Goal: Task Accomplishment & Management: Manage account settings

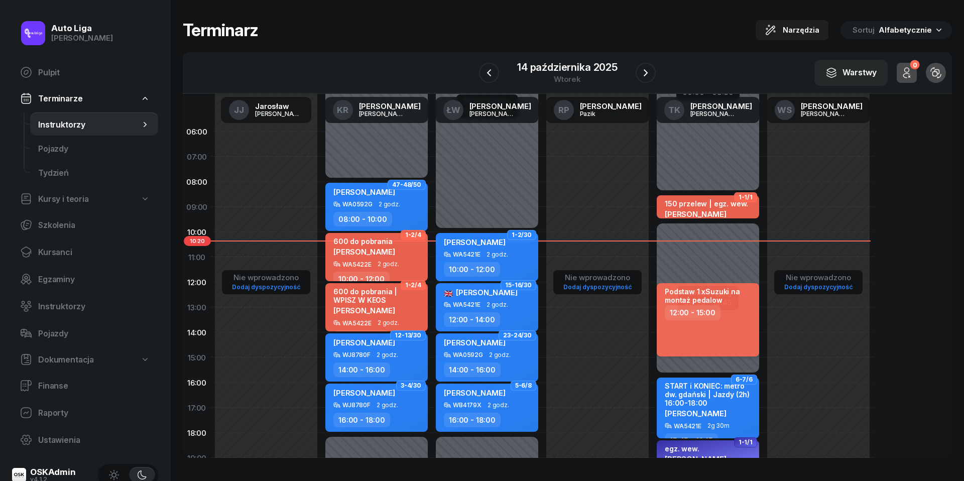
scroll to position [43, 0]
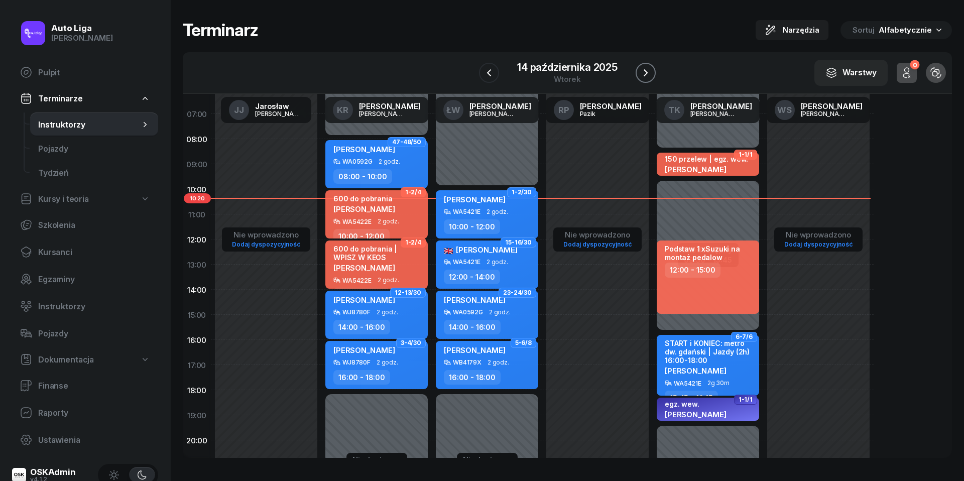
click at [650, 73] on icon "button" at bounding box center [646, 73] width 12 height 12
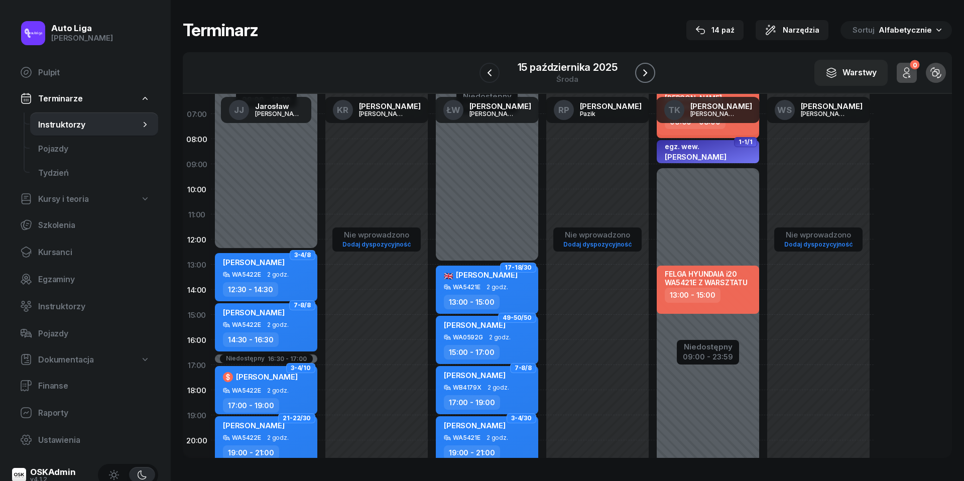
click at [650, 73] on icon "button" at bounding box center [645, 73] width 12 height 12
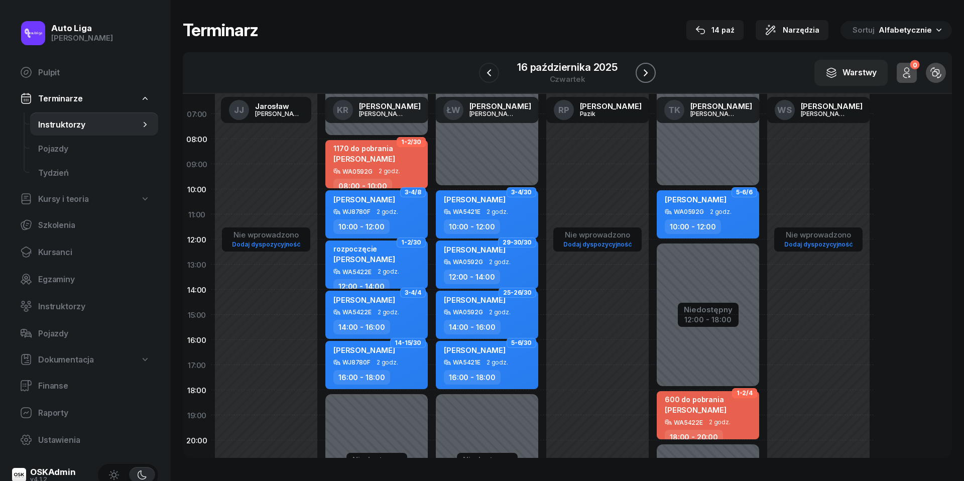
click at [650, 73] on icon "button" at bounding box center [646, 73] width 12 height 12
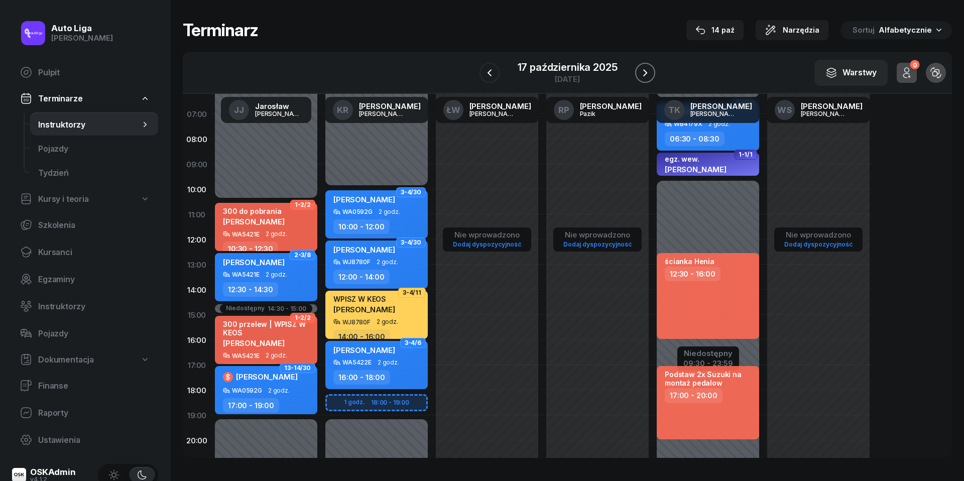
click at [648, 71] on icon "button" at bounding box center [645, 73] width 12 height 12
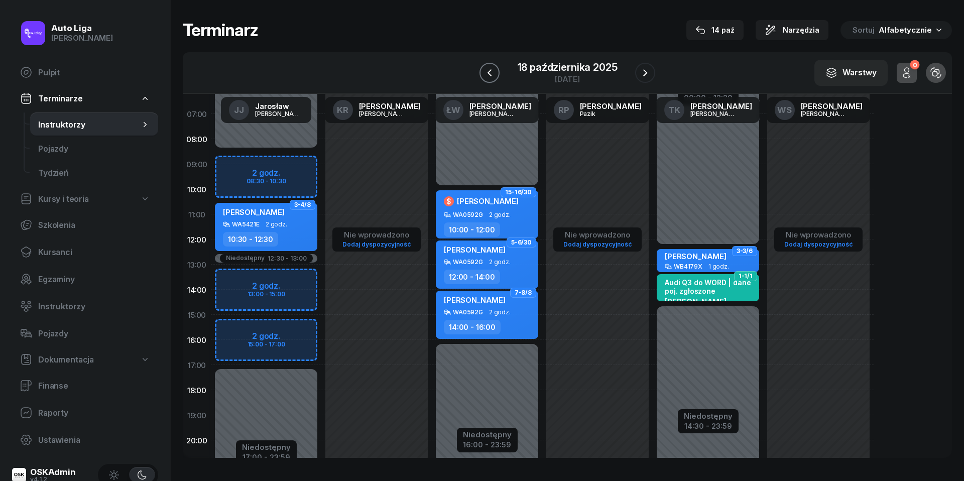
click at [494, 77] on icon "button" at bounding box center [490, 73] width 12 height 12
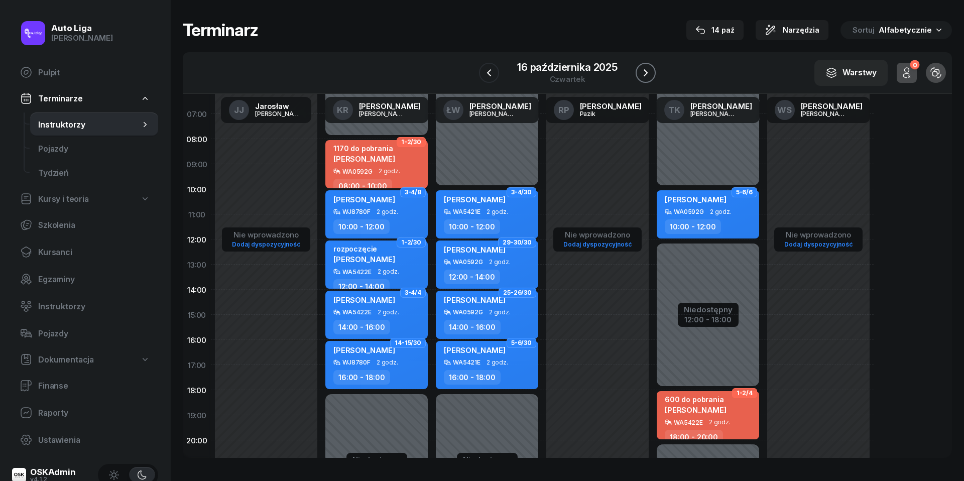
click at [647, 77] on icon "button" at bounding box center [646, 73] width 12 height 12
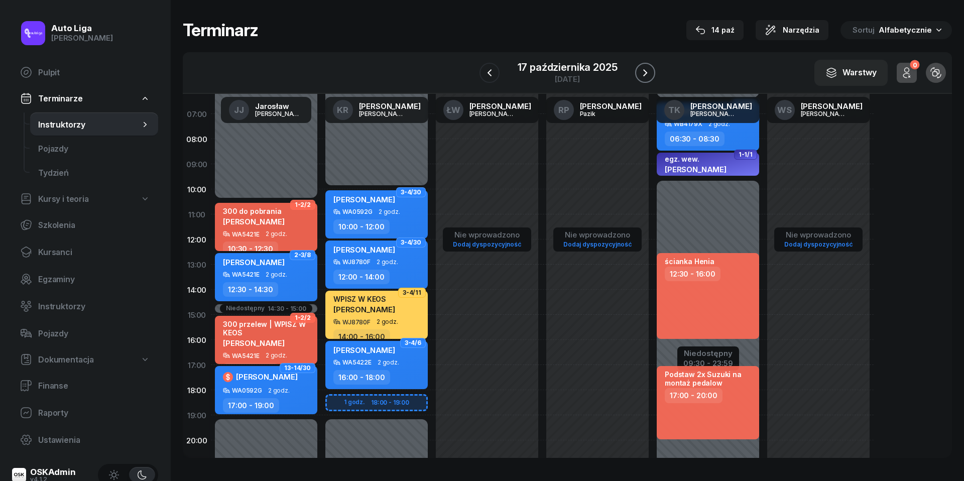
click at [645, 79] on button "button" at bounding box center [645, 73] width 20 height 20
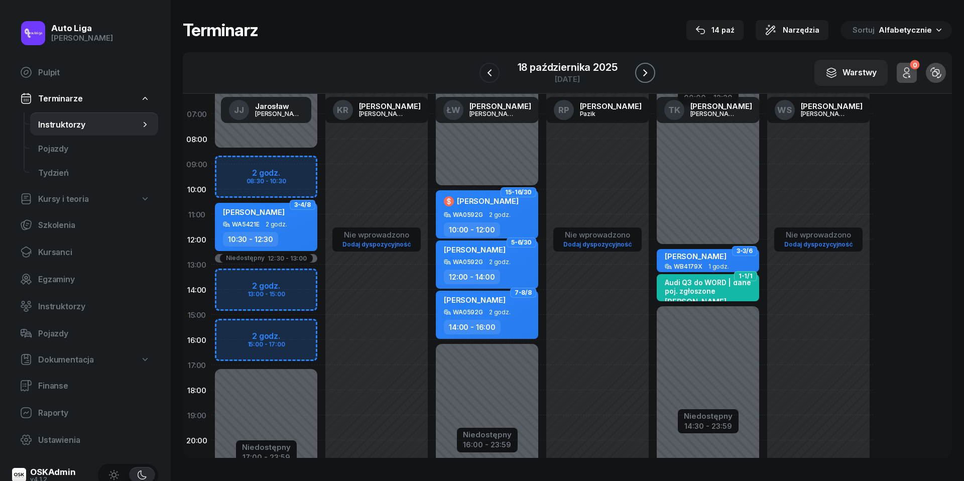
click at [646, 72] on icon "button" at bounding box center [645, 73] width 12 height 12
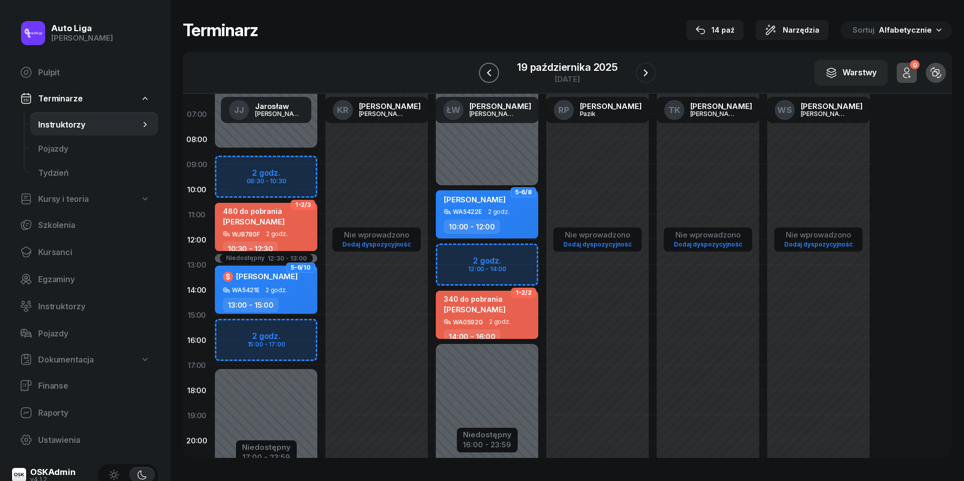
click at [492, 74] on icon "button" at bounding box center [489, 73] width 12 height 12
click at [492, 74] on icon "button" at bounding box center [490, 73] width 12 height 12
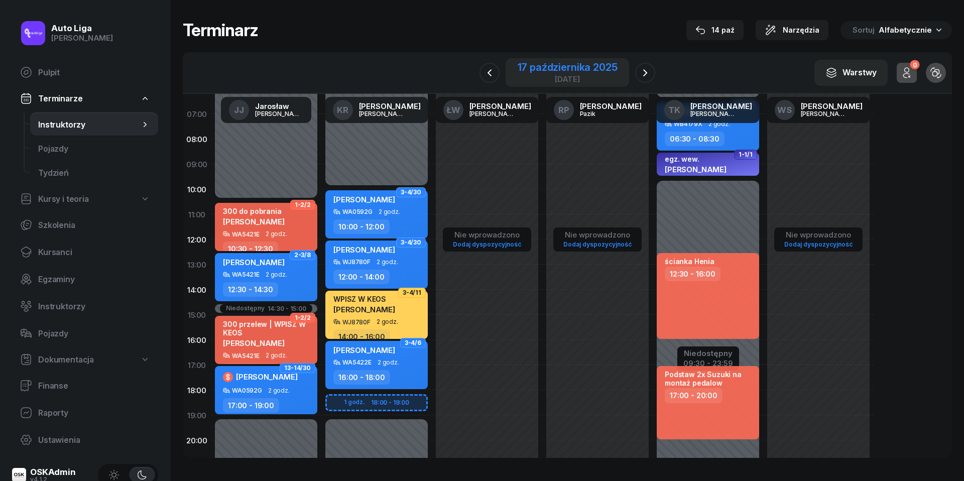
click at [535, 71] on div "17 października 2025" at bounding box center [568, 67] width 100 height 10
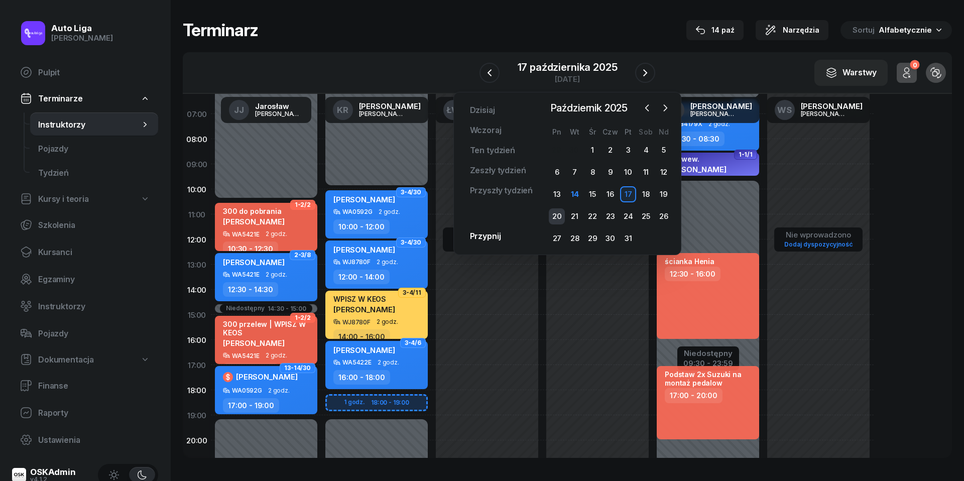
click at [557, 215] on div "20" at bounding box center [557, 216] width 16 height 16
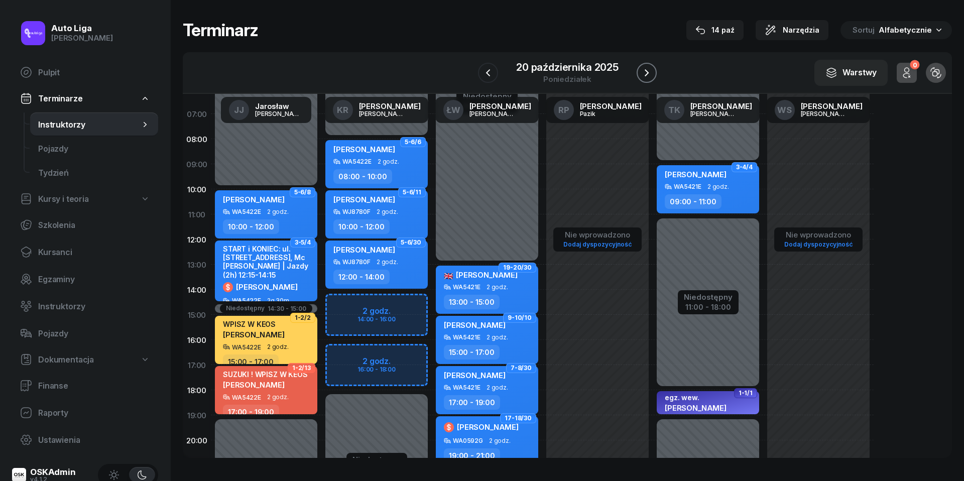
click at [645, 70] on icon "button" at bounding box center [647, 73] width 12 height 12
click at [645, 70] on icon "button" at bounding box center [645, 73] width 12 height 12
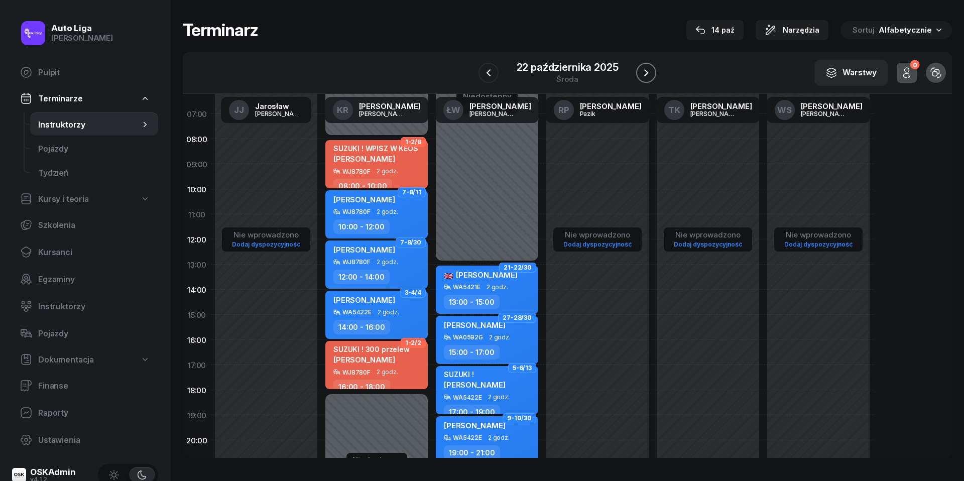
click at [645, 70] on icon "button" at bounding box center [646, 73] width 12 height 12
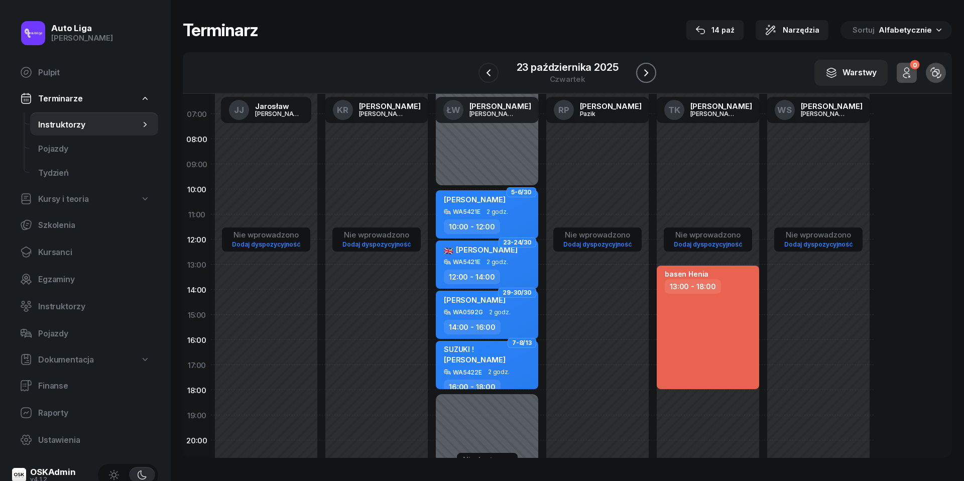
click at [645, 70] on icon "button" at bounding box center [646, 73] width 12 height 12
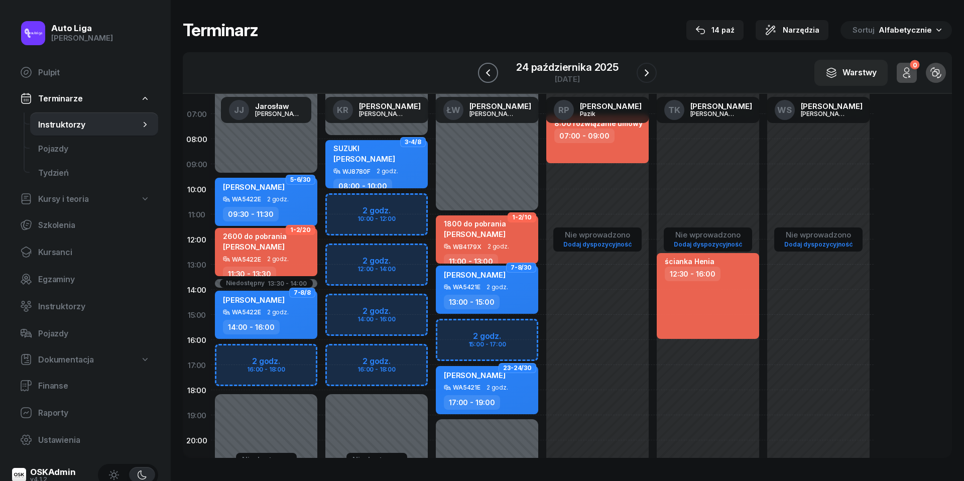
click at [489, 72] on icon "button" at bounding box center [488, 73] width 12 height 12
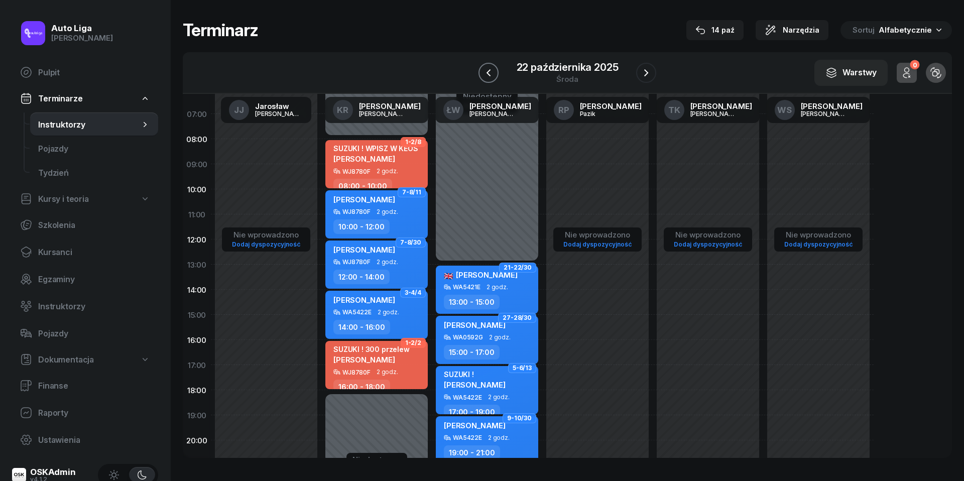
click at [489, 72] on icon "button" at bounding box center [489, 73] width 12 height 12
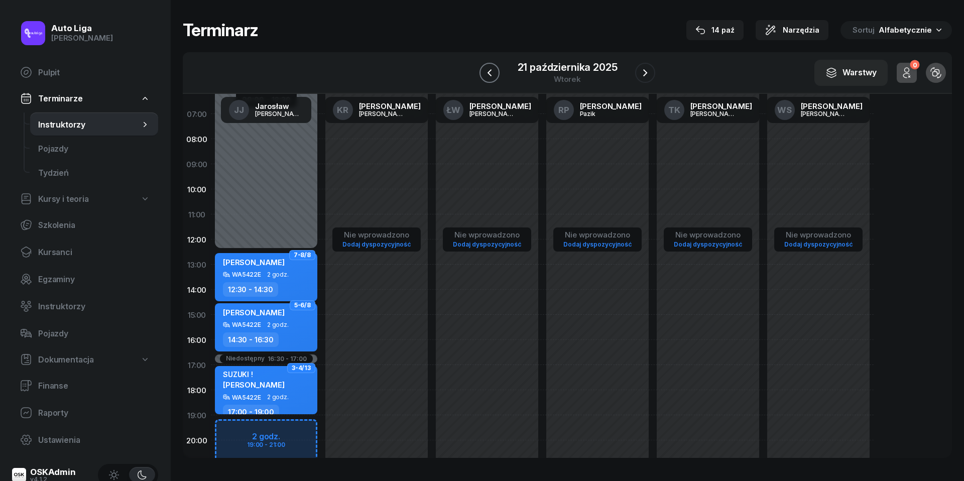
click at [489, 72] on icon "button" at bounding box center [490, 73] width 12 height 12
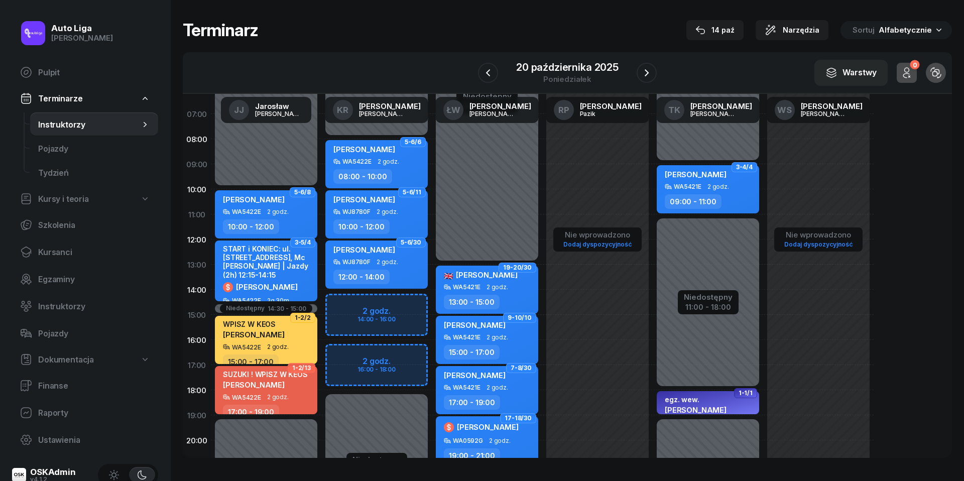
click at [731, 194] on div "09:00 - 11:00" at bounding box center [709, 201] width 88 height 15
select select "09"
select select "11"
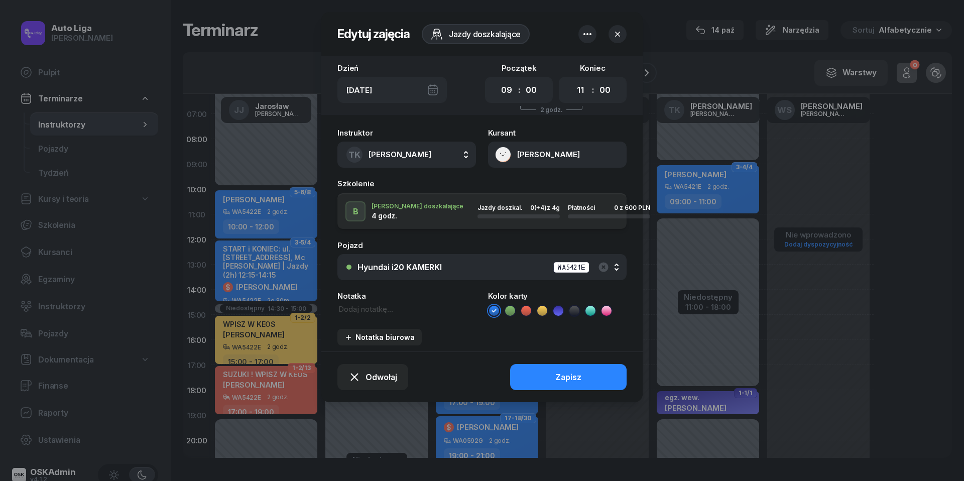
click at [623, 35] on button "button" at bounding box center [618, 34] width 18 height 18
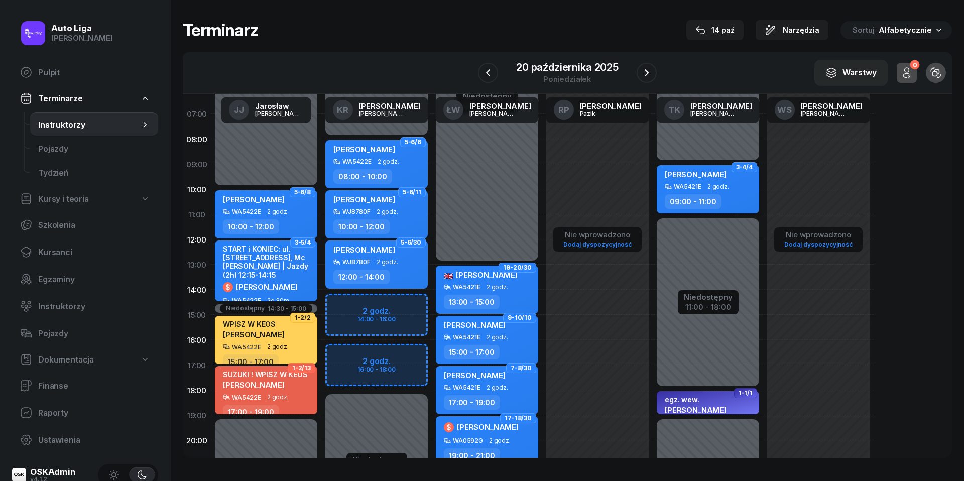
click at [730, 177] on div "[PERSON_NAME]" at bounding box center [709, 176] width 88 height 14
select select "09"
select select "11"
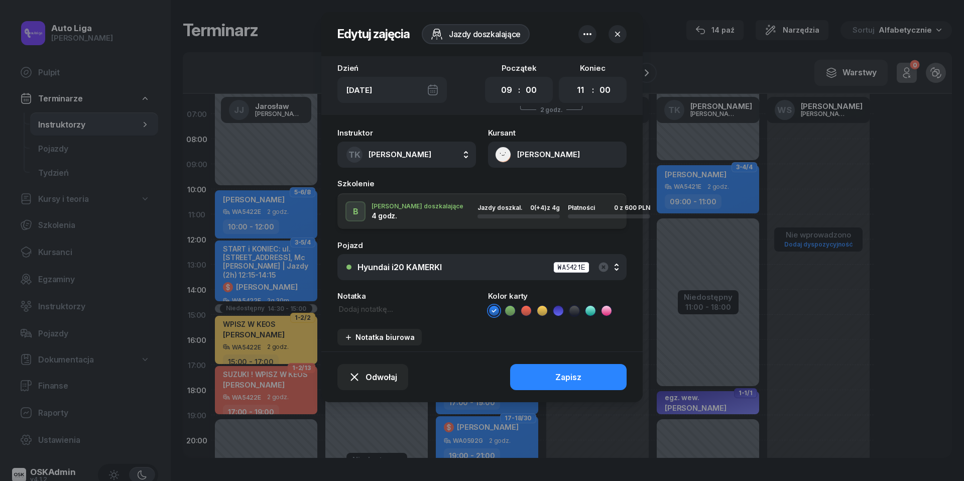
click at [362, 306] on textarea at bounding box center [407, 309] width 139 height 11
type textarea "na późniejszą, najlepiej 13:00"
click at [527, 303] on div "Kolor karty" at bounding box center [557, 304] width 139 height 25
click at [527, 307] on icon at bounding box center [526, 311] width 10 height 10
click at [534, 382] on button "Zapisz" at bounding box center [568, 377] width 117 height 26
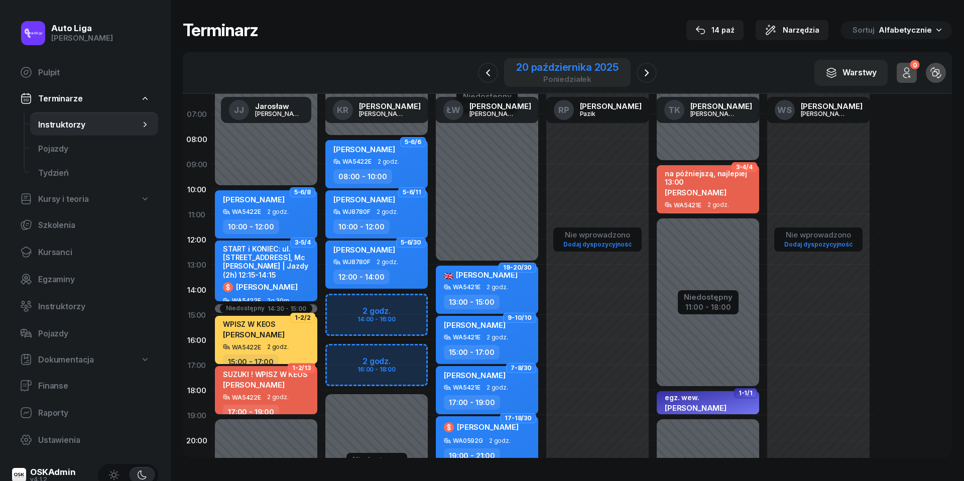
click at [569, 64] on div "20 października 2025" at bounding box center [567, 67] width 102 height 10
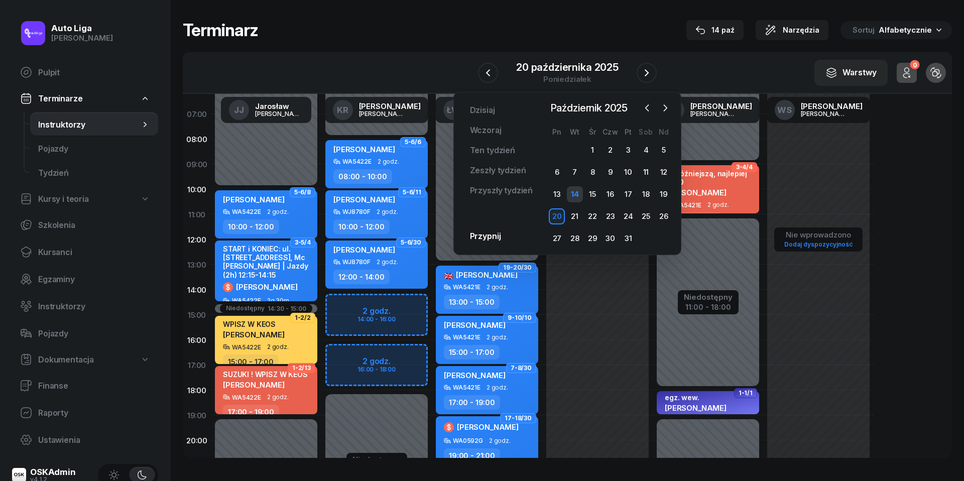
click at [575, 193] on div "14" at bounding box center [575, 194] width 16 height 16
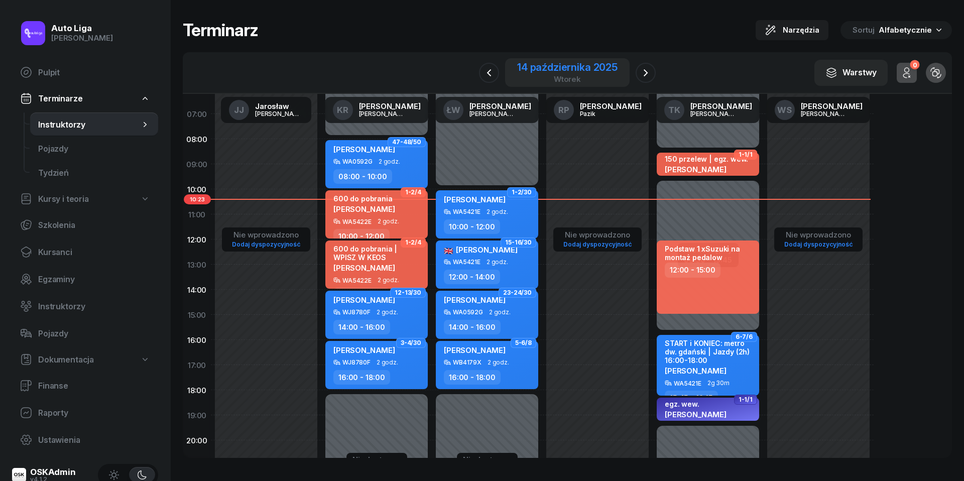
click at [580, 69] on div "14 października 2025" at bounding box center [567, 67] width 100 height 10
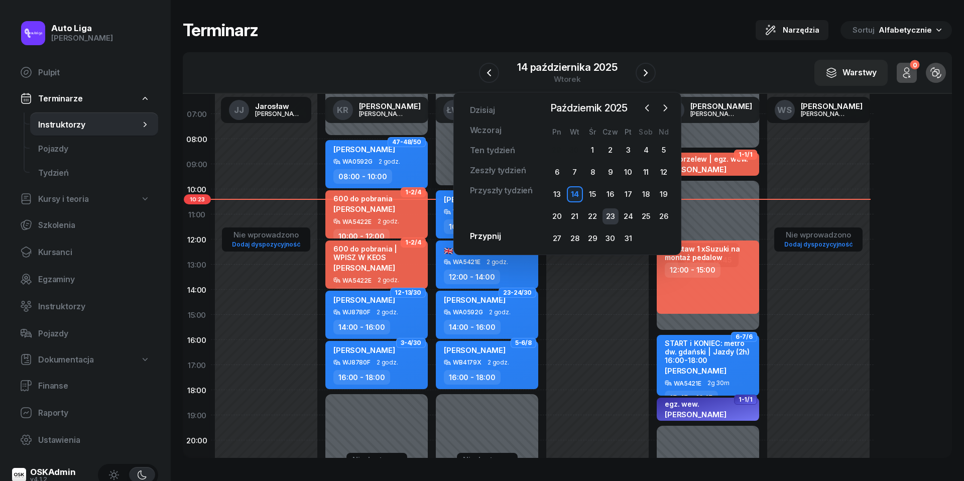
click at [610, 213] on div "23" at bounding box center [611, 216] width 16 height 16
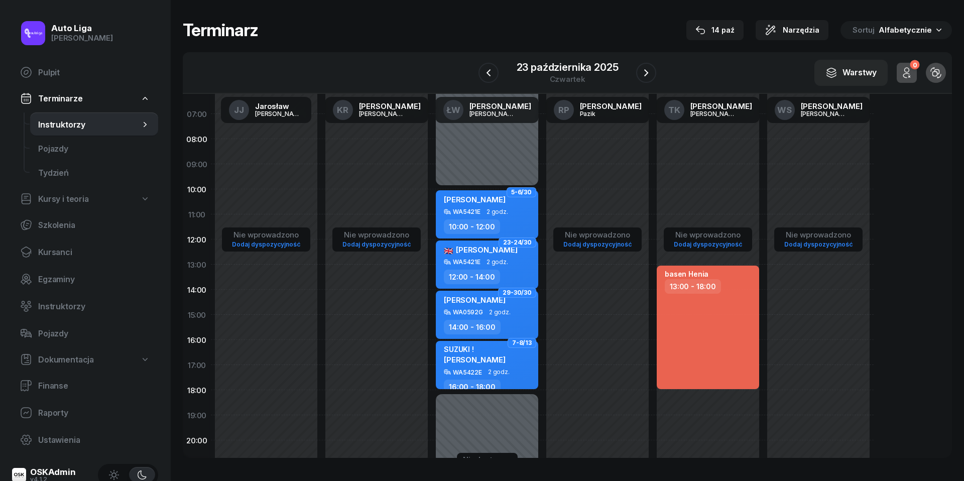
click at [699, 179] on div "Nie wprowadzono Dodaj dyspozycyjność basen Henia 13:00 - 18:00" at bounding box center [708, 314] width 111 height 477
select select "09"
select select "11"
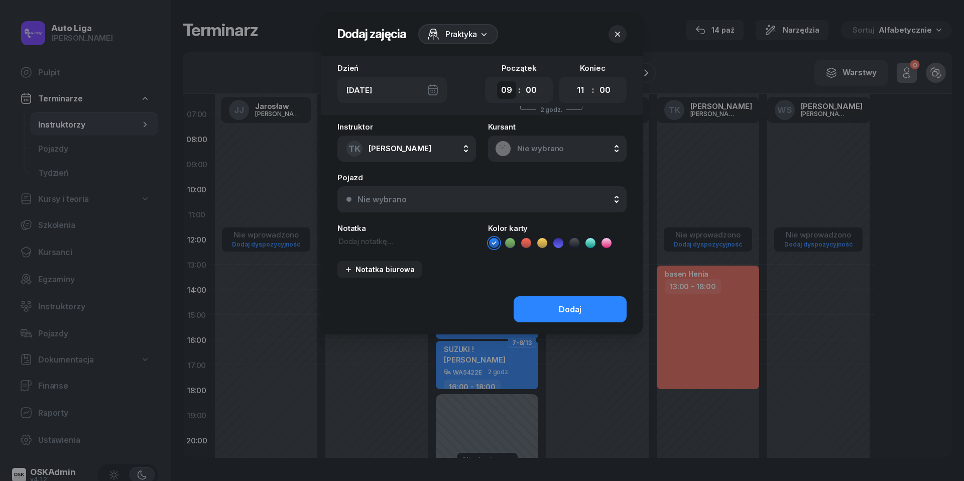
select select "11"
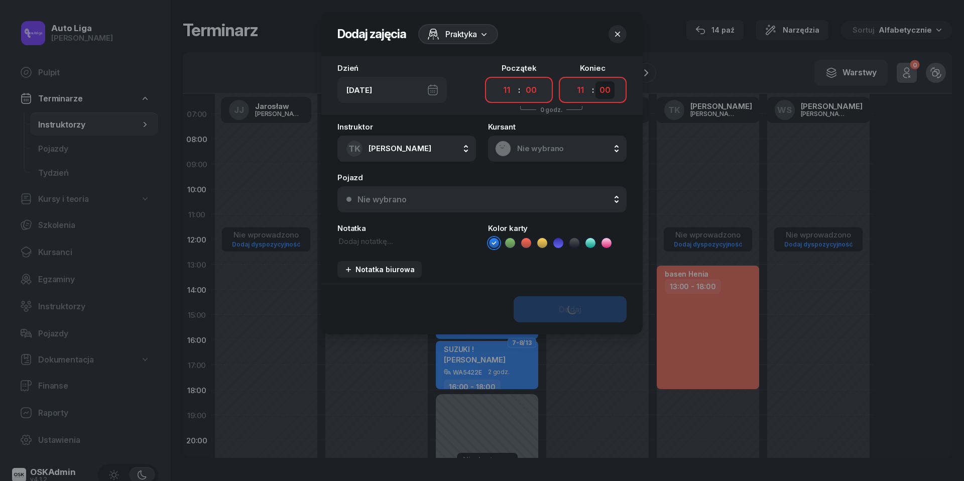
select select "30"
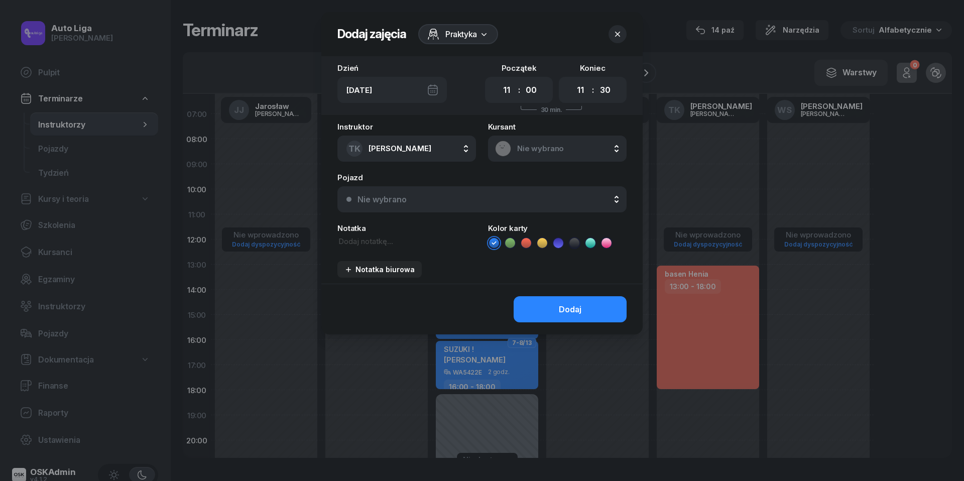
click at [380, 236] on textarea at bounding box center [407, 241] width 139 height 11
type textarea "KONTROLA"
click at [528, 245] on icon at bounding box center [526, 243] width 10 height 10
select select "13"
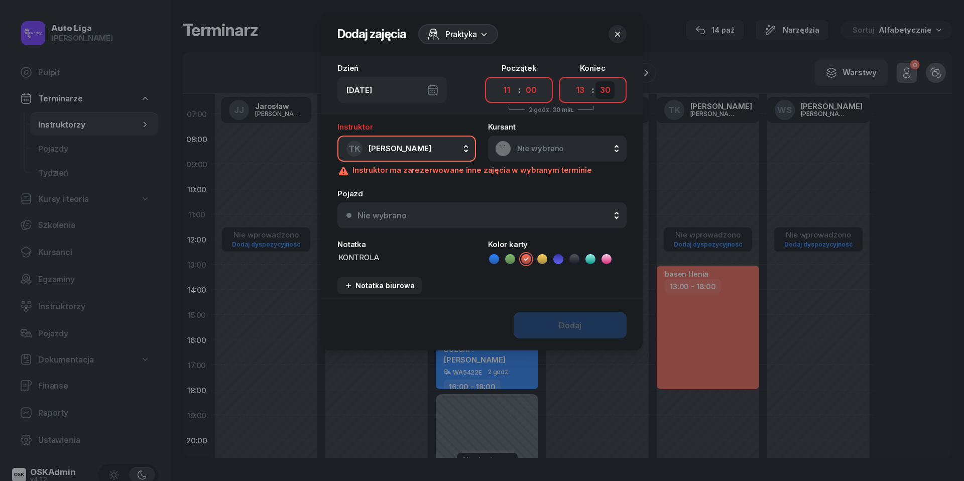
select select "00"
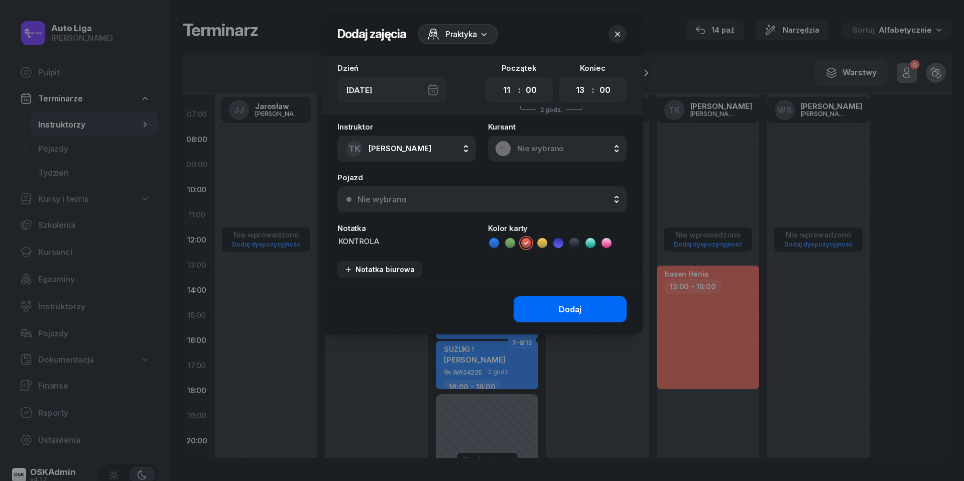
click at [575, 310] on div "Dodaj" at bounding box center [570, 310] width 23 height 10
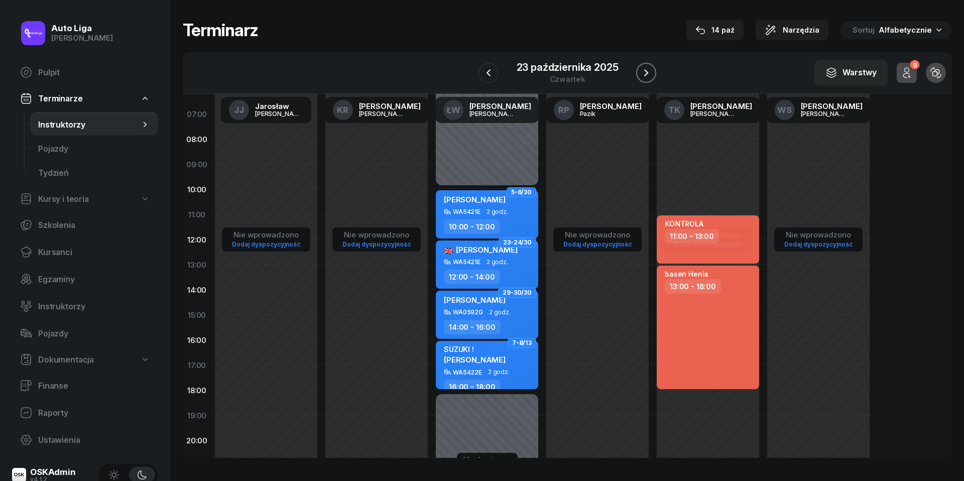
click at [649, 71] on icon "button" at bounding box center [646, 73] width 12 height 12
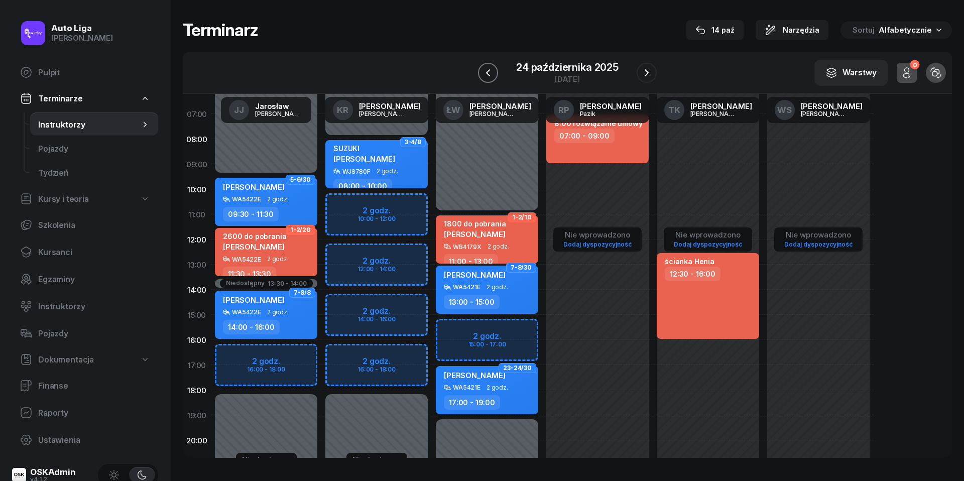
click at [487, 71] on icon "button" at bounding box center [488, 72] width 4 height 7
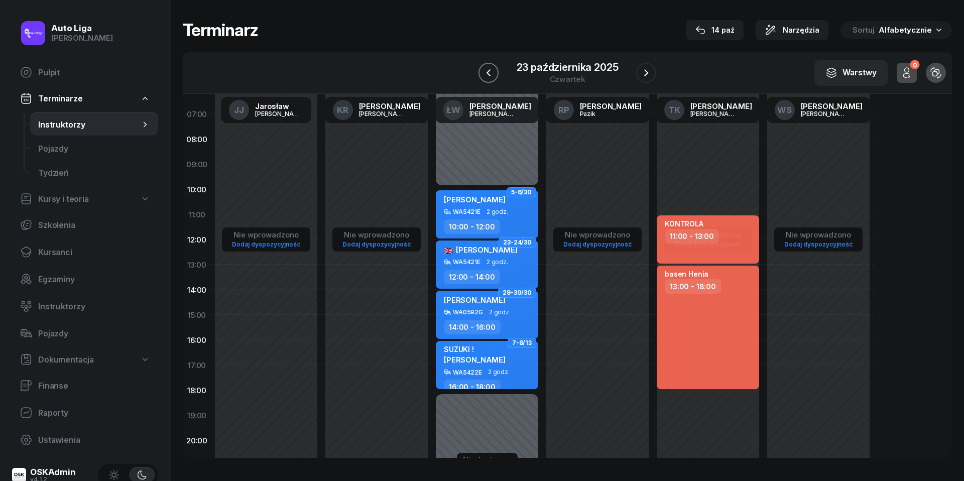
click at [487, 71] on icon "button" at bounding box center [488, 72] width 4 height 7
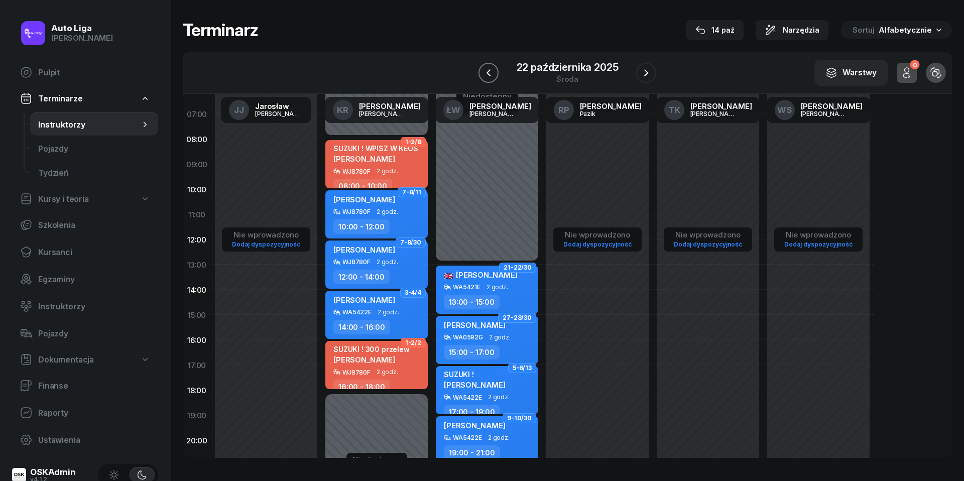
click at [487, 71] on icon "button" at bounding box center [488, 72] width 4 height 7
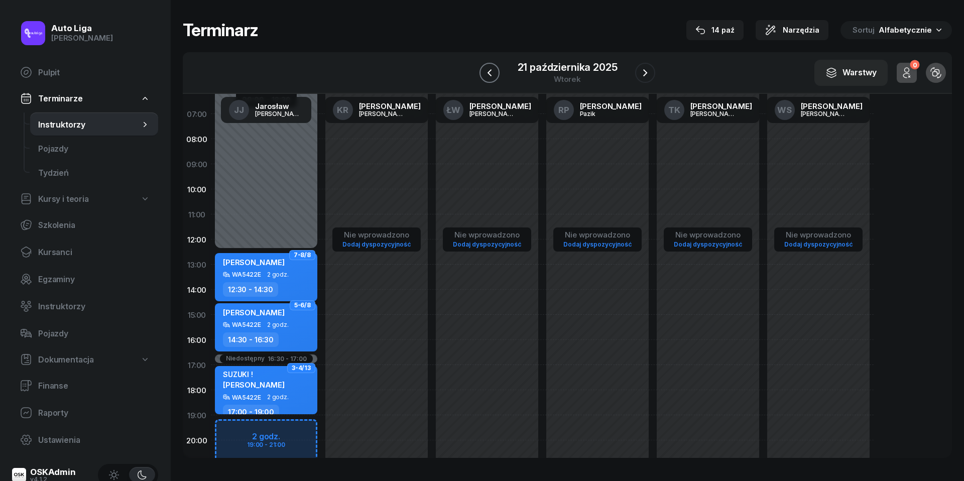
click at [487, 71] on icon "button" at bounding box center [490, 73] width 12 height 12
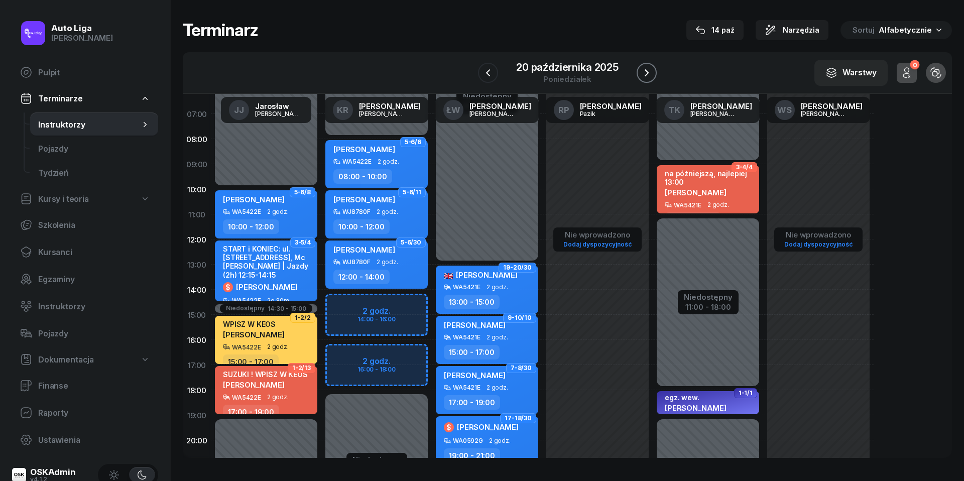
click at [646, 71] on icon "button" at bounding box center [647, 73] width 12 height 12
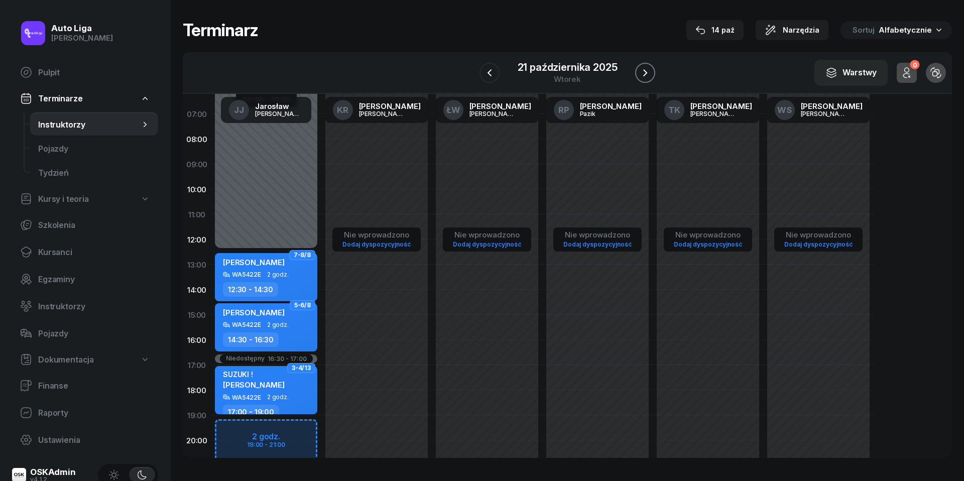
click at [646, 71] on icon "button" at bounding box center [645, 73] width 12 height 12
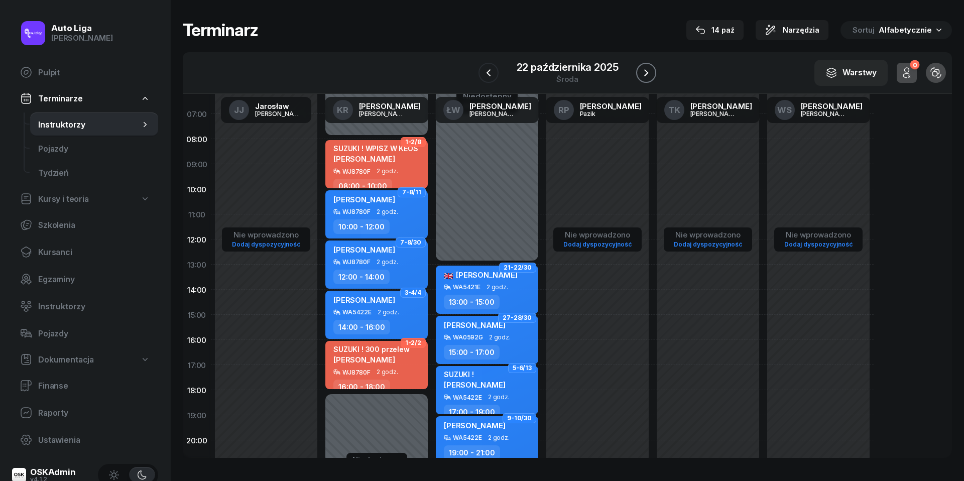
click at [646, 71] on icon "button" at bounding box center [646, 73] width 12 height 12
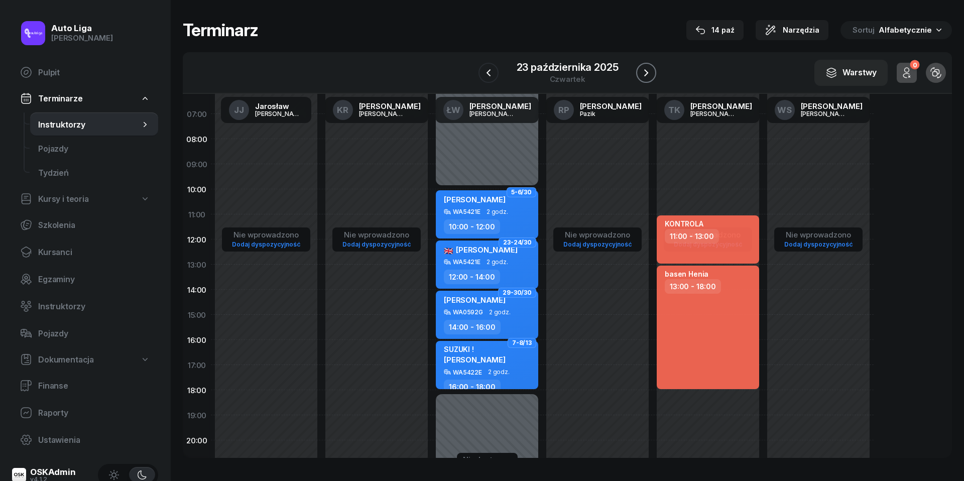
click at [654, 71] on button "button" at bounding box center [646, 73] width 20 height 20
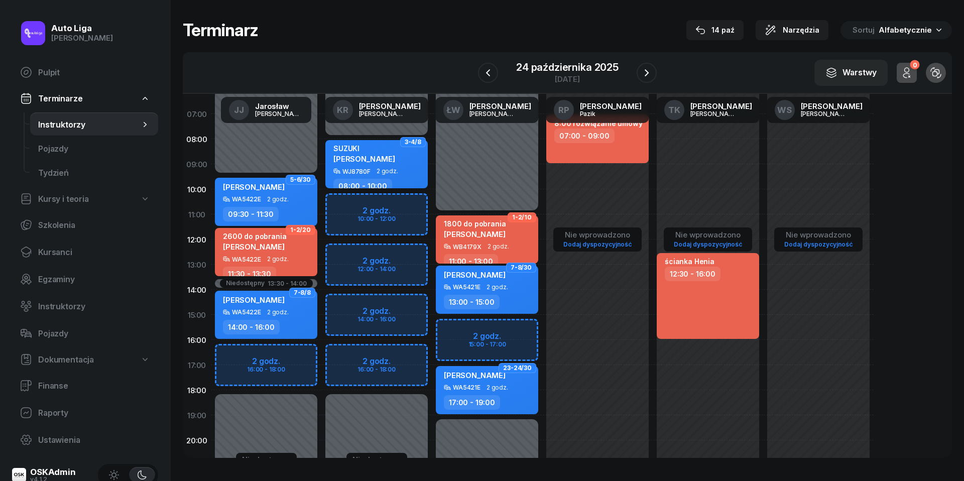
click at [411, 159] on div "SUZUKI [PERSON_NAME]" at bounding box center [378, 156] width 88 height 24
select select "08"
select select "10"
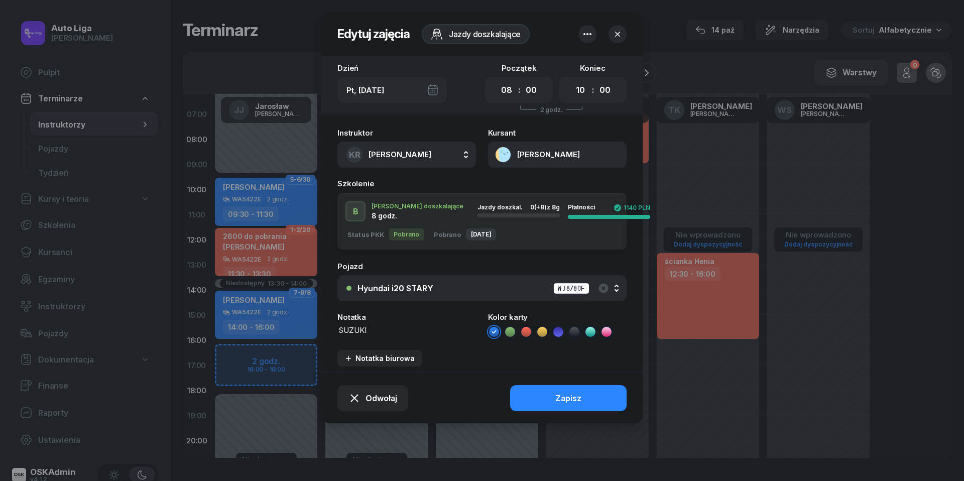
click at [505, 154] on button "[PERSON_NAME]" at bounding box center [557, 155] width 139 height 26
click at [520, 181] on link "Otwórz profil" at bounding box center [557, 188] width 132 height 22
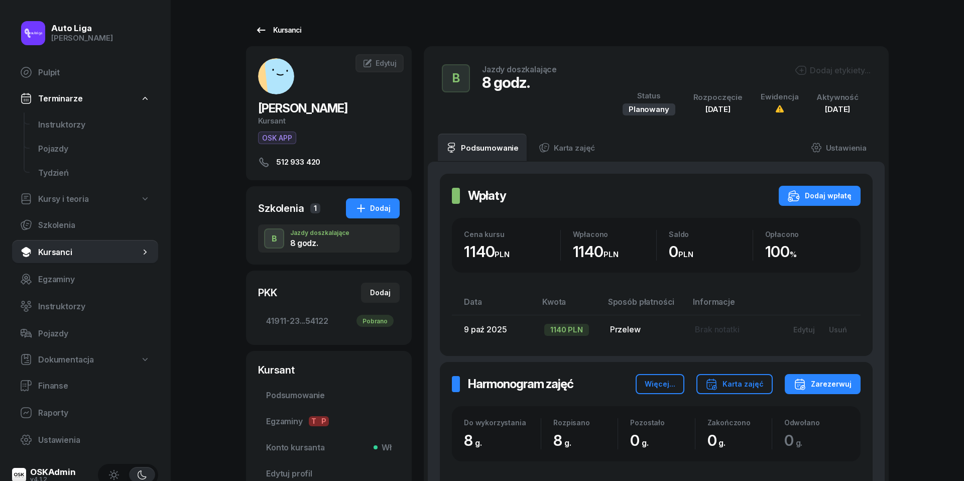
click at [262, 32] on icon at bounding box center [261, 30] width 12 height 12
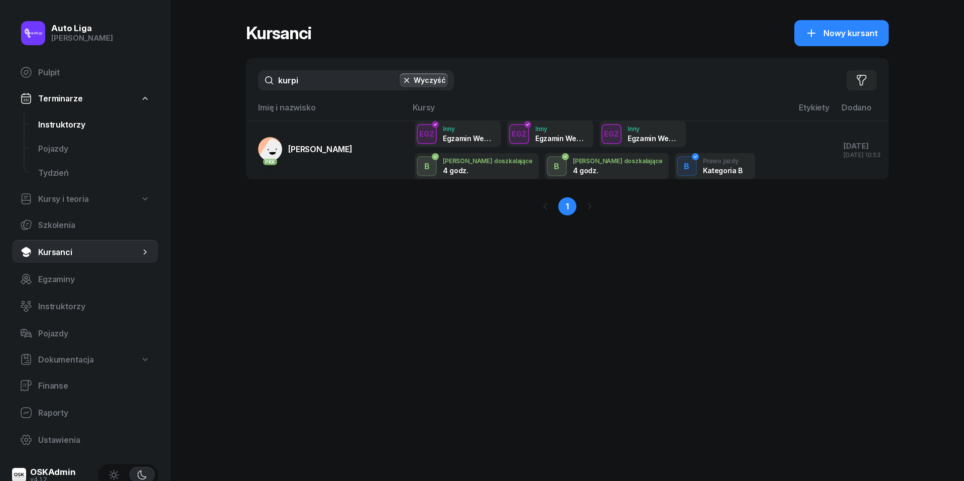
click at [64, 129] on link "Instruktorzy" at bounding box center [94, 125] width 128 height 24
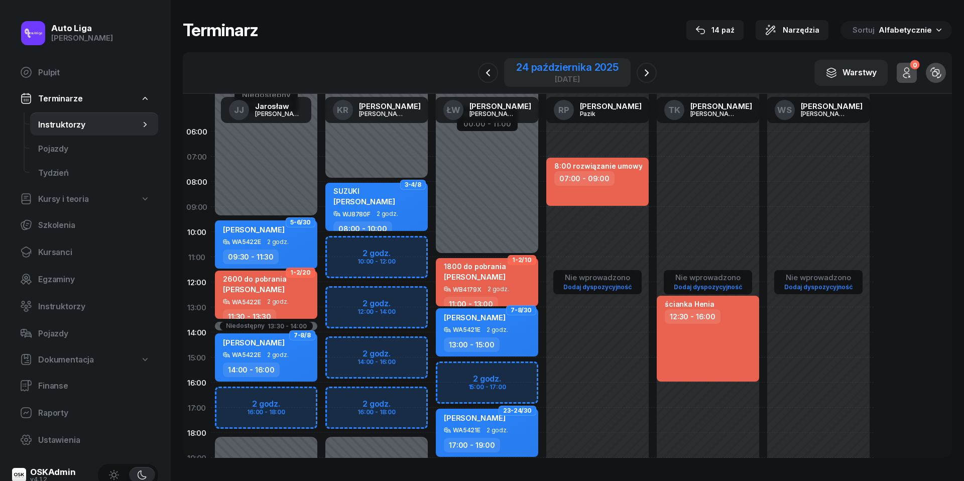
click at [561, 70] on div "24 października 2025" at bounding box center [567, 67] width 102 height 10
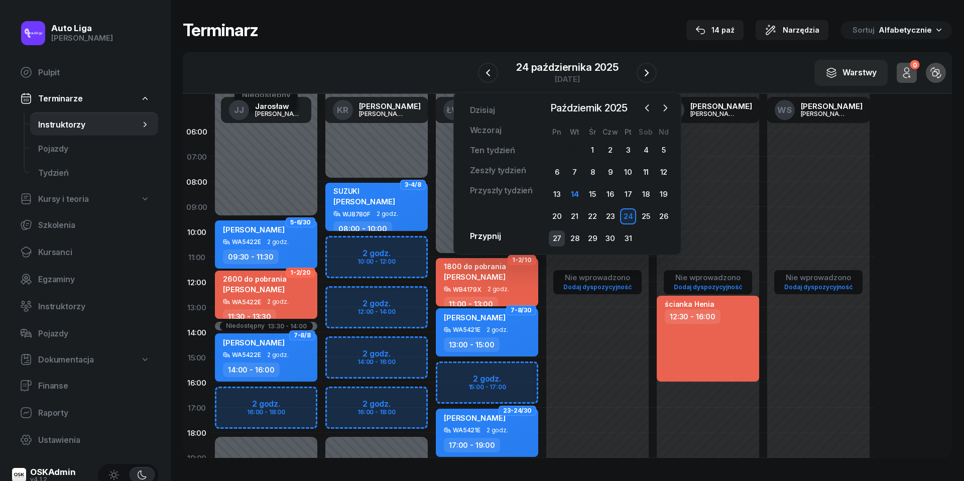
click at [563, 236] on div "27" at bounding box center [557, 239] width 16 height 16
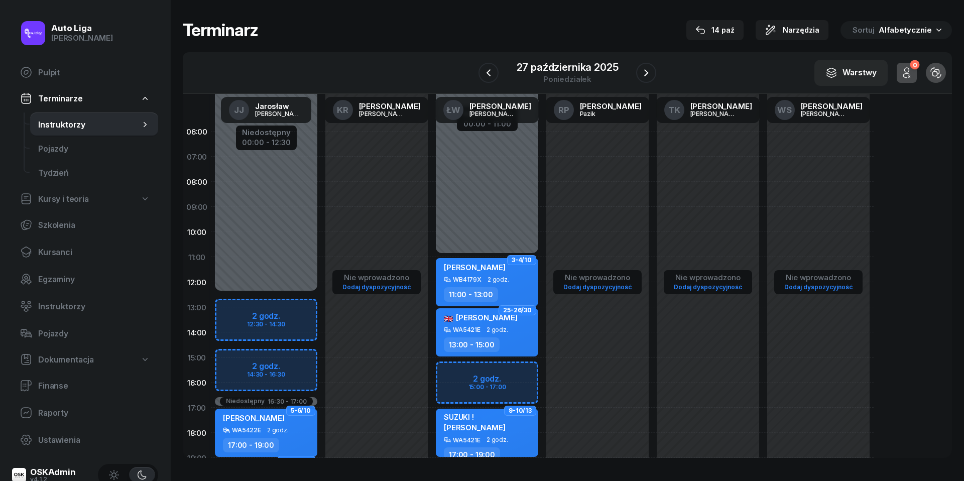
click at [723, 175] on div "Nie wprowadzono Dodaj dyspozycyjność" at bounding box center [708, 357] width 111 height 477
select select "07"
select select "09"
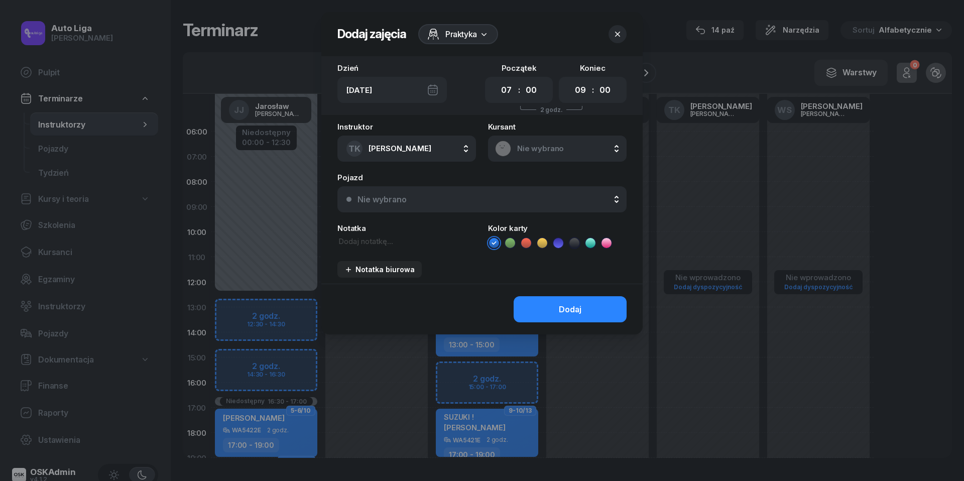
click at [362, 238] on textarea at bounding box center [407, 241] width 139 height 11
type textarea "WOLNE"
click at [526, 243] on icon at bounding box center [526, 243] width 10 height 10
select select "21"
click at [581, 310] on div "Dodaj" at bounding box center [570, 310] width 23 height 10
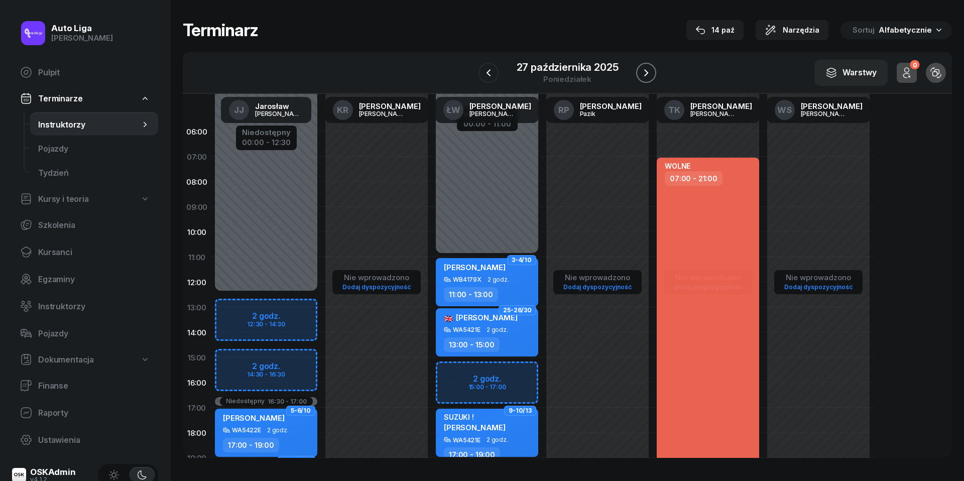
click at [647, 68] on icon "button" at bounding box center [646, 73] width 12 height 12
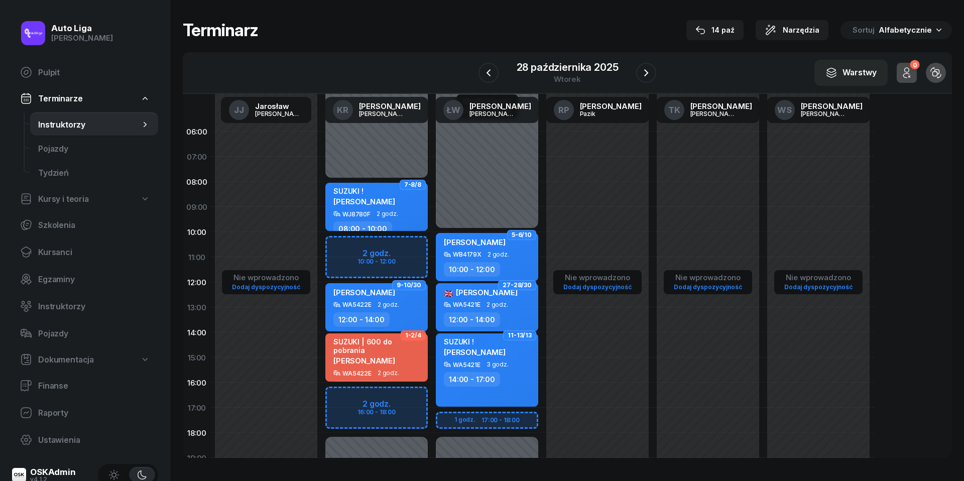
click at [712, 187] on div "Nie wprowadzono Dodaj dyspozycyjność" at bounding box center [708, 357] width 111 height 477
select select "08"
select select "10"
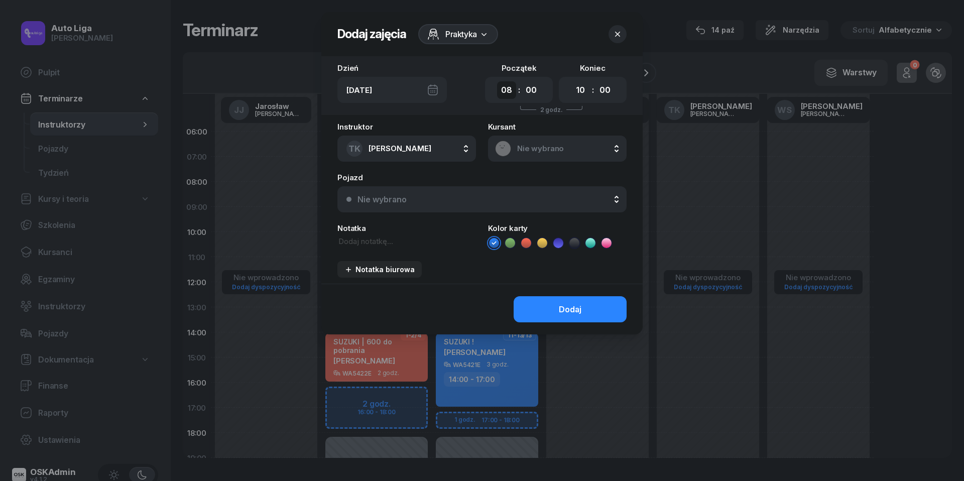
select select "07"
select select "21"
click at [394, 236] on textarea at bounding box center [407, 241] width 139 height 11
type textarea "WOLNE"
click at [530, 244] on icon at bounding box center [526, 243] width 10 height 10
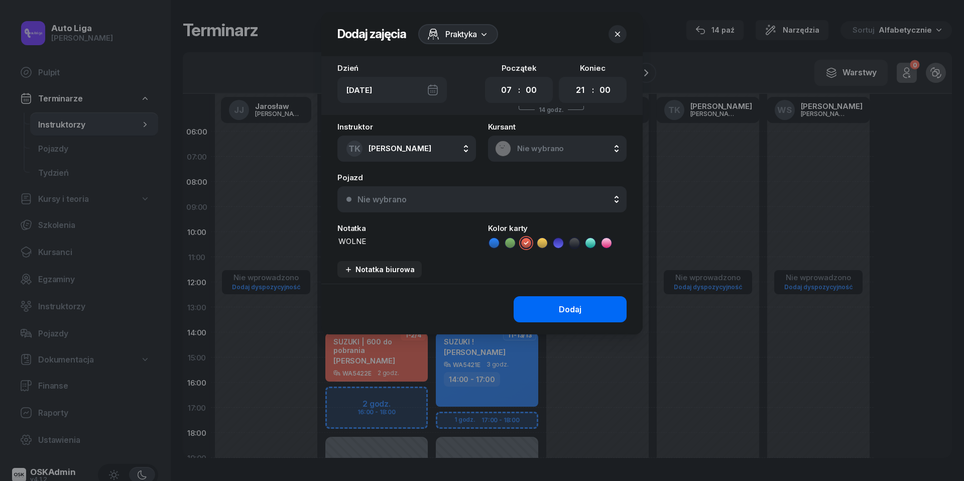
click at [559, 305] on button "Dodaj" at bounding box center [570, 309] width 113 height 26
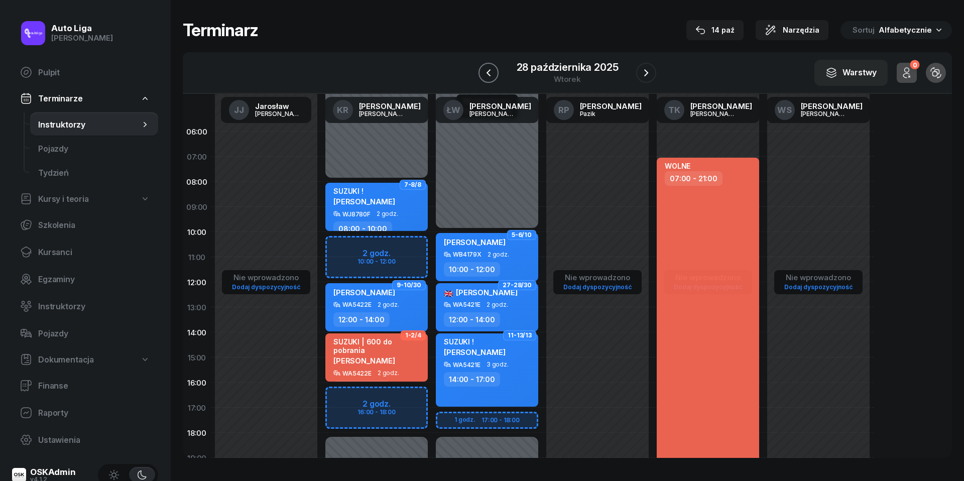
click at [489, 69] on icon "button" at bounding box center [489, 73] width 12 height 12
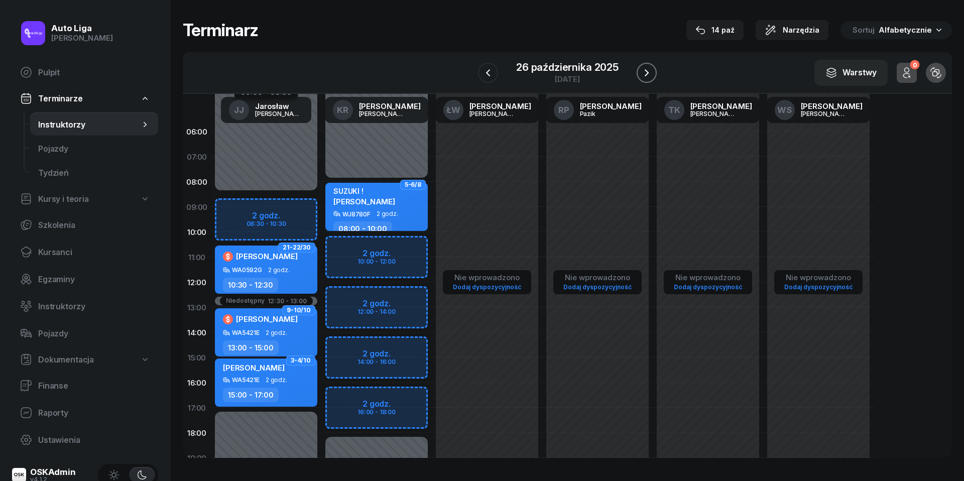
click at [647, 71] on icon "button" at bounding box center [647, 72] width 4 height 7
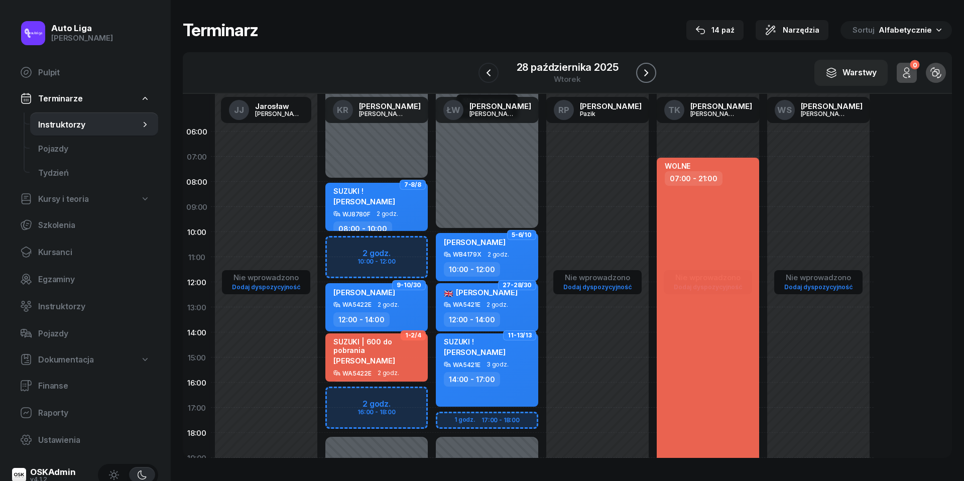
click at [647, 71] on icon "button" at bounding box center [646, 72] width 4 height 7
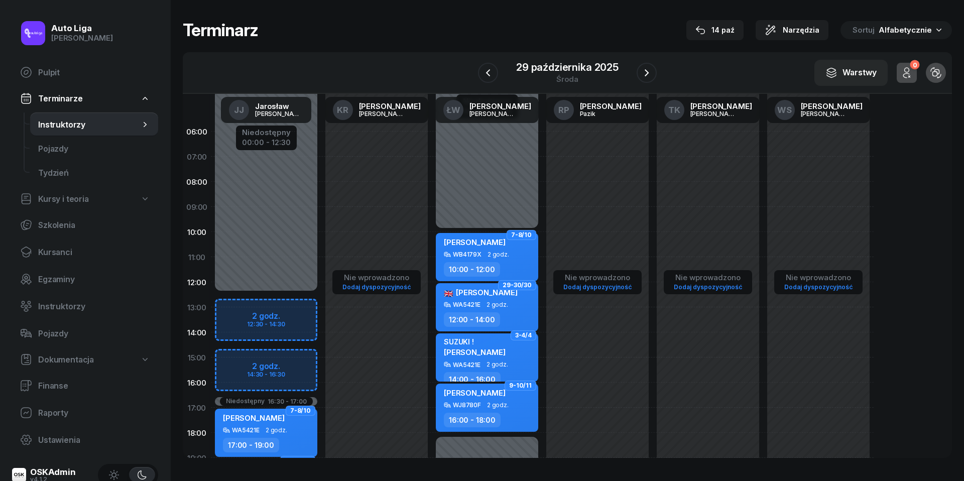
click at [692, 136] on div "Nie wprowadzono Dodaj dyspozycyjność" at bounding box center [708, 357] width 111 height 477
select select "06"
select select "08"
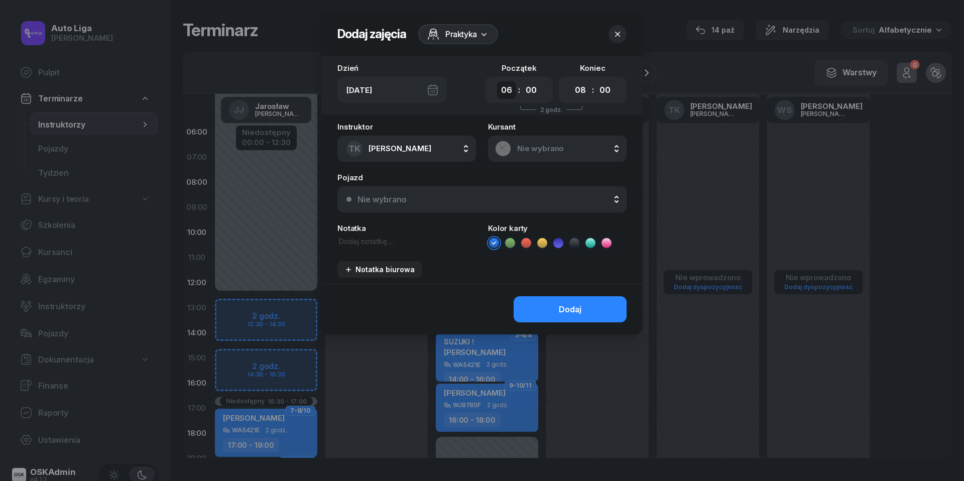
select select "07"
select select "18"
click at [392, 240] on textarea at bounding box center [407, 241] width 139 height 11
type textarea "WOLNE"
click at [529, 240] on icon at bounding box center [526, 243] width 10 height 10
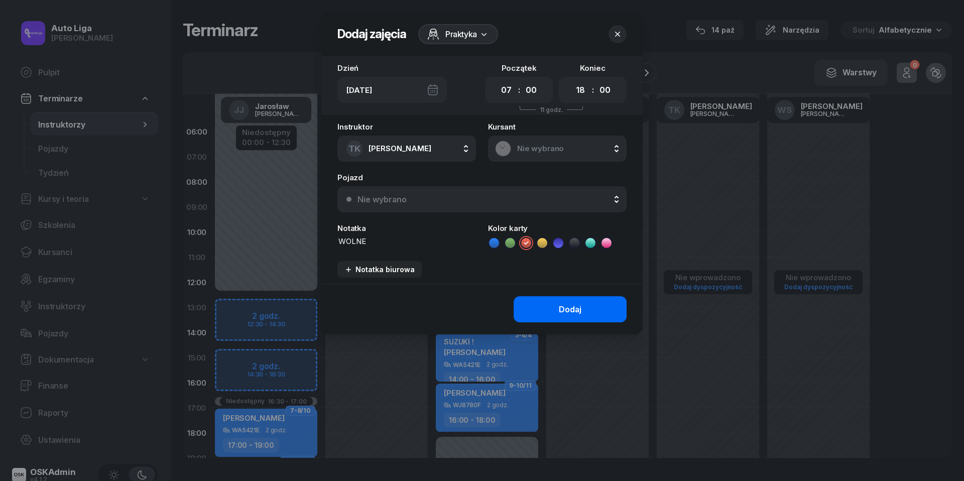
click at [547, 320] on button "Dodaj" at bounding box center [570, 309] width 113 height 26
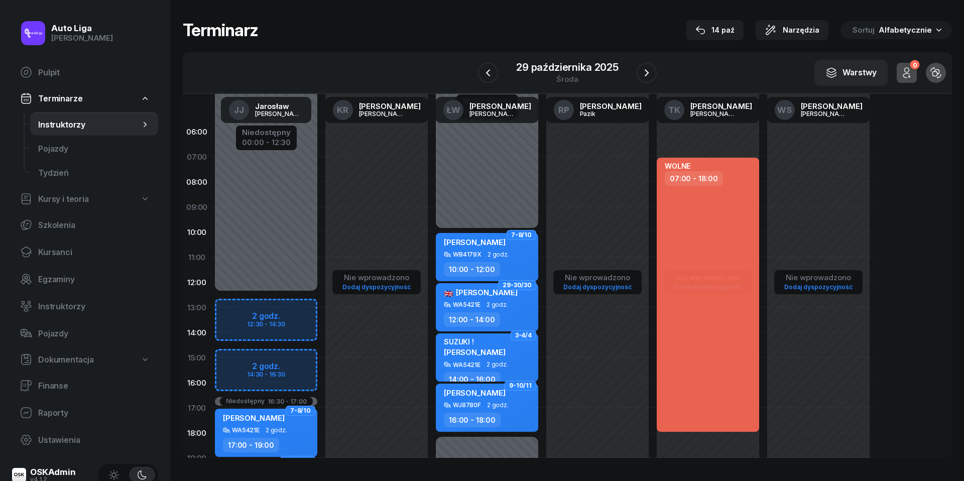
click at [568, 88] on div "W Wybierz [PERSON_NAME] KR [PERSON_NAME] ŁW [PERSON_NAME] RP [PERSON_NAME] TK […" at bounding box center [568, 73] width 770 height 42
click at [568, 75] on div "środa" at bounding box center [567, 79] width 102 height 8
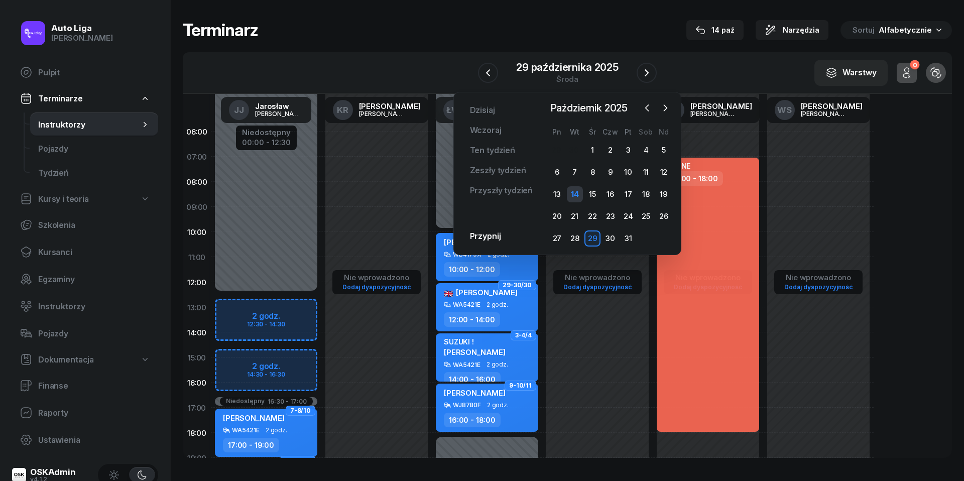
click at [571, 195] on div "14" at bounding box center [575, 194] width 16 height 16
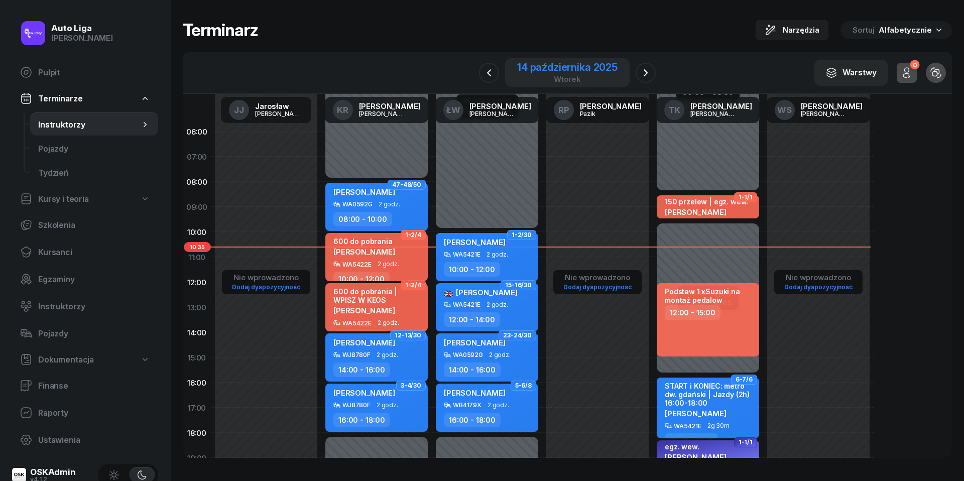
click at [585, 72] on div "14 października 2025" at bounding box center [567, 67] width 100 height 10
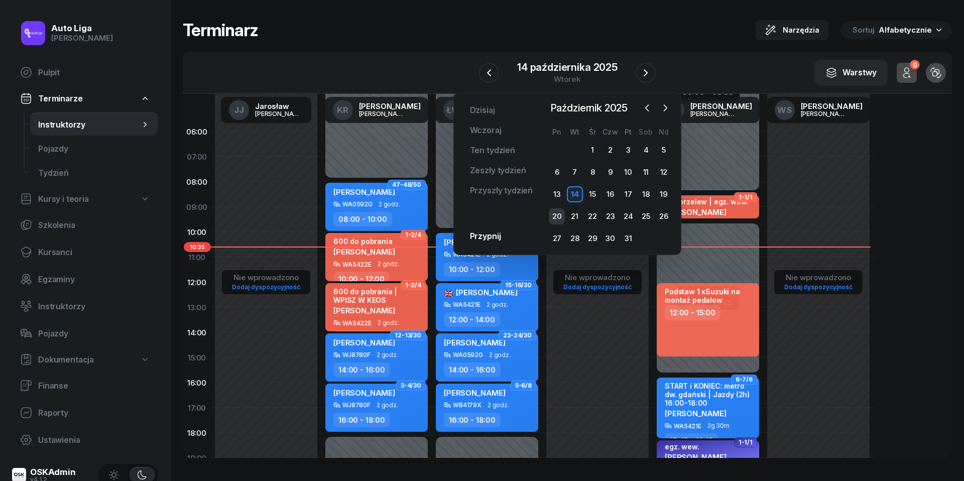
click at [558, 216] on div "20" at bounding box center [557, 216] width 16 height 16
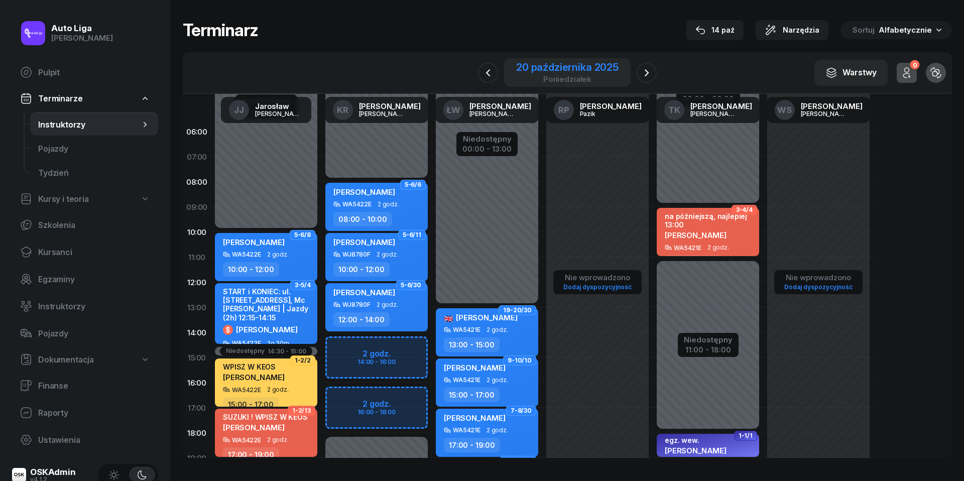
click at [581, 67] on div "20 października 2025" at bounding box center [567, 67] width 102 height 10
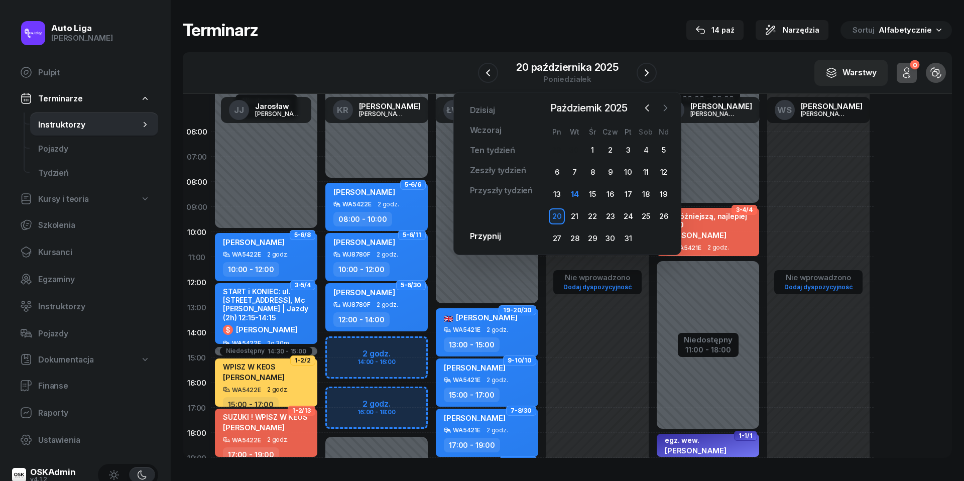
click at [667, 104] on icon "button" at bounding box center [666, 108] width 10 height 10
click at [647, 111] on icon "button" at bounding box center [647, 108] width 10 height 10
click at [666, 109] on icon "button" at bounding box center [666, 108] width 10 height 10
click at [644, 112] on icon "button" at bounding box center [647, 108] width 10 height 10
click at [554, 235] on div "27" at bounding box center [557, 239] width 16 height 16
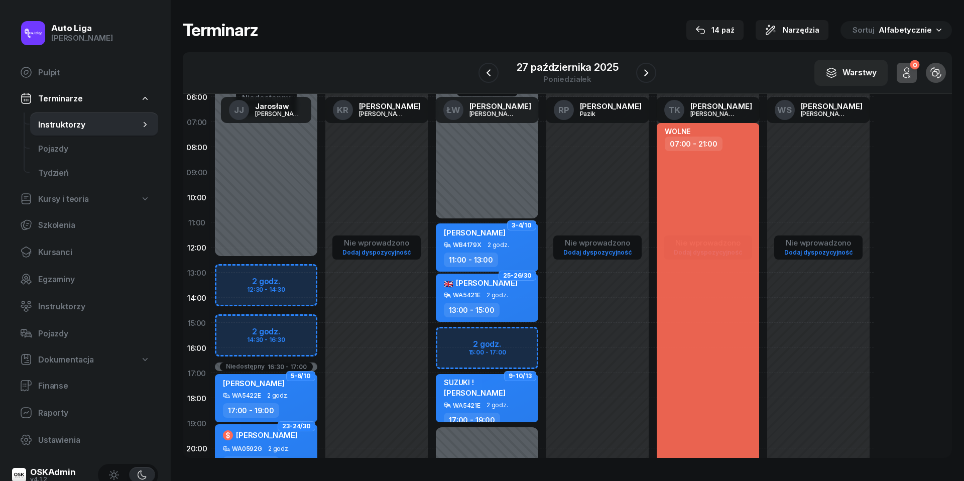
scroll to position [57, 0]
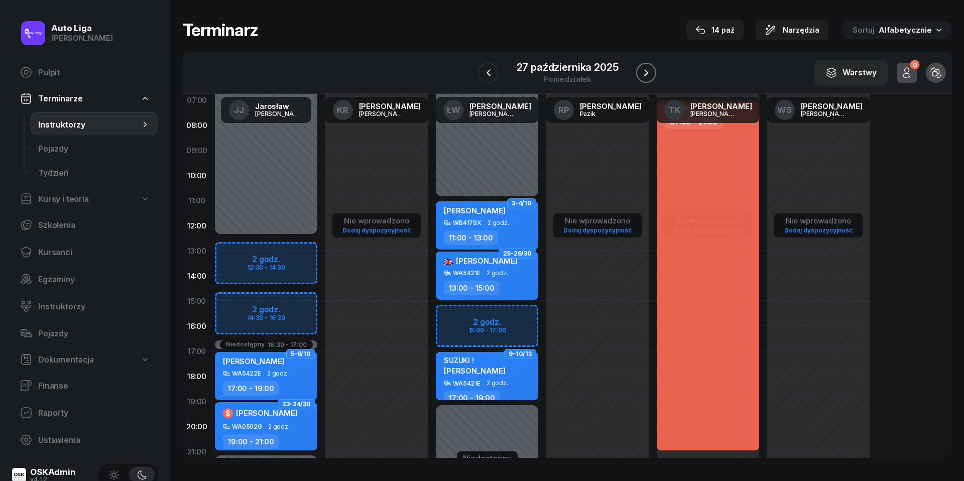
click at [647, 71] on icon "button" at bounding box center [646, 73] width 12 height 12
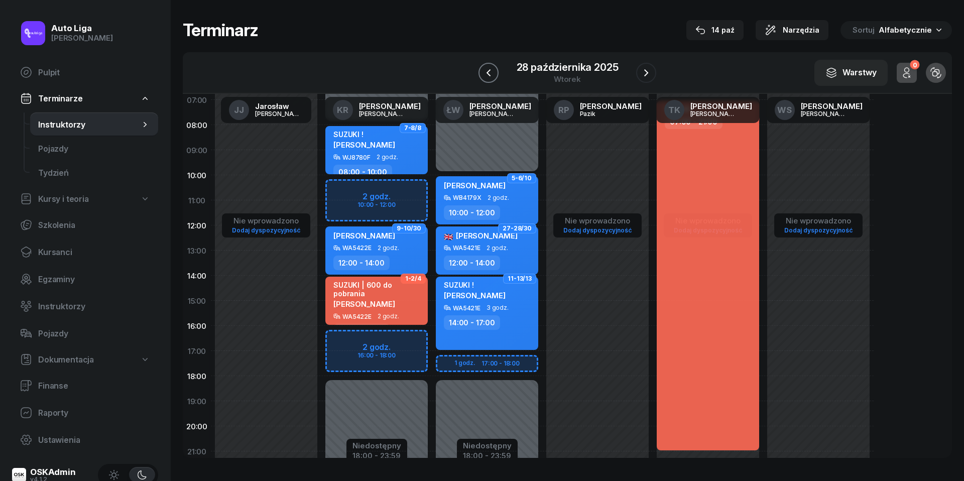
click at [490, 67] on icon "button" at bounding box center [489, 73] width 12 height 12
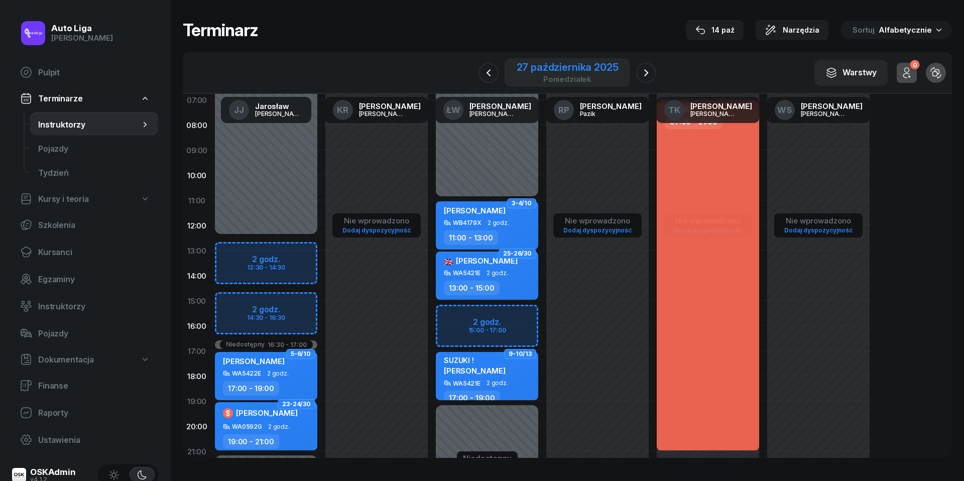
click at [559, 65] on div "27 października 2025" at bounding box center [568, 67] width 102 height 10
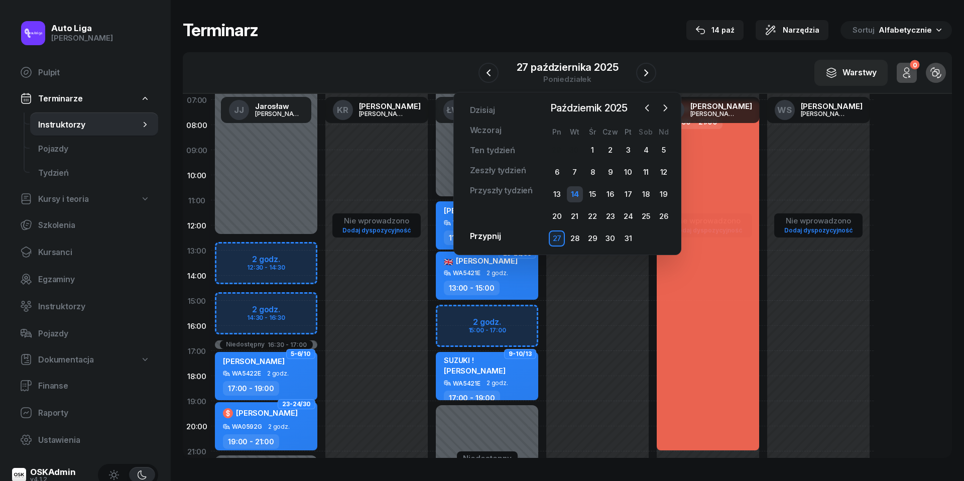
click at [578, 190] on div "14" at bounding box center [575, 194] width 16 height 16
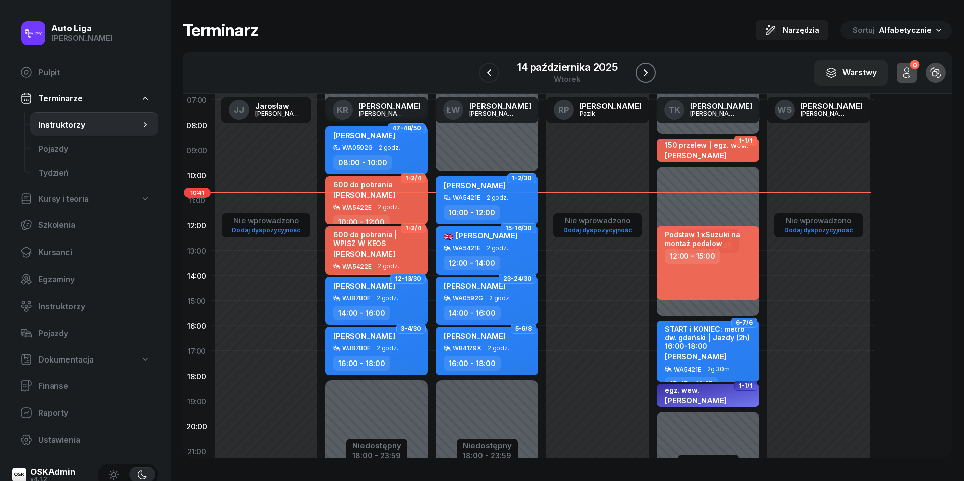
click at [650, 71] on icon "button" at bounding box center [646, 73] width 12 height 12
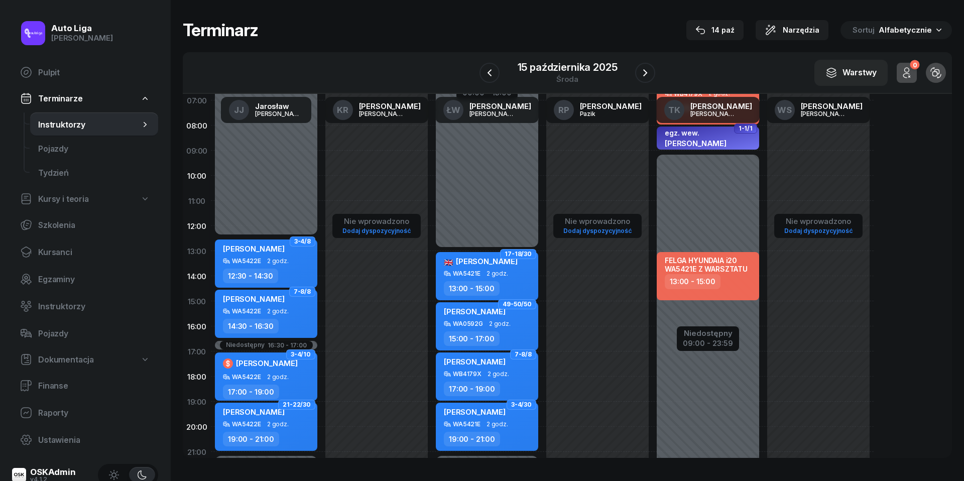
scroll to position [114, 0]
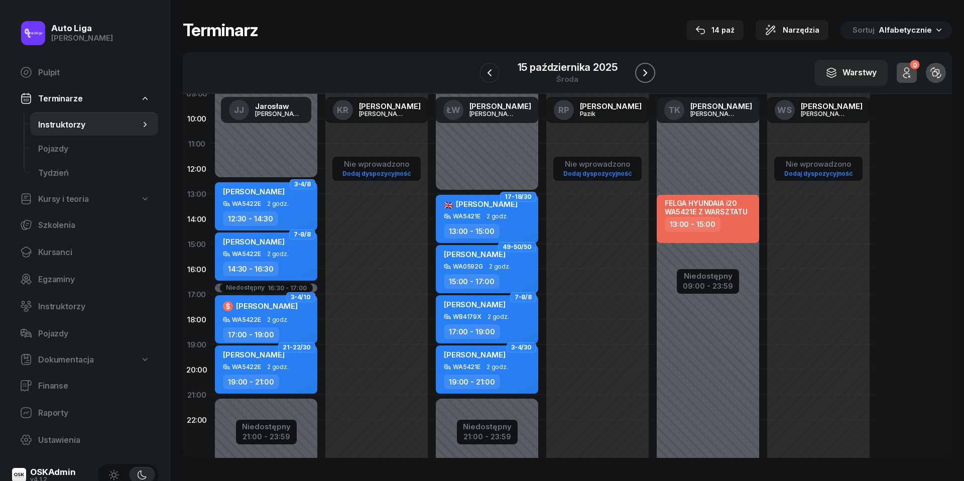
click at [645, 69] on icon "button" at bounding box center [645, 73] width 12 height 12
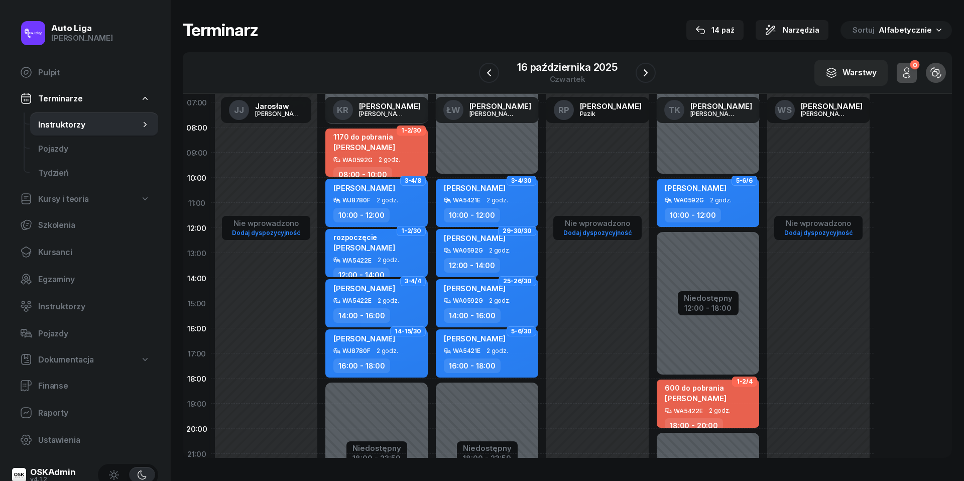
scroll to position [40, 0]
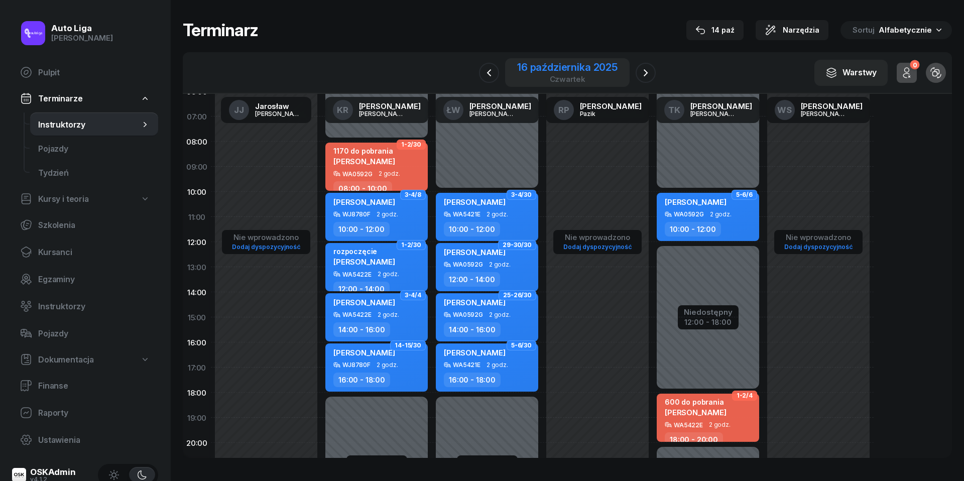
click at [570, 72] on div "16 października 2025" at bounding box center [567, 67] width 100 height 10
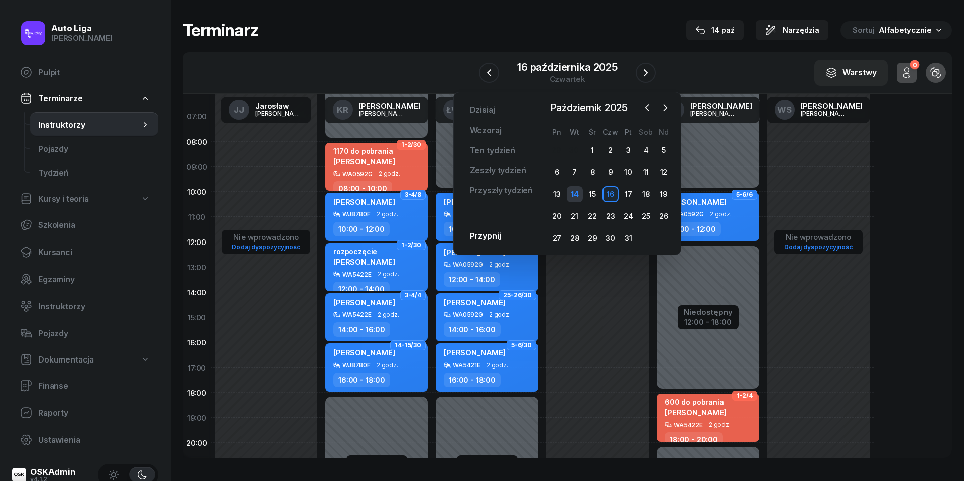
click at [576, 194] on div "14" at bounding box center [575, 194] width 16 height 16
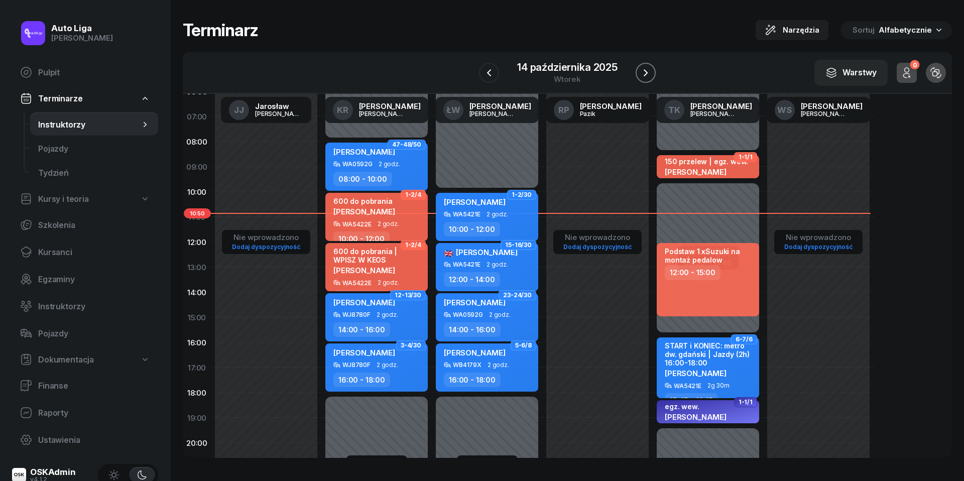
click at [645, 72] on icon "button" at bounding box center [646, 73] width 12 height 12
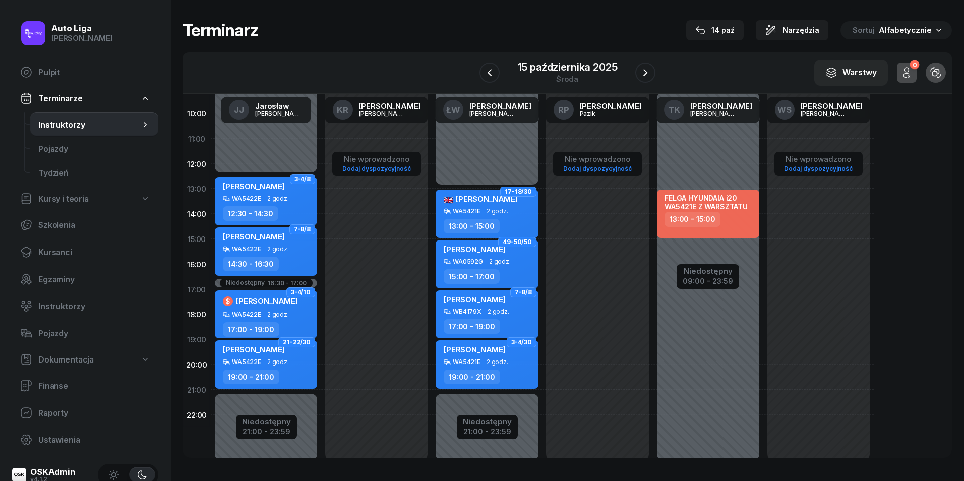
scroll to position [99, 0]
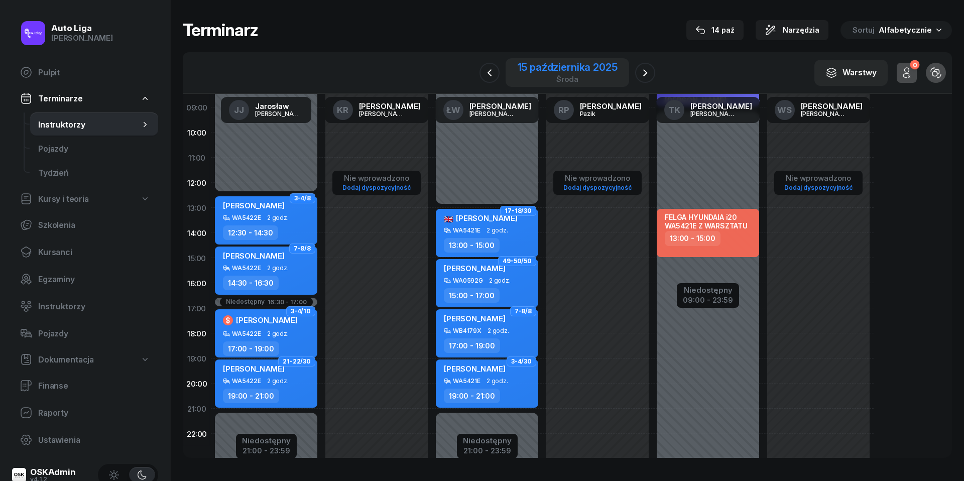
click at [555, 77] on div "środa" at bounding box center [568, 79] width 100 height 8
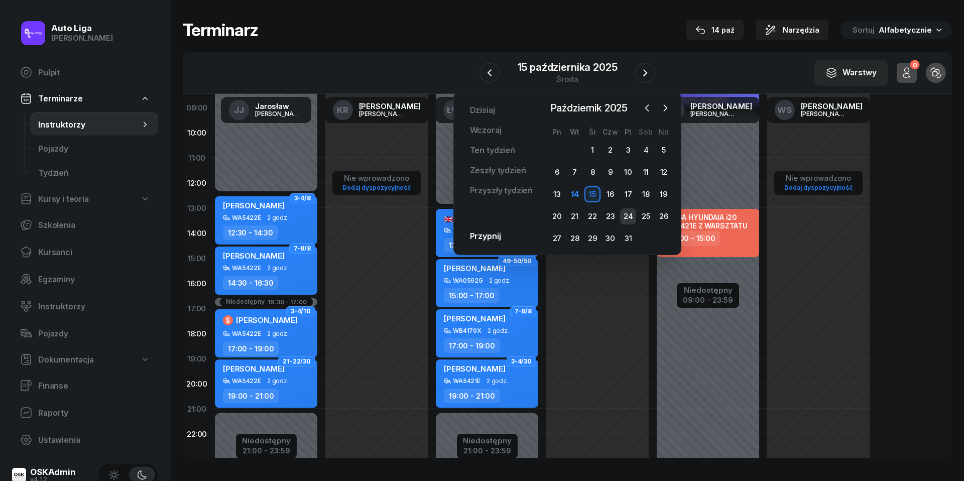
click at [630, 217] on div "24" at bounding box center [628, 216] width 16 height 16
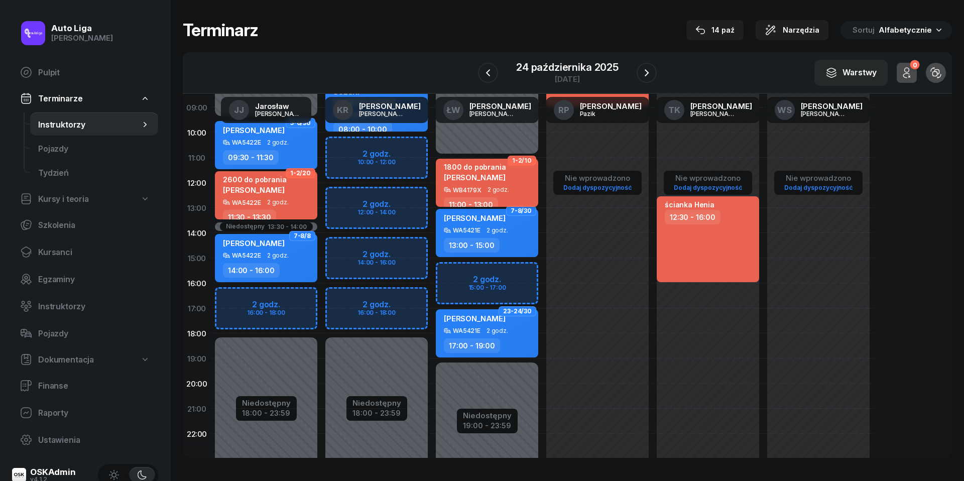
click at [507, 180] on div "1800 do pobrania [PERSON_NAME]" at bounding box center [488, 175] width 88 height 24
select select "11"
select select "13"
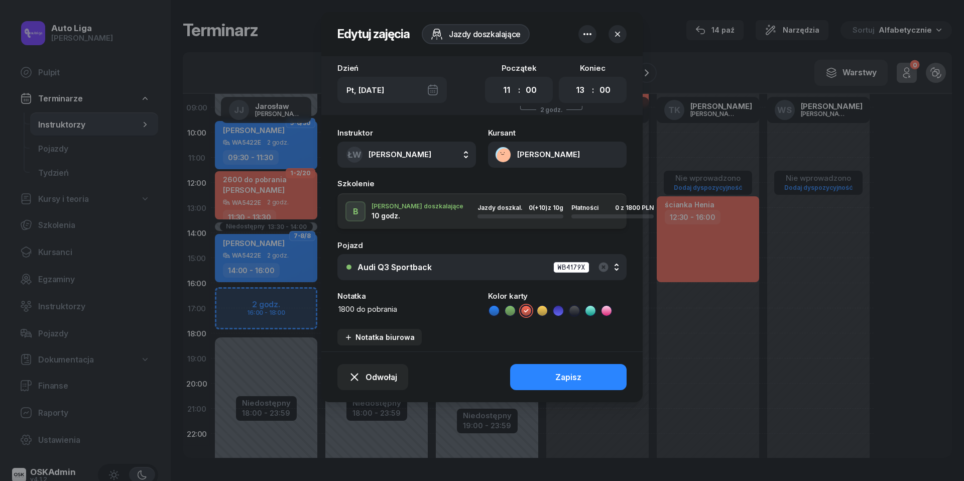
click at [591, 31] on icon "button" at bounding box center [588, 34] width 12 height 12
click at [579, 61] on link "Usuń" at bounding box center [583, 65] width 132 height 24
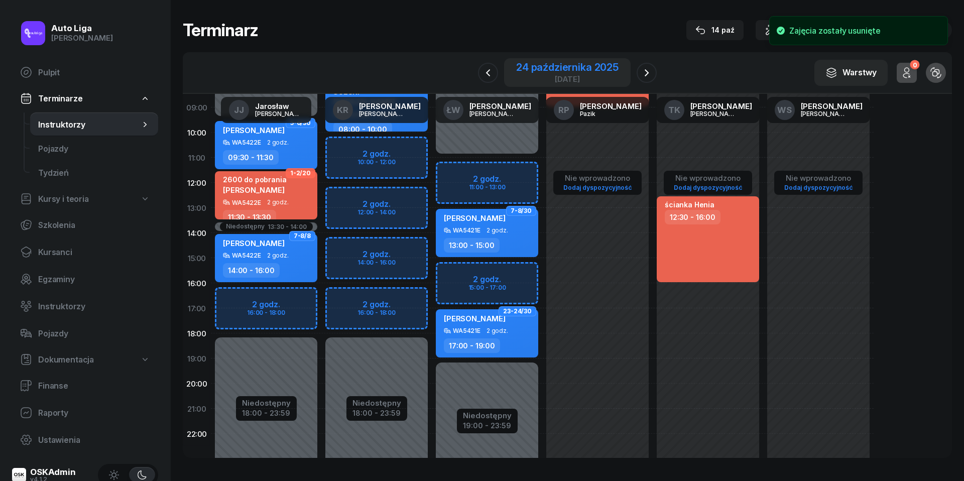
click at [571, 66] on div "24 października 2025" at bounding box center [567, 67] width 102 height 10
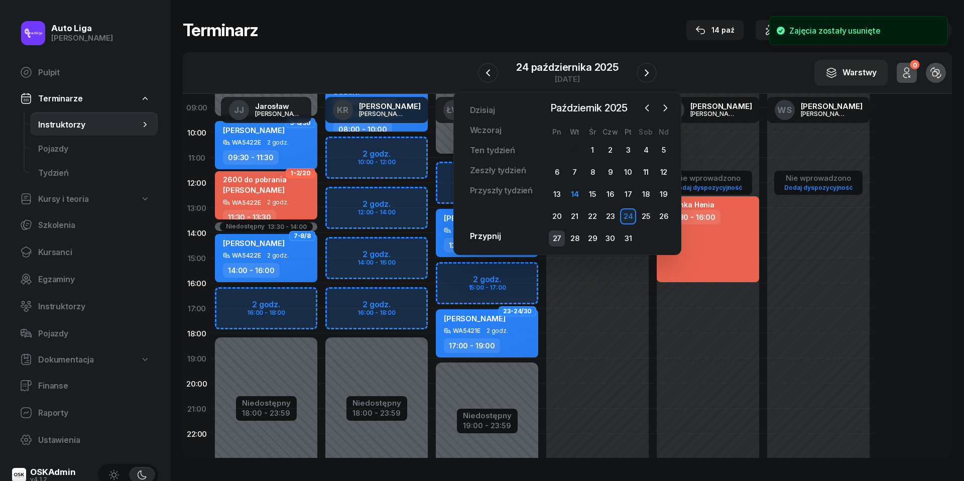
click at [552, 238] on div "27" at bounding box center [557, 239] width 16 height 16
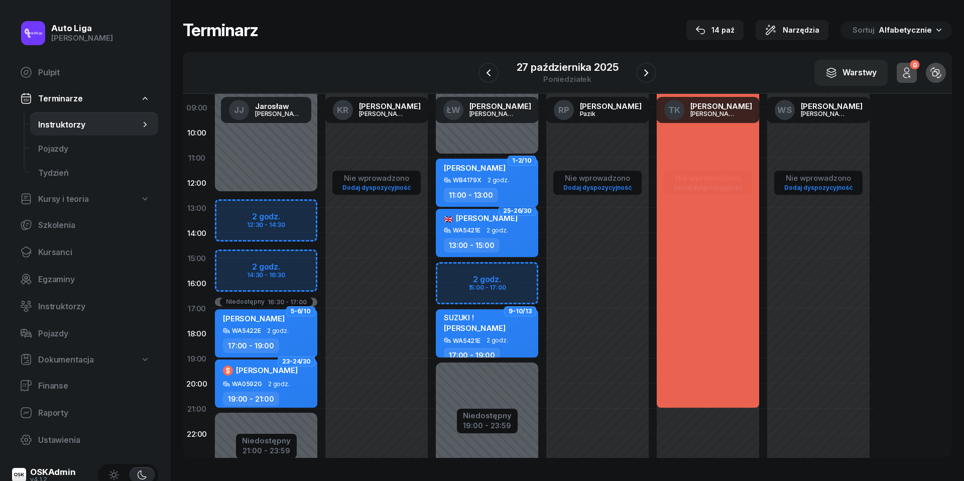
click at [494, 179] on span "2 godz." at bounding box center [499, 180] width 22 height 7
select select "11"
select select "13"
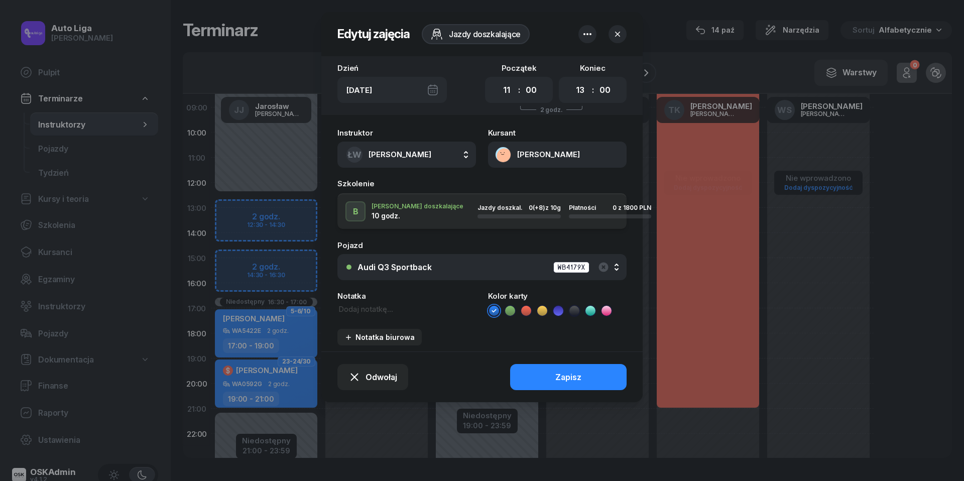
click at [585, 39] on icon "button" at bounding box center [588, 34] width 12 height 12
click at [580, 66] on link "Usuń" at bounding box center [583, 65] width 132 height 24
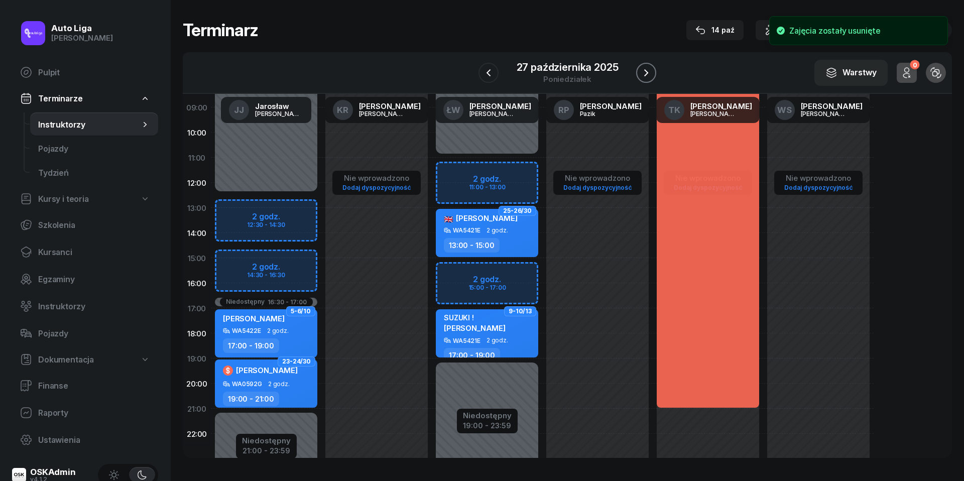
click at [645, 73] on icon "button" at bounding box center [646, 73] width 12 height 12
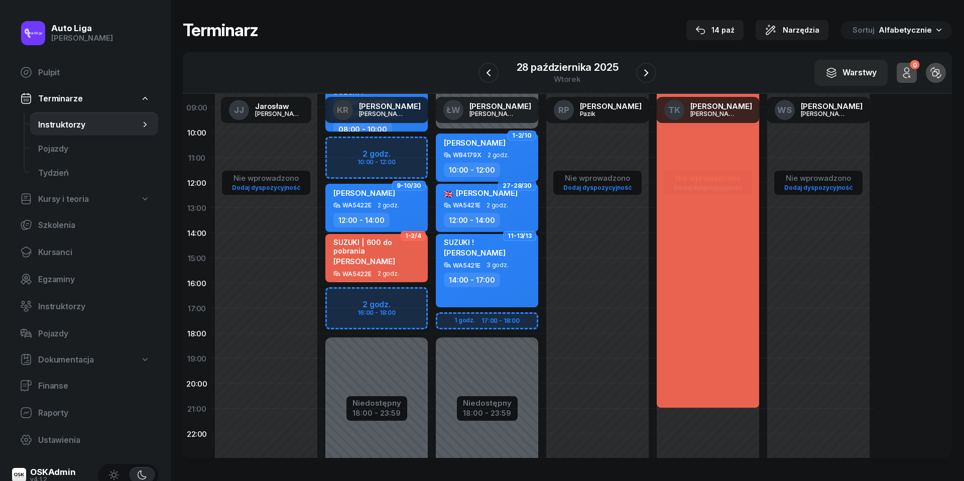
click at [516, 152] on div "WB4179X 2 godz." at bounding box center [488, 155] width 88 height 7
select select "10"
select select "12"
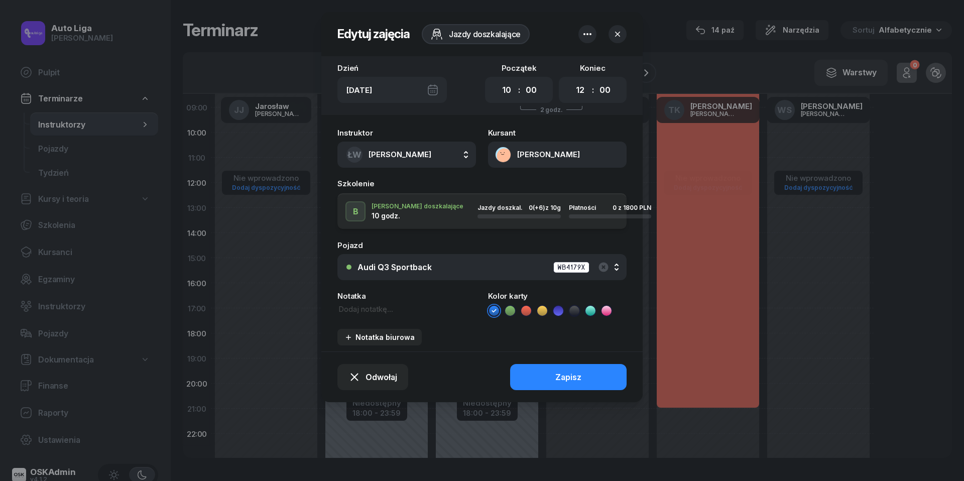
click at [586, 36] on icon "button" at bounding box center [588, 34] width 12 height 12
click at [586, 62] on link "Usuń" at bounding box center [583, 65] width 132 height 24
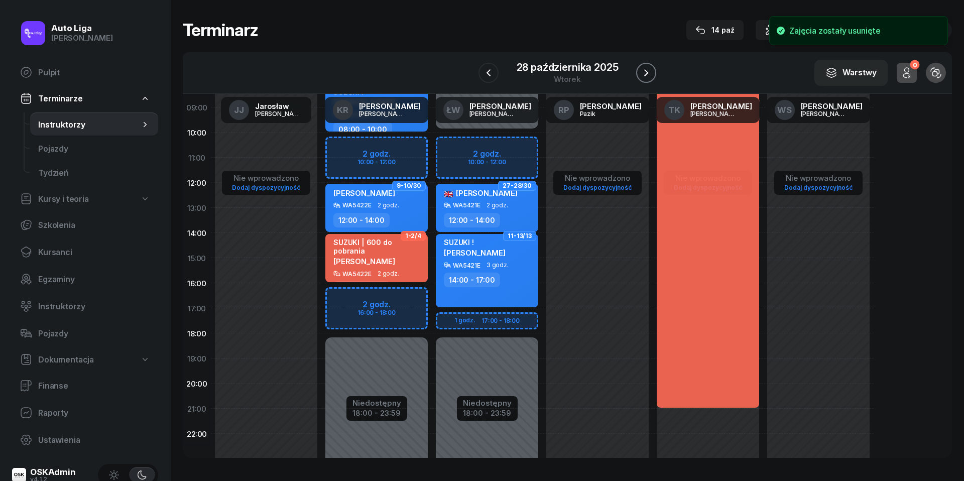
click at [650, 73] on icon "button" at bounding box center [646, 73] width 12 height 12
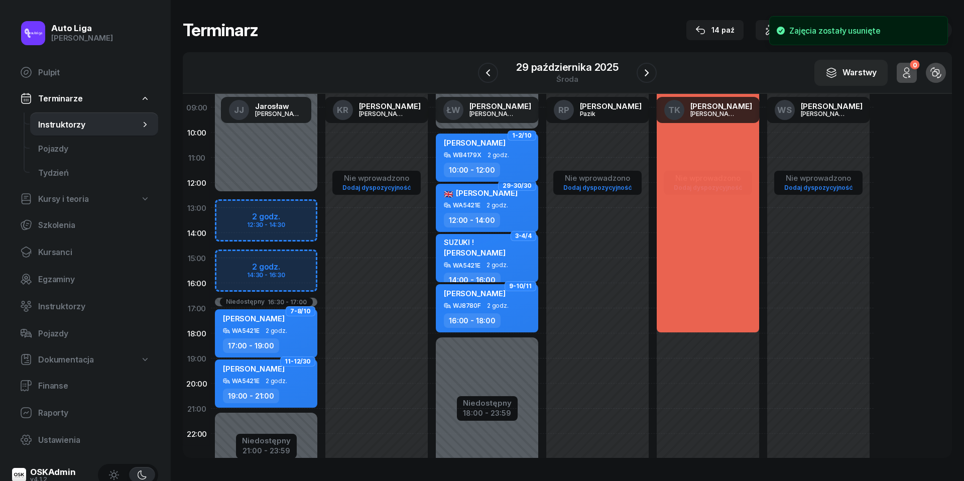
click at [488, 146] on span "[PERSON_NAME]" at bounding box center [475, 143] width 62 height 10
select select "10"
select select "12"
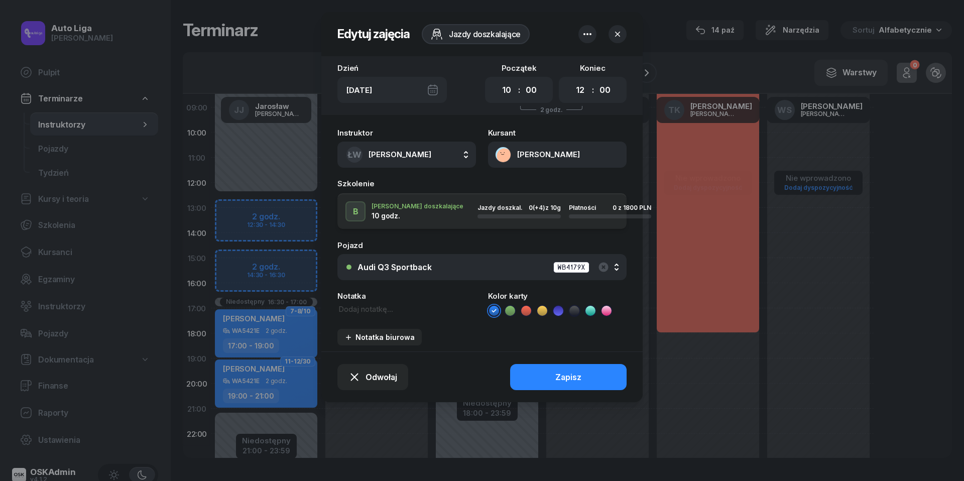
click at [588, 29] on icon "button" at bounding box center [588, 34] width 12 height 12
click at [580, 59] on link "Usuń" at bounding box center [583, 65] width 132 height 24
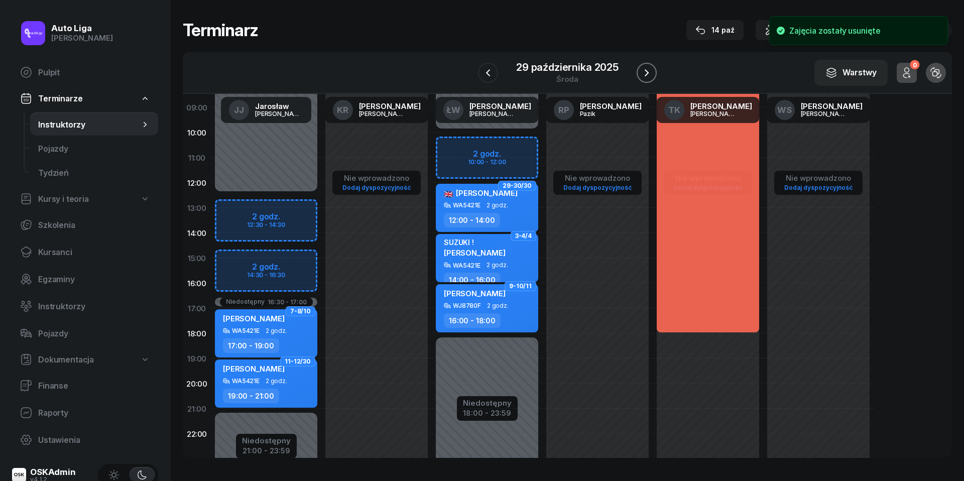
click at [647, 71] on icon "button" at bounding box center [647, 72] width 4 height 7
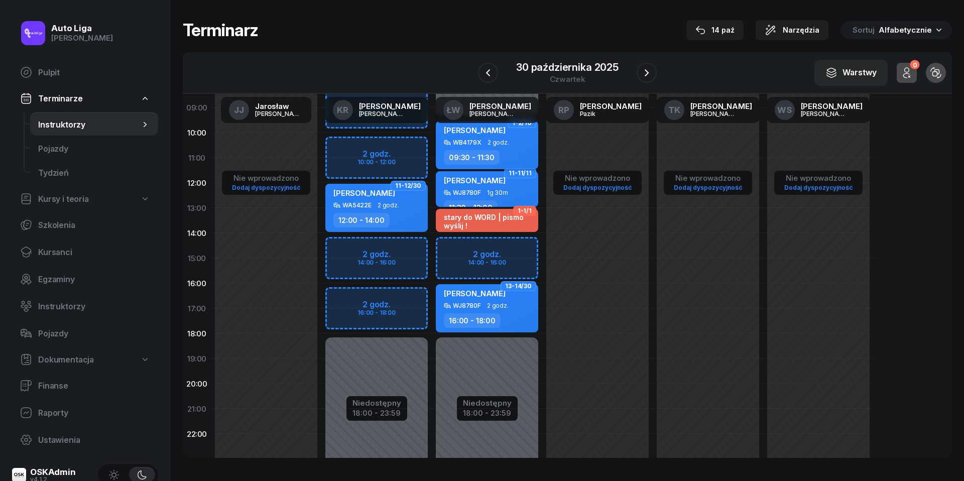
click at [505, 141] on span "2 godz." at bounding box center [499, 142] width 22 height 7
select select "09"
select select "30"
select select "11"
select select "30"
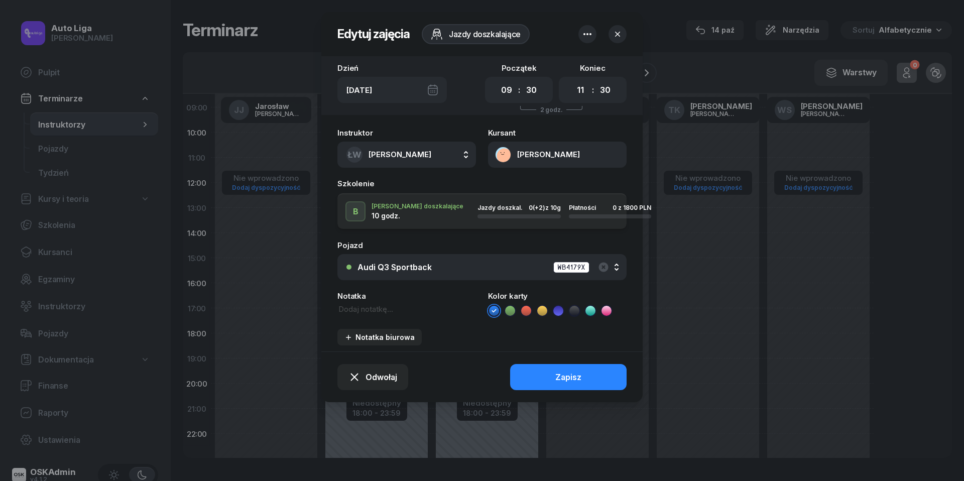
click at [589, 35] on icon "button" at bounding box center [588, 34] width 8 height 2
click at [589, 64] on link "Usuń" at bounding box center [583, 65] width 132 height 24
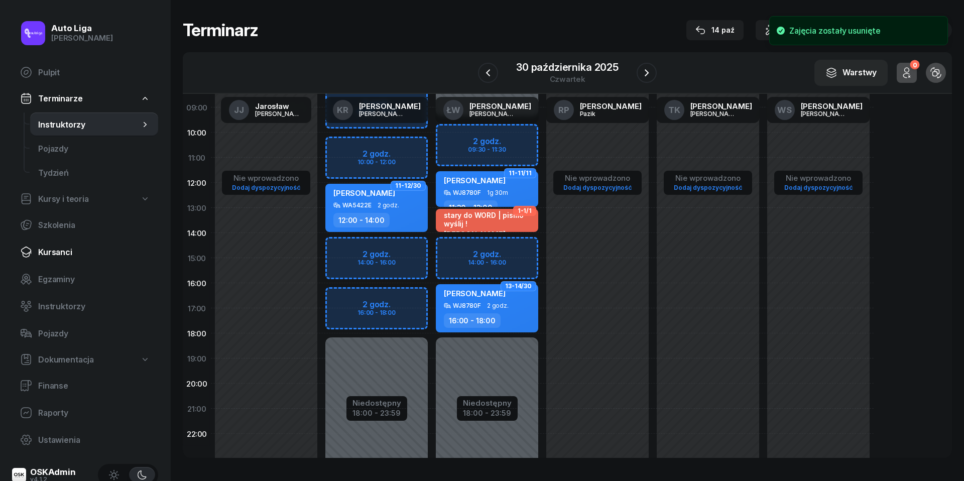
click at [57, 254] on span "Kursanci" at bounding box center [94, 253] width 112 height 10
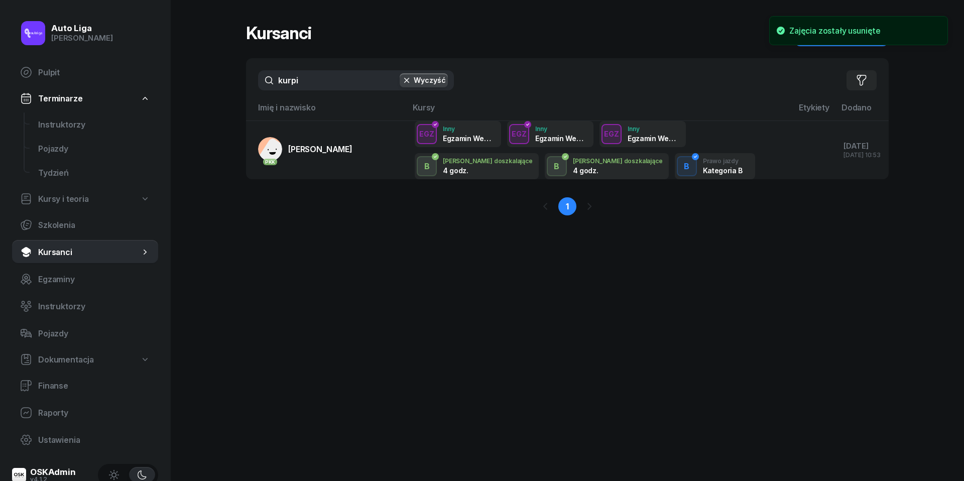
click at [334, 85] on input "kurpi" at bounding box center [356, 80] width 196 height 20
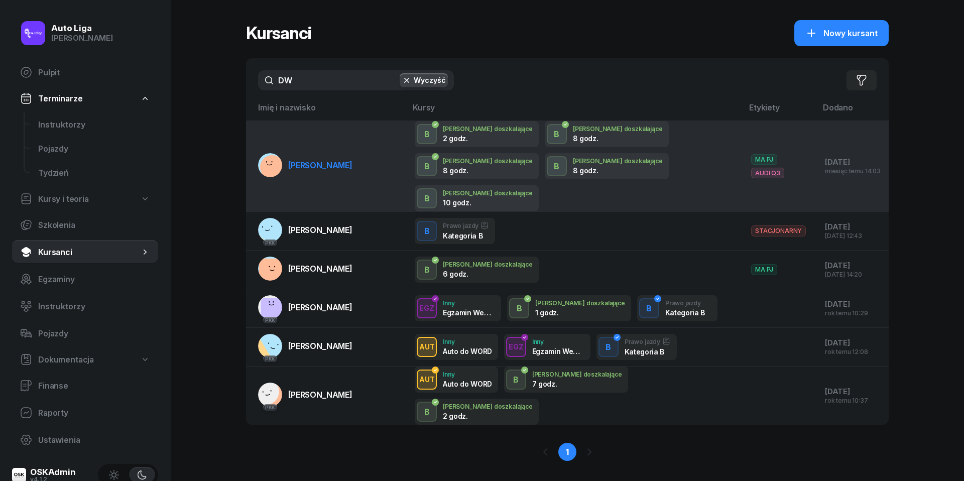
type input "DW"
click at [322, 129] on td "[PERSON_NAME]" at bounding box center [326, 166] width 161 height 91
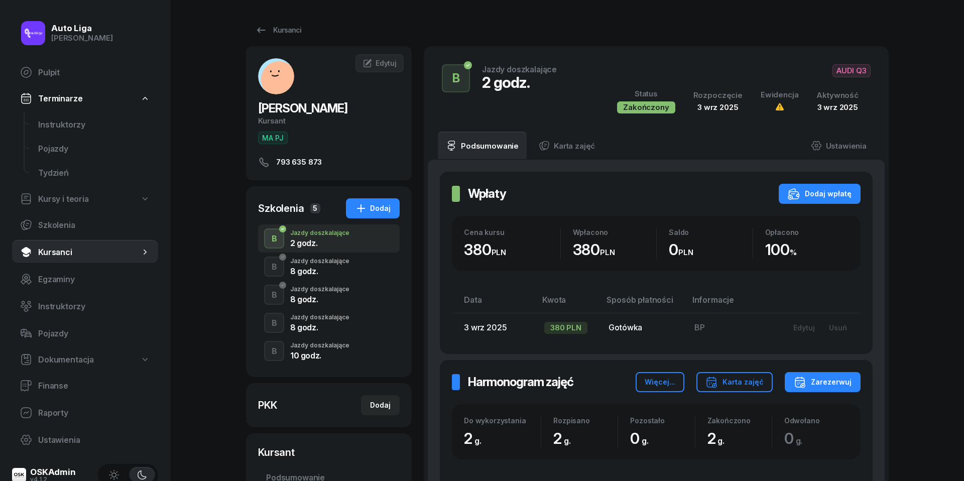
click at [321, 353] on div "10 godz." at bounding box center [319, 356] width 59 height 8
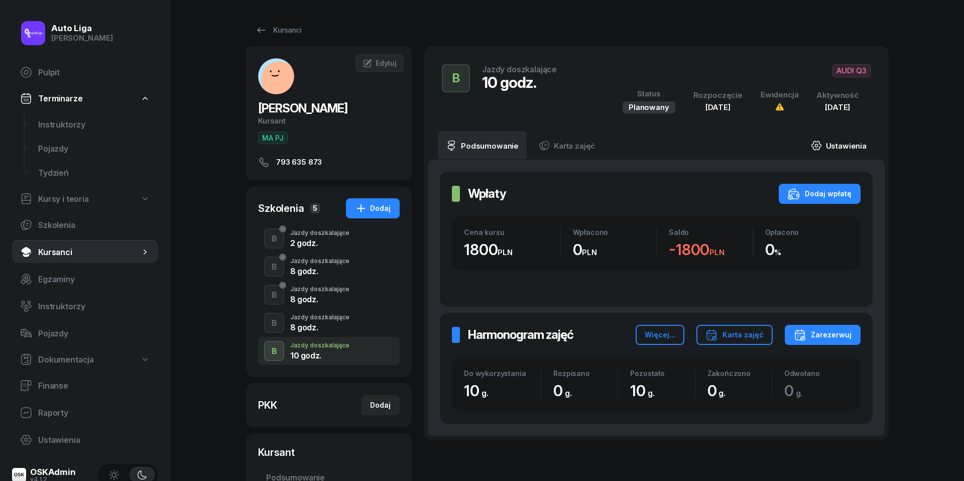
click at [857, 147] on link "Ustawienia" at bounding box center [839, 146] width 72 height 28
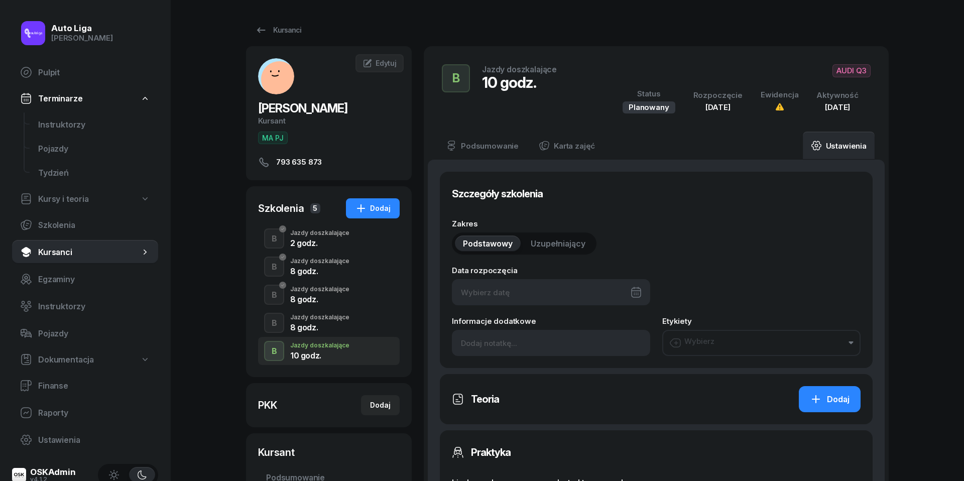
type input "[DATE]"
type input "10"
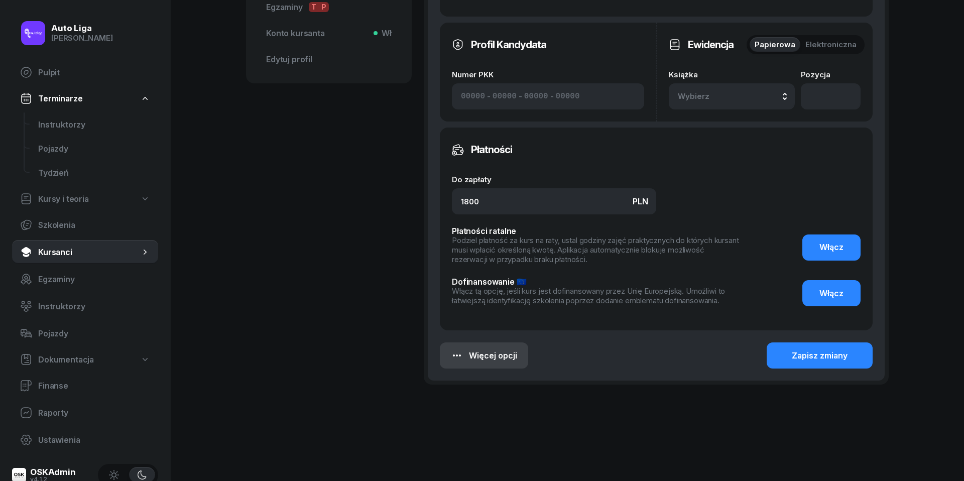
scroll to position [496, 0]
click at [487, 347] on button "Więcej opcji" at bounding box center [484, 356] width 88 height 26
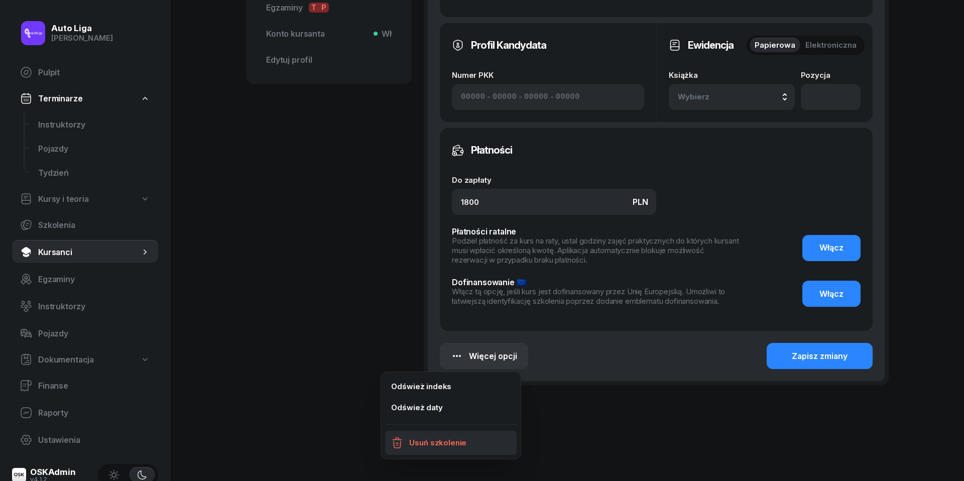
click at [424, 445] on div "Usuń szkolenie" at bounding box center [437, 443] width 57 height 9
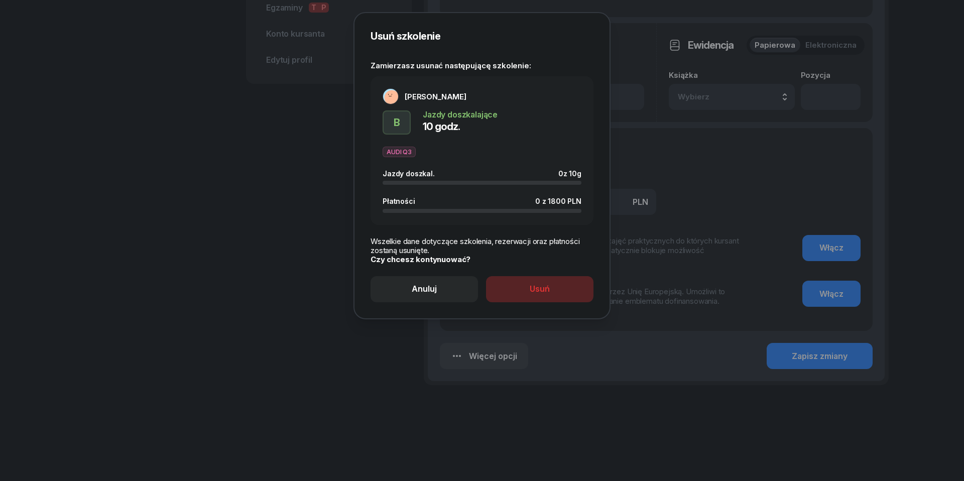
click at [529, 276] on button "Usuń" at bounding box center [539, 289] width 107 height 26
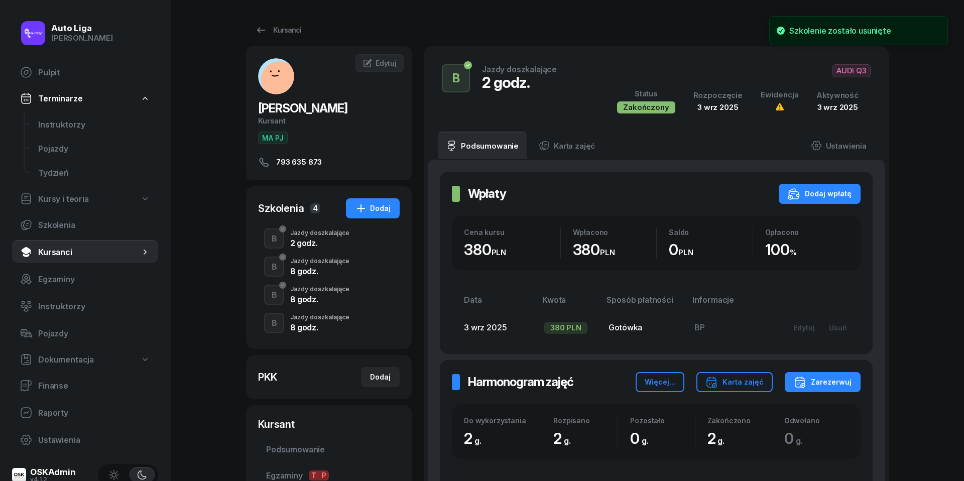
scroll to position [0, 0]
click at [260, 33] on icon at bounding box center [261, 30] width 12 height 12
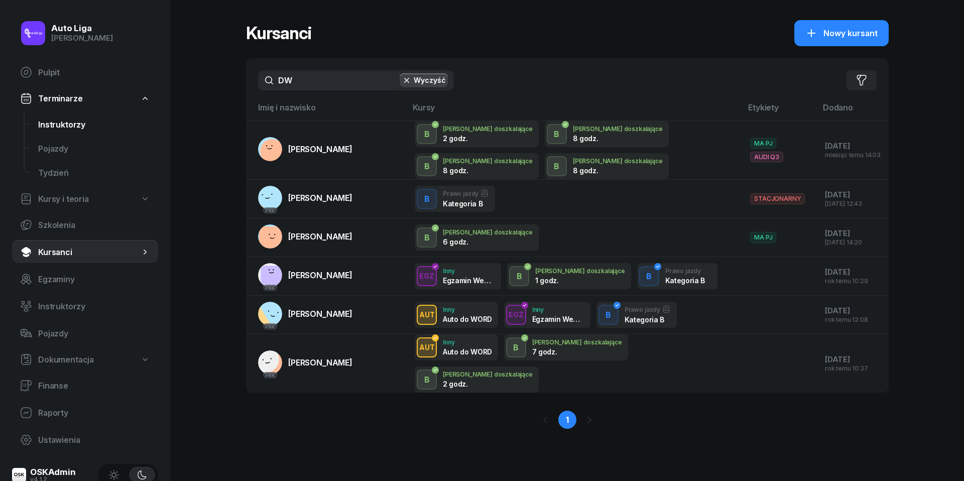
click at [49, 126] on span "Instruktorzy" at bounding box center [94, 125] width 112 height 10
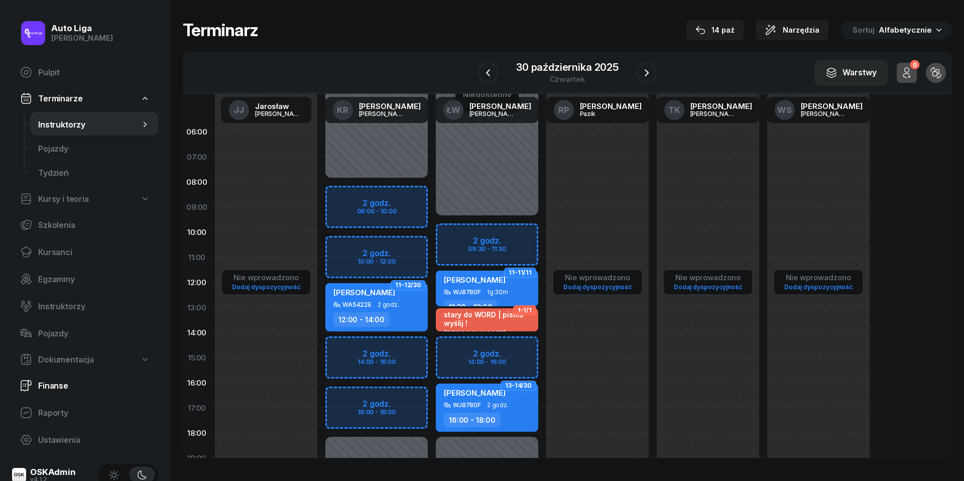
click at [48, 391] on link "Finanse" at bounding box center [85, 386] width 146 height 24
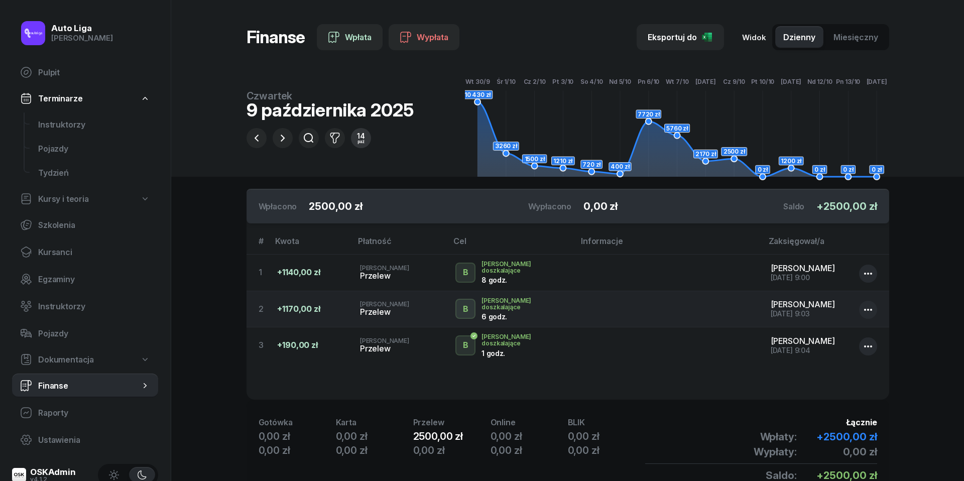
click at [362, 138] on div "14" at bounding box center [361, 136] width 8 height 7
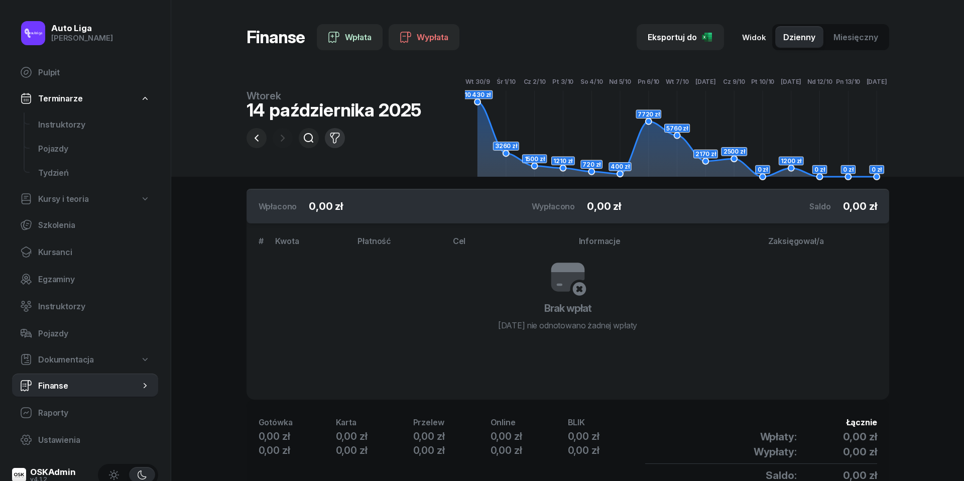
click at [338, 137] on icon "button" at bounding box center [335, 138] width 9 height 10
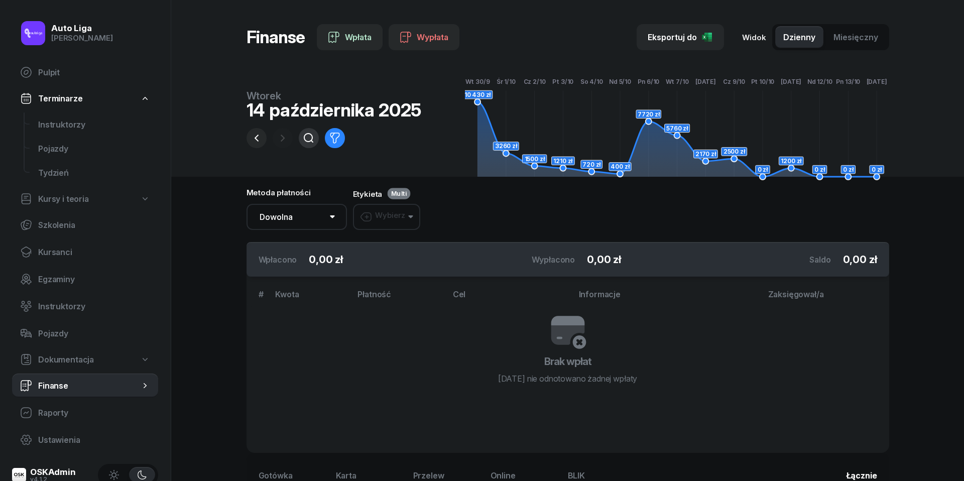
click at [310, 137] on icon "button" at bounding box center [309, 138] width 12 height 12
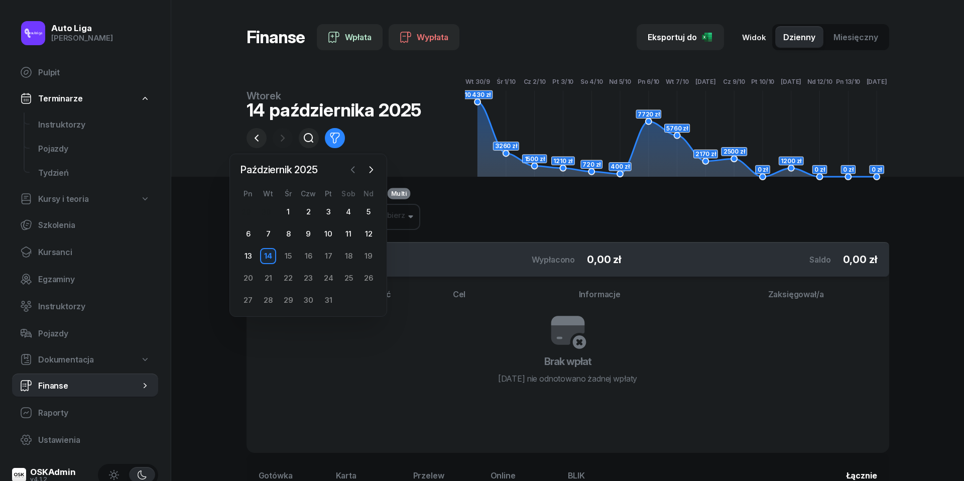
click at [359, 165] on button "button" at bounding box center [353, 169] width 15 height 15
click at [248, 207] on div "1" at bounding box center [248, 212] width 16 height 16
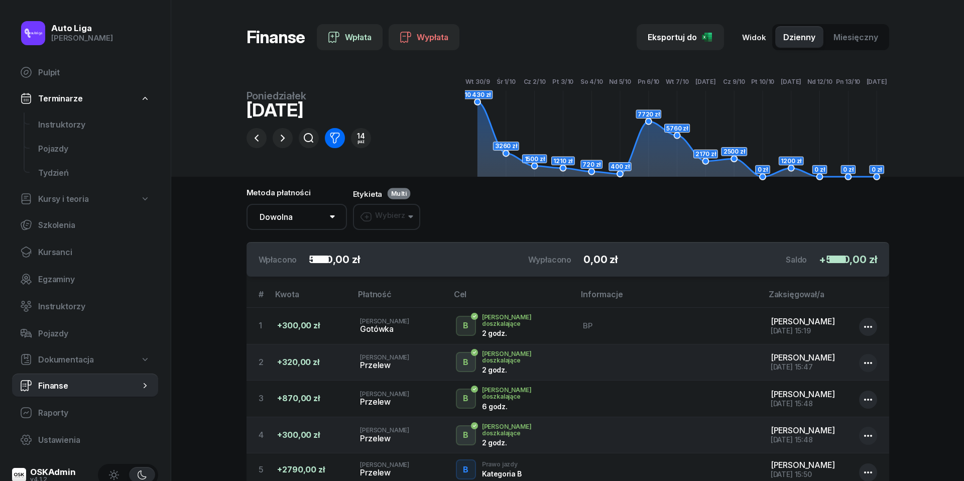
click at [326, 144] on button "button" at bounding box center [335, 138] width 20 height 20
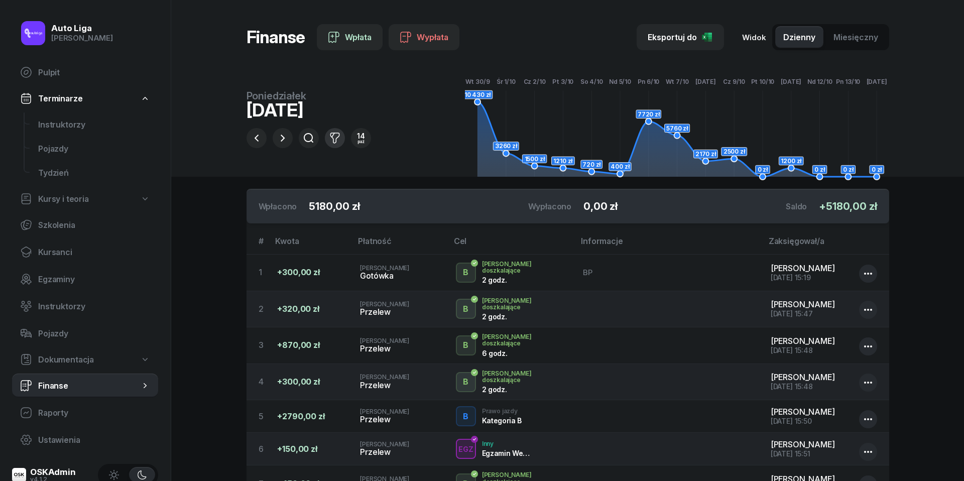
click at [334, 140] on icon "button" at bounding box center [335, 138] width 9 height 10
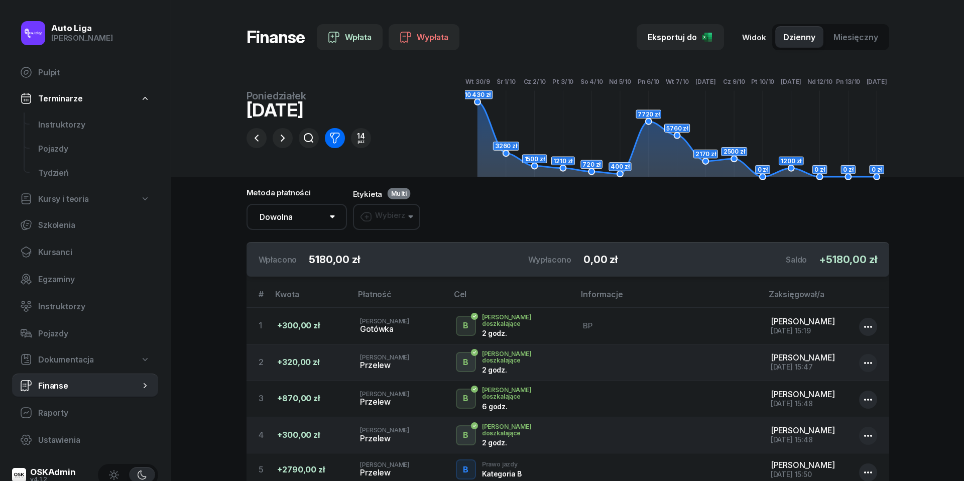
click at [334, 140] on icon "button" at bounding box center [335, 138] width 9 height 10
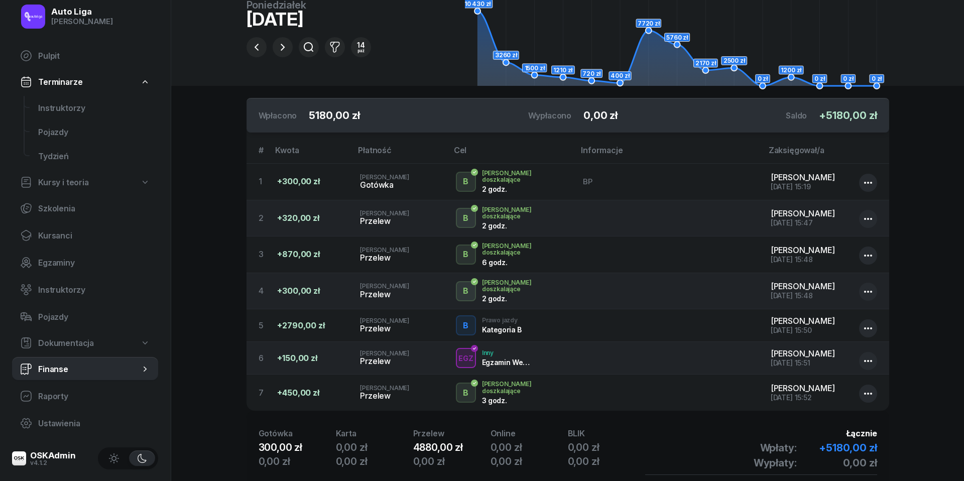
scroll to position [96, 0]
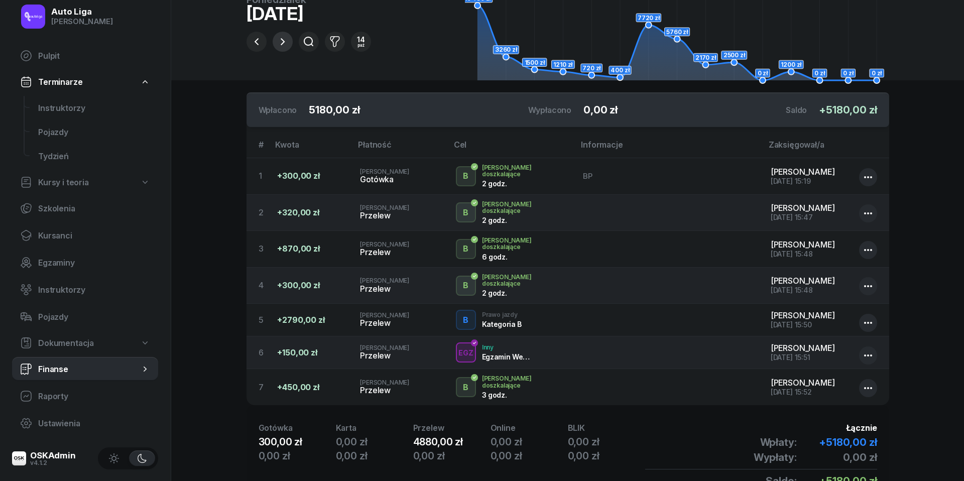
click at [285, 45] on icon "button" at bounding box center [283, 42] width 12 height 12
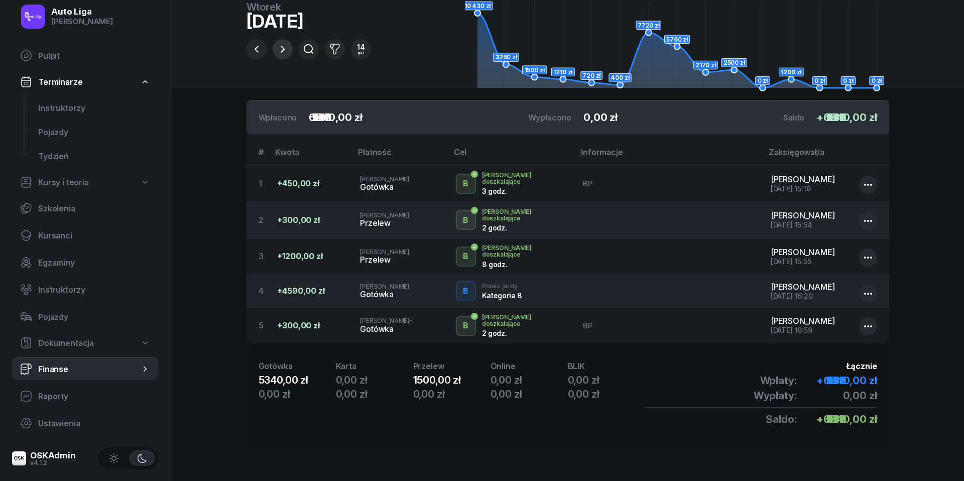
scroll to position [77, 0]
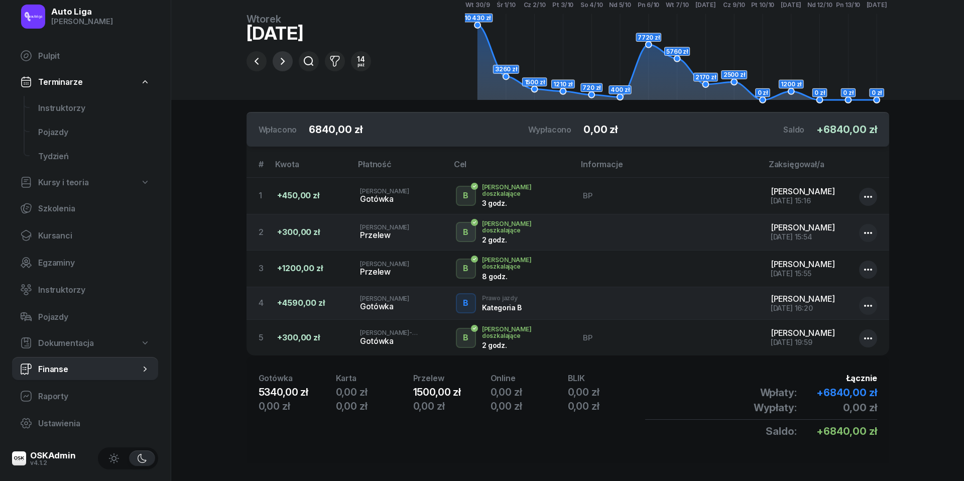
click at [283, 62] on icon "button" at bounding box center [283, 61] width 4 height 7
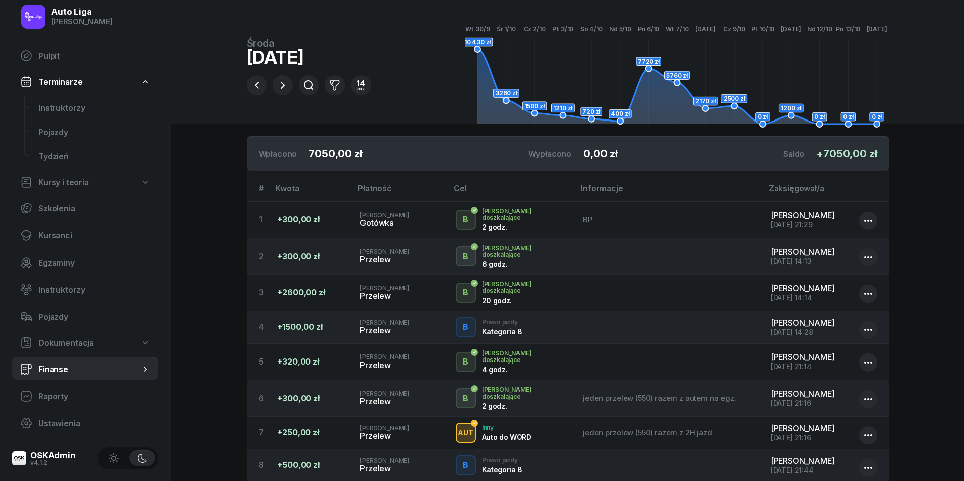
scroll to position [10, 0]
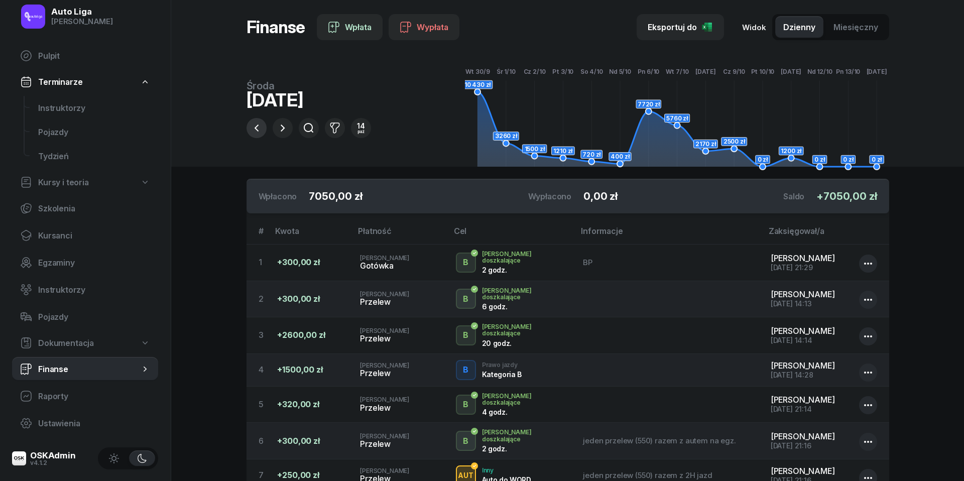
click at [261, 127] on icon "button" at bounding box center [257, 128] width 12 height 12
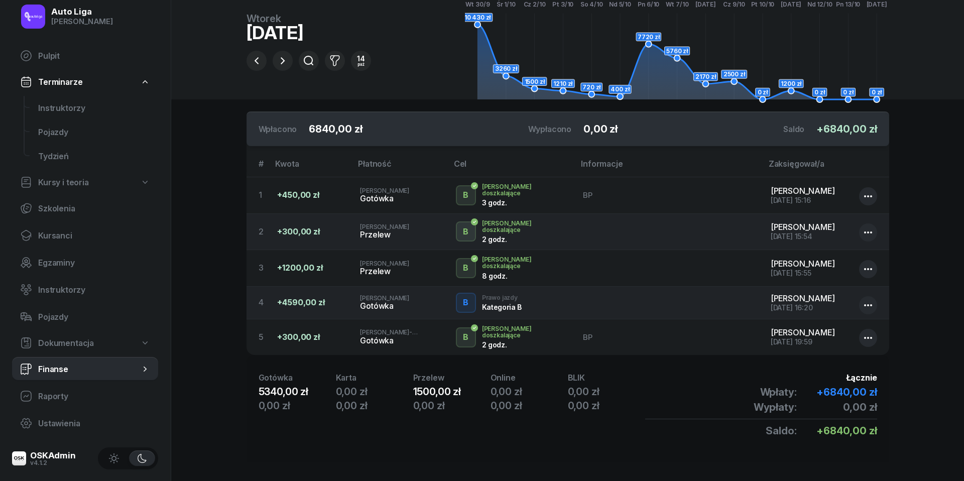
scroll to position [77, 0]
click at [279, 65] on icon "button" at bounding box center [283, 61] width 12 height 12
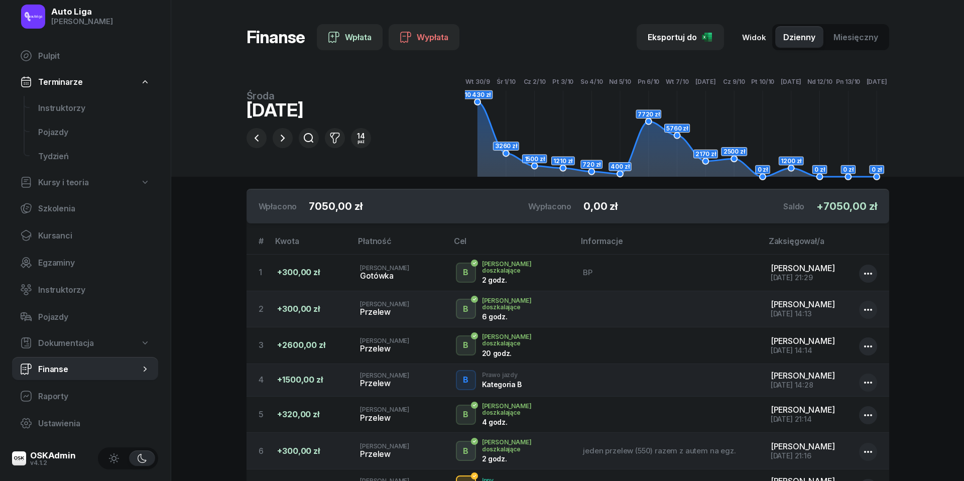
scroll to position [0, 0]
click at [282, 145] on button "button" at bounding box center [283, 138] width 20 height 20
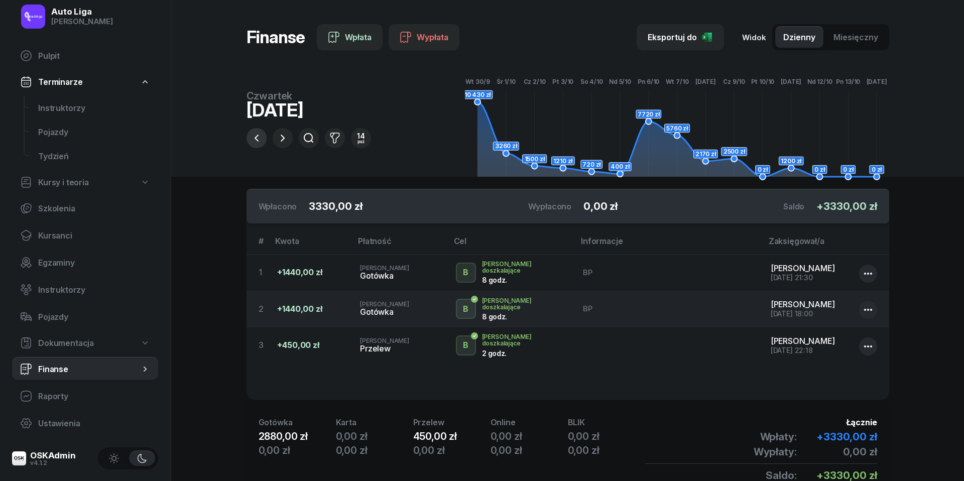
click at [259, 141] on icon "button" at bounding box center [257, 138] width 12 height 12
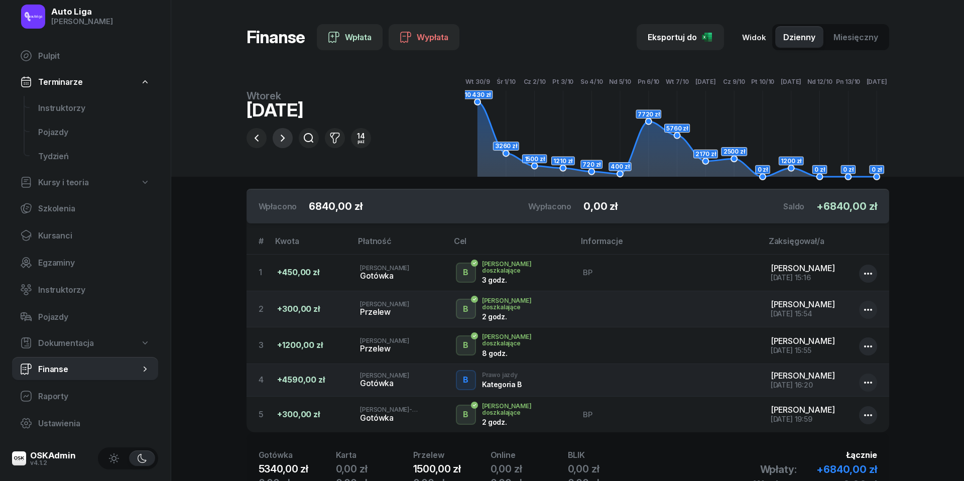
click at [284, 143] on icon "button" at bounding box center [283, 138] width 12 height 12
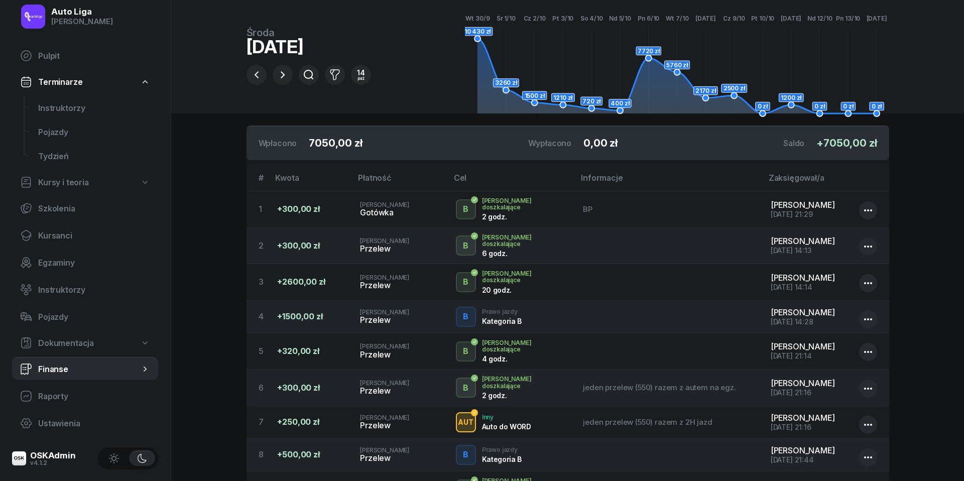
scroll to position [33, 0]
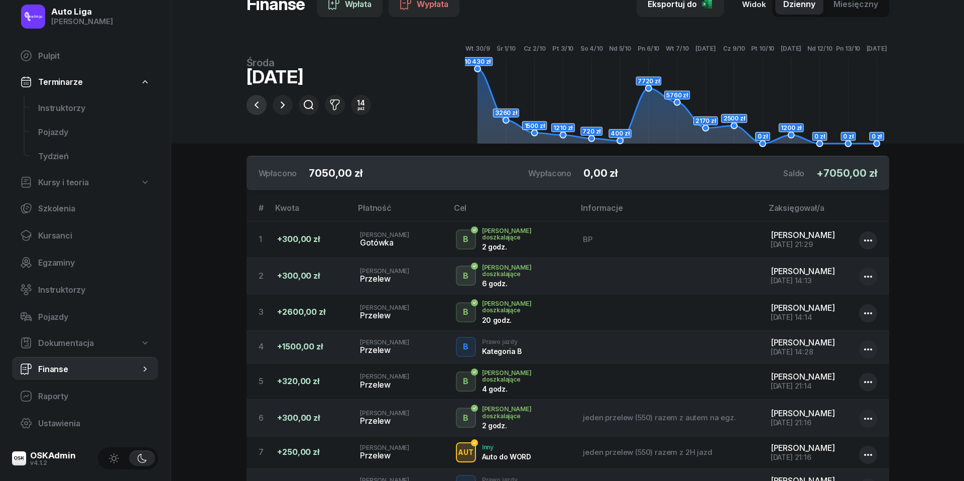
click at [256, 103] on icon "button" at bounding box center [257, 105] width 12 height 12
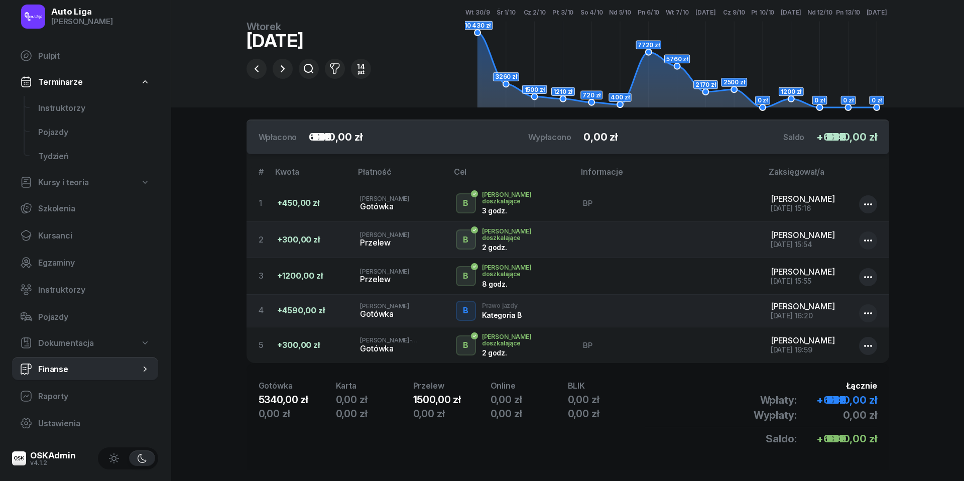
scroll to position [73, 0]
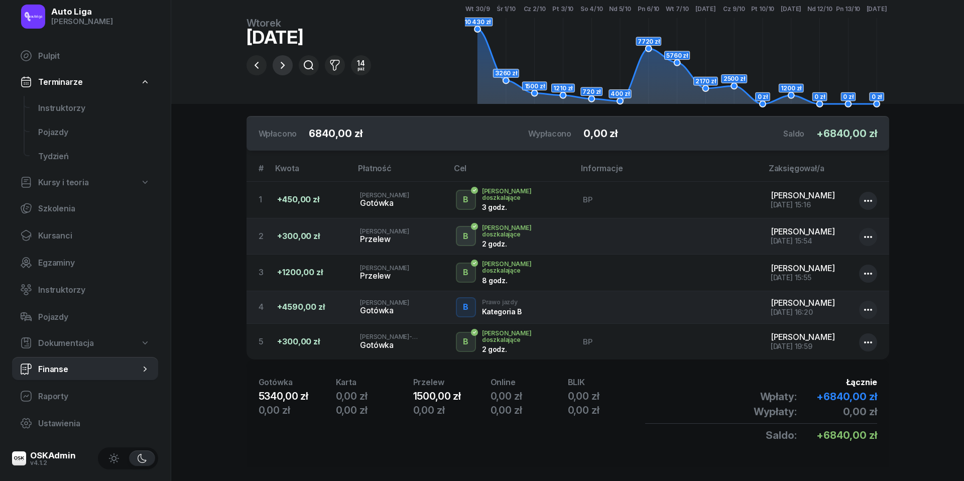
click at [280, 69] on icon "button" at bounding box center [283, 65] width 12 height 12
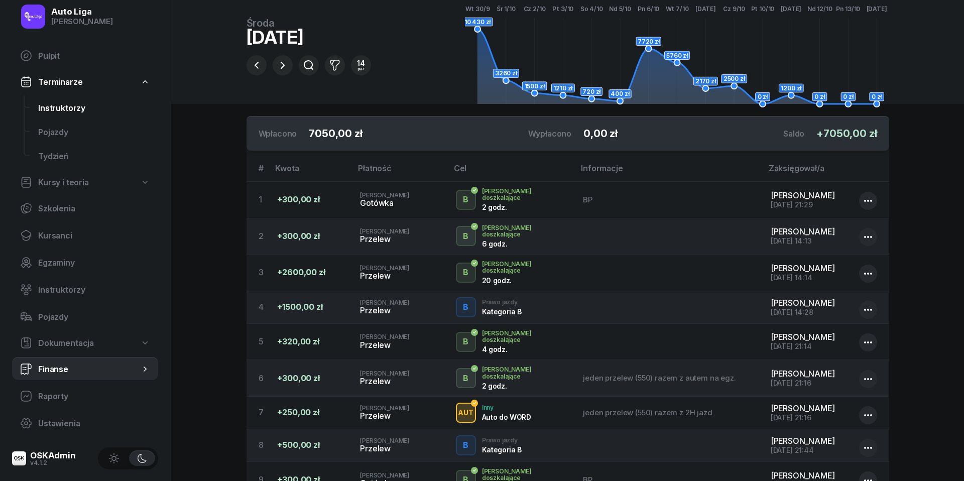
click at [71, 113] on link "Instruktorzy" at bounding box center [94, 108] width 128 height 24
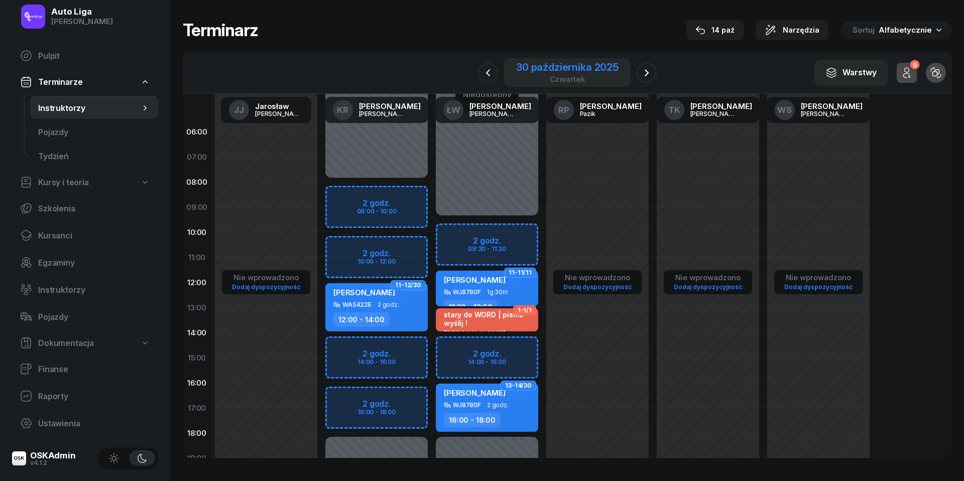
click at [566, 72] on div "30 października 2025" at bounding box center [567, 67] width 102 height 10
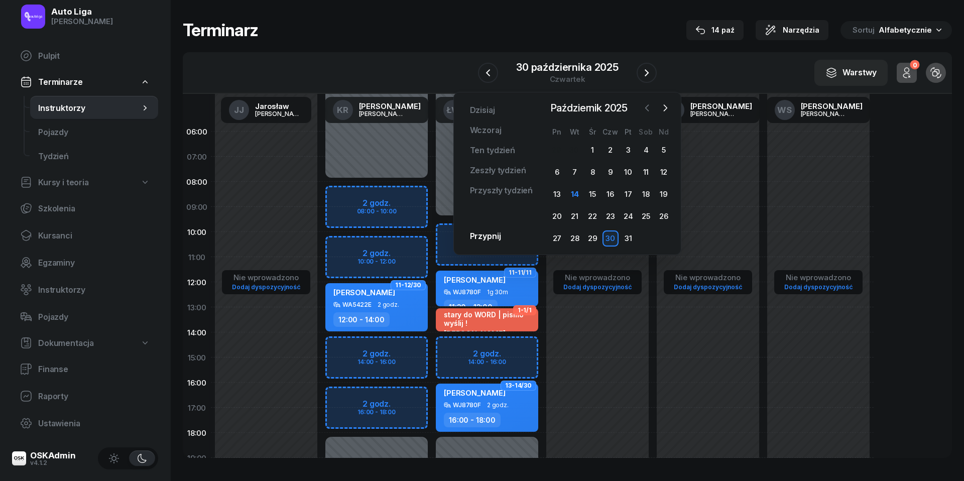
click at [648, 105] on icon "button" at bounding box center [646, 108] width 3 height 6
click at [574, 146] on div "2" at bounding box center [575, 150] width 16 height 16
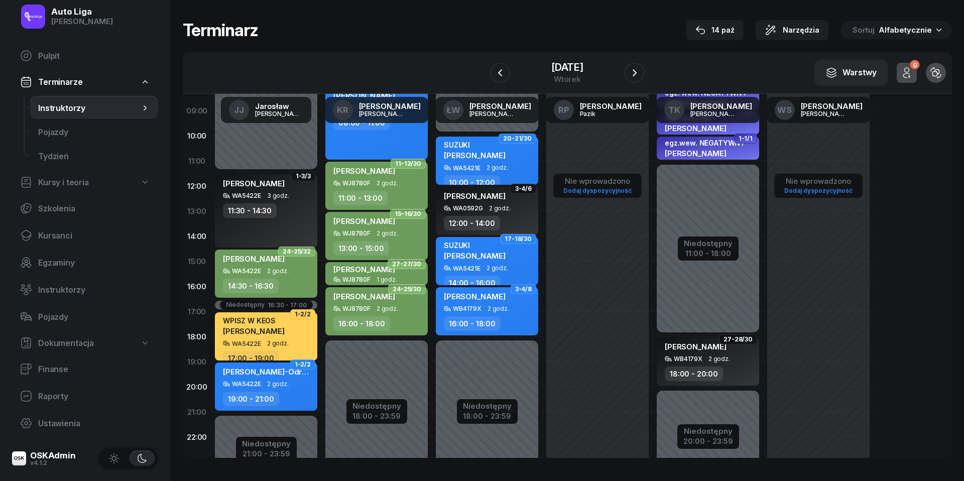
scroll to position [101, 0]
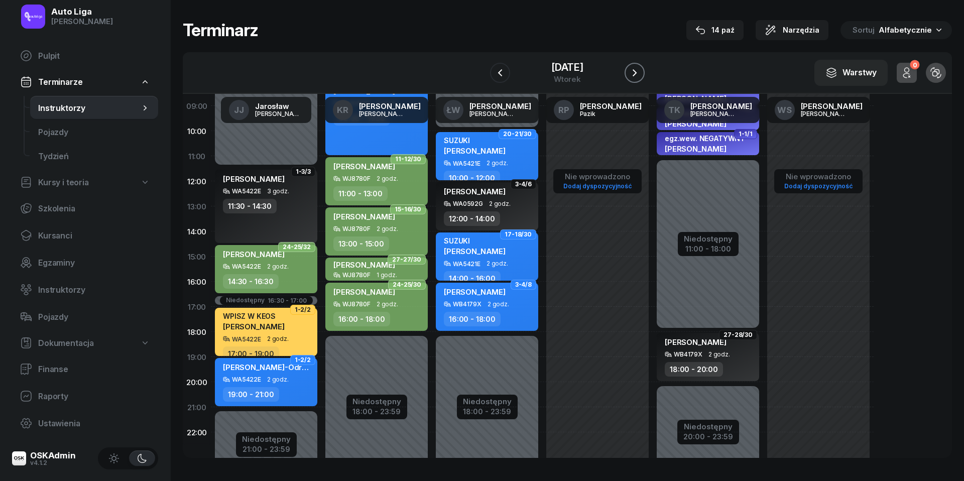
click at [635, 67] on icon "button" at bounding box center [635, 73] width 12 height 12
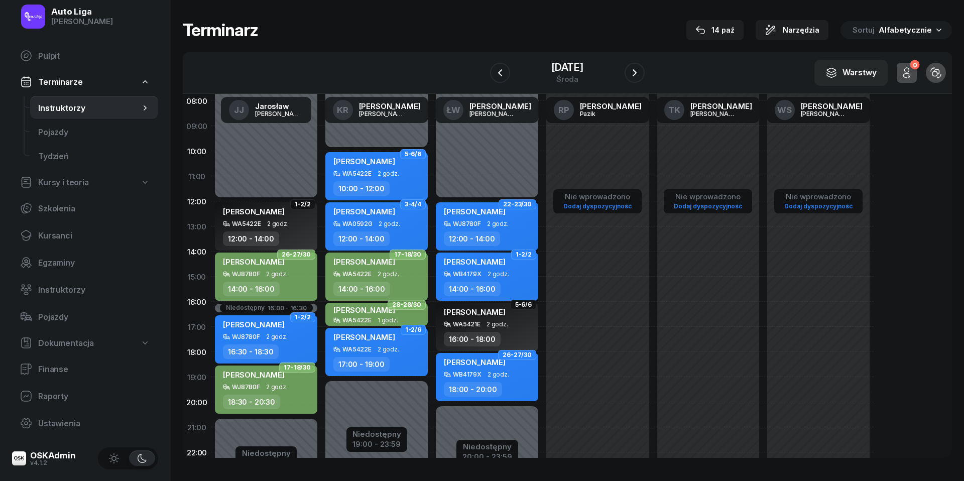
scroll to position [79, 0]
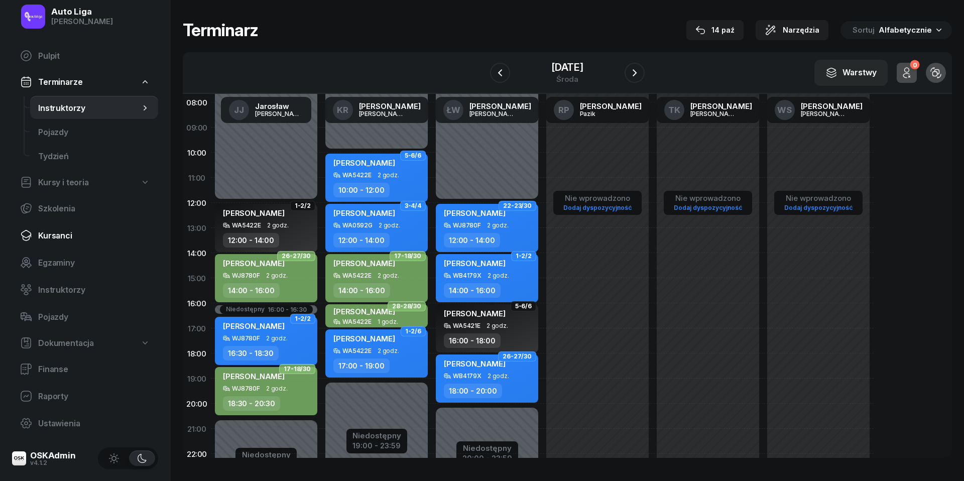
click at [63, 236] on span "Kursanci" at bounding box center [94, 236] width 112 height 10
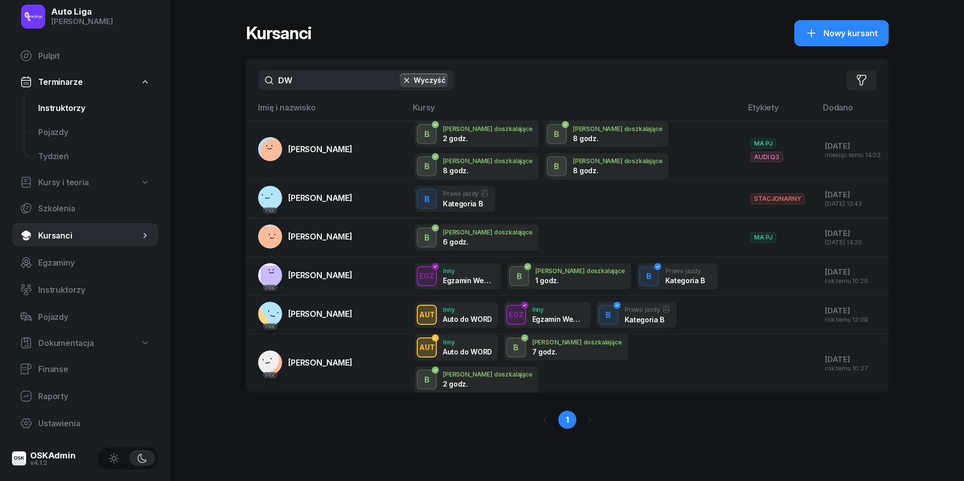
click at [59, 110] on span "Instruktorzy" at bounding box center [94, 108] width 112 height 10
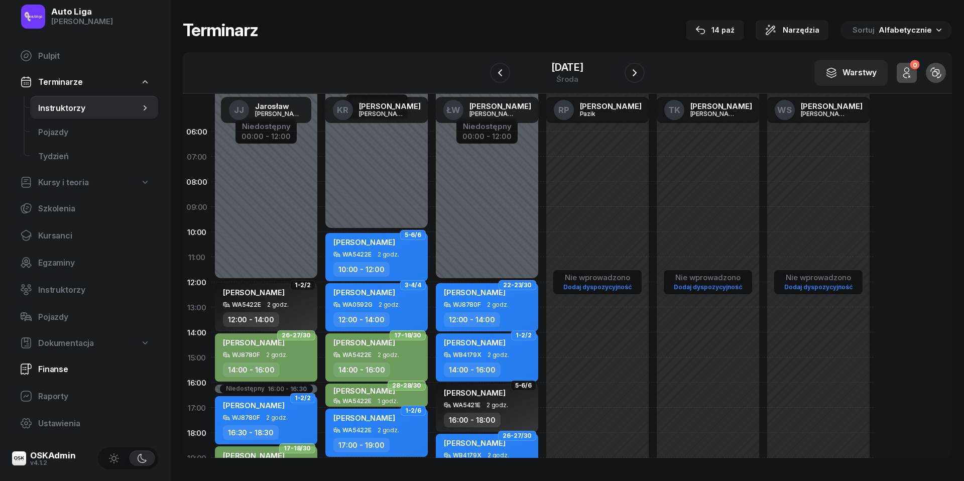
click at [45, 362] on link "Finanse" at bounding box center [85, 369] width 146 height 24
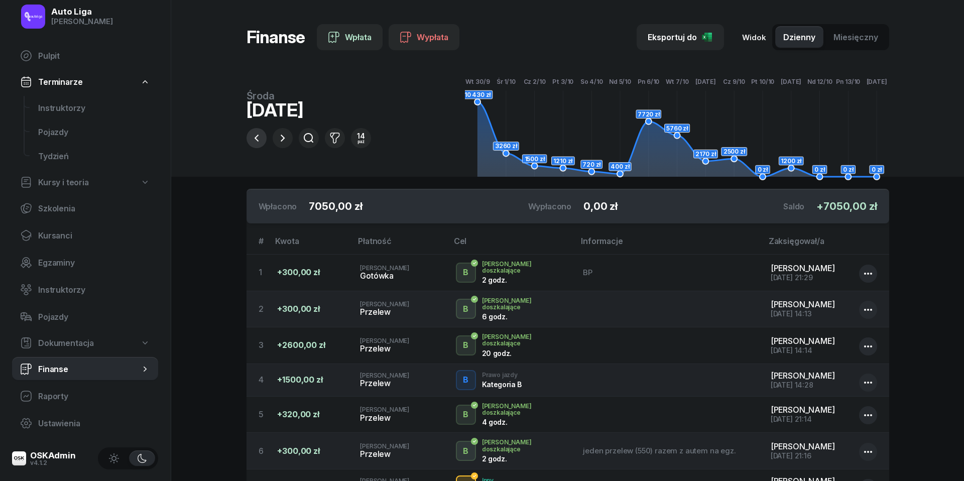
click at [260, 138] on icon "button" at bounding box center [257, 138] width 12 height 12
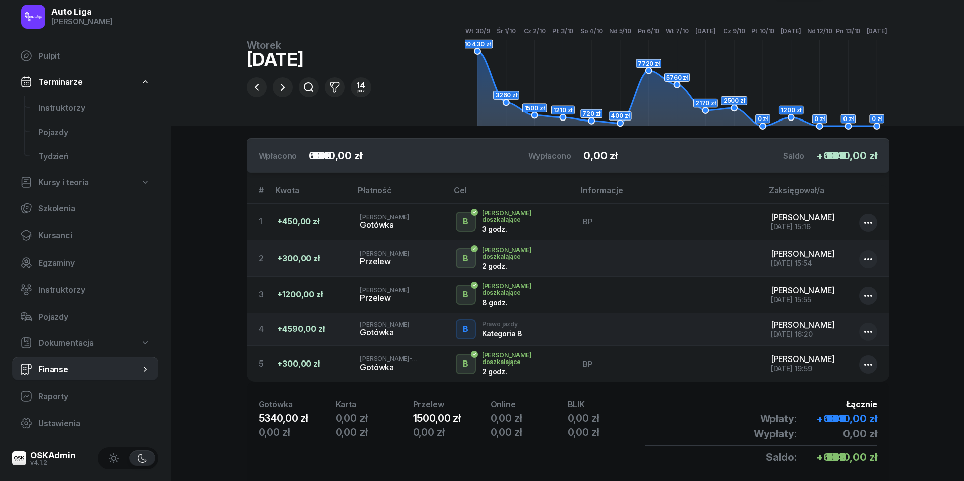
scroll to position [53, 0]
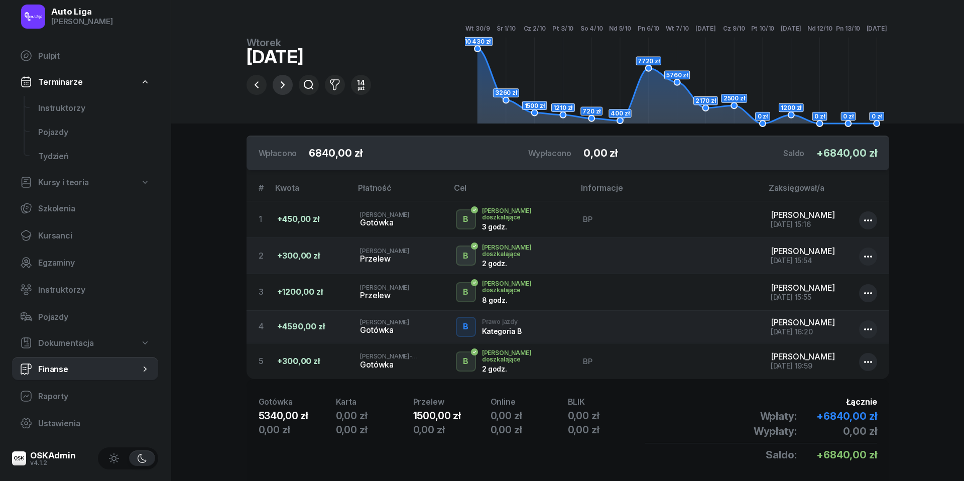
click at [283, 81] on icon "button" at bounding box center [283, 85] width 12 height 12
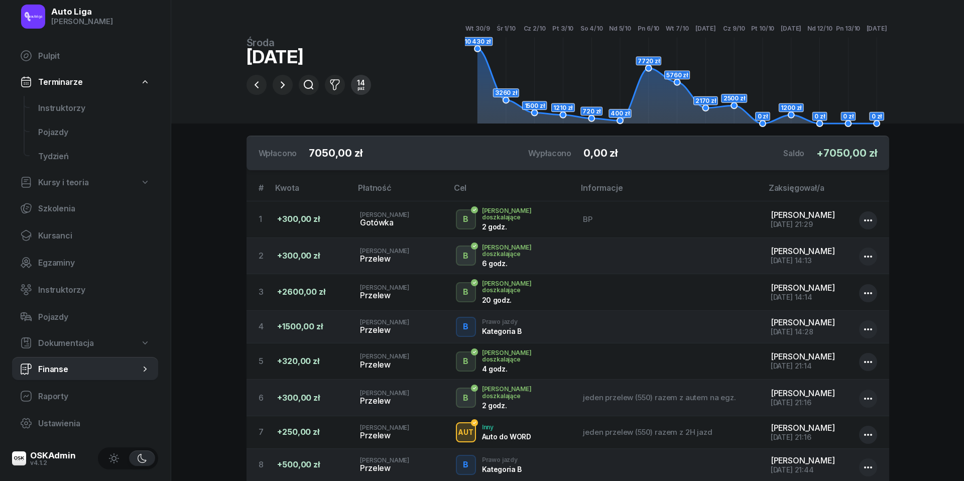
click at [360, 86] on div "paź" at bounding box center [361, 88] width 8 height 4
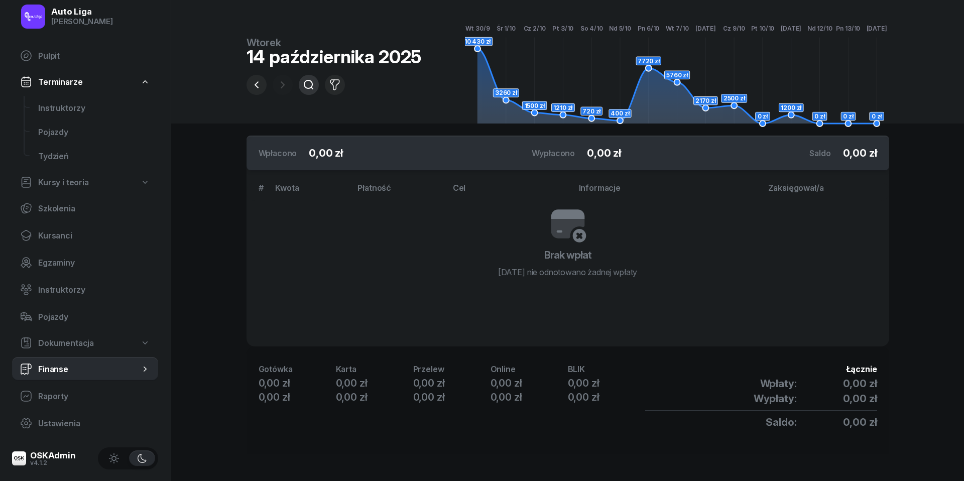
click at [313, 87] on icon "button" at bounding box center [309, 85] width 12 height 12
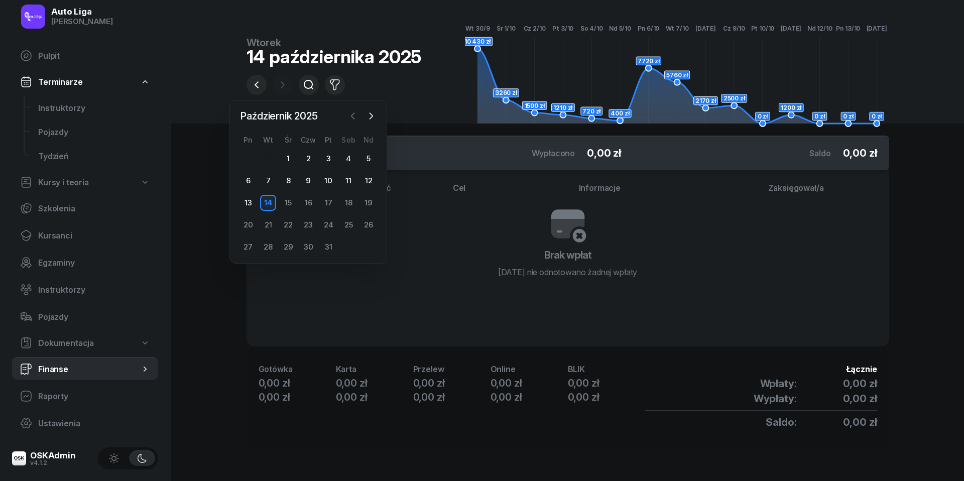
click at [355, 114] on icon "button" at bounding box center [353, 116] width 10 height 10
click at [309, 230] on div "21" at bounding box center [308, 225] width 16 height 16
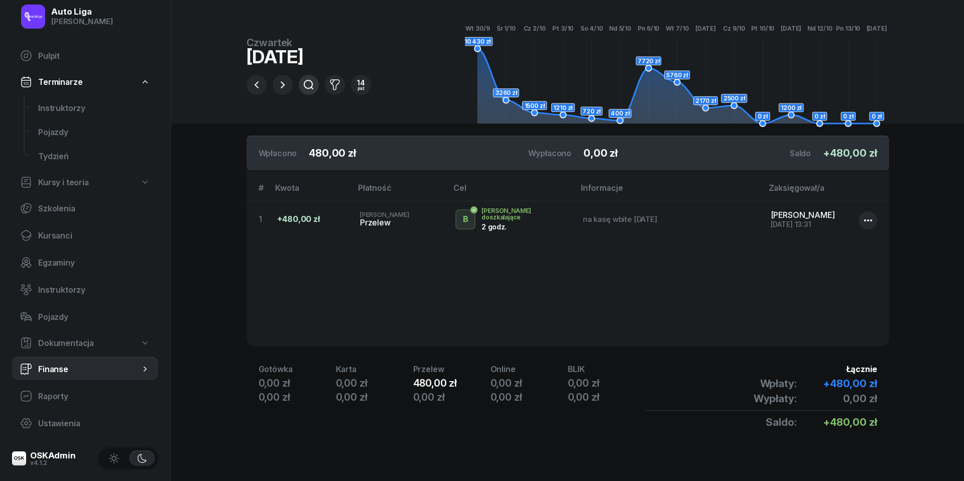
click at [312, 84] on icon "button" at bounding box center [309, 85] width 12 height 12
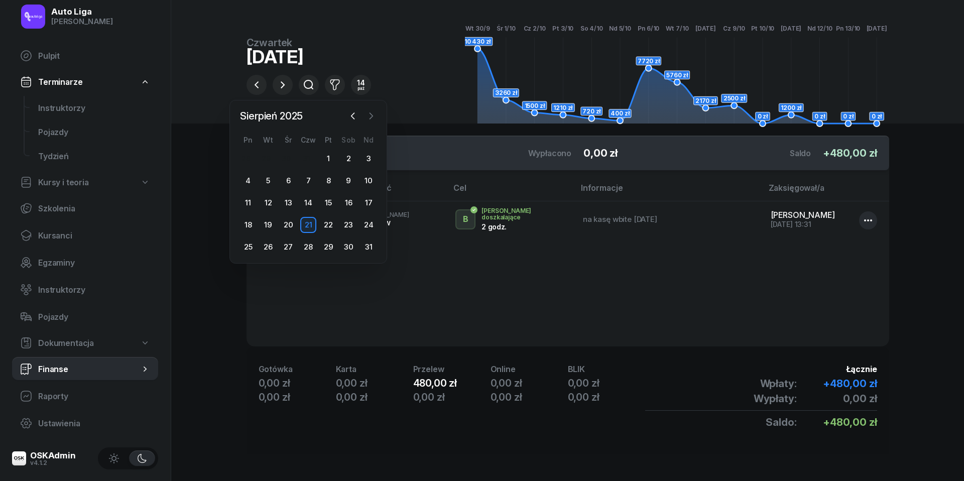
click at [370, 113] on icon "button" at bounding box center [371, 116] width 10 height 10
click at [290, 159] on div "3" at bounding box center [288, 159] width 16 height 16
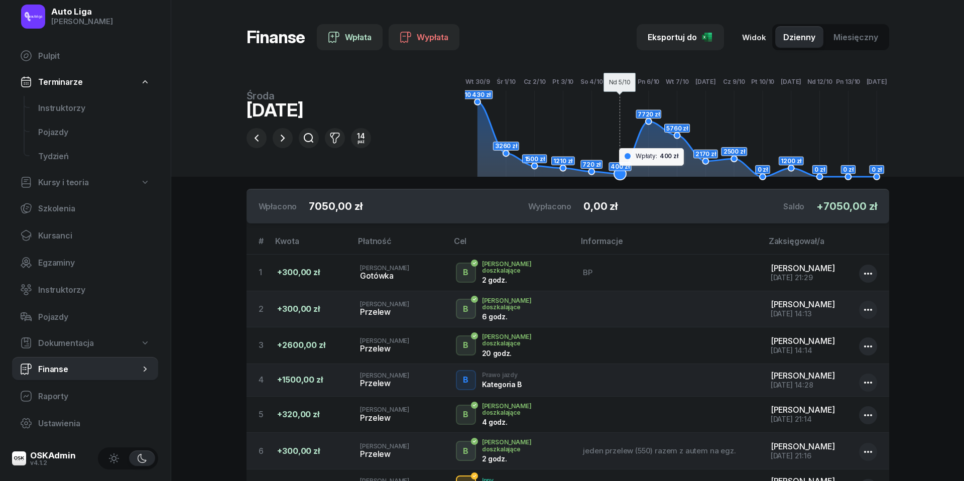
scroll to position [0, 0]
click at [288, 134] on button "button" at bounding box center [283, 138] width 20 height 20
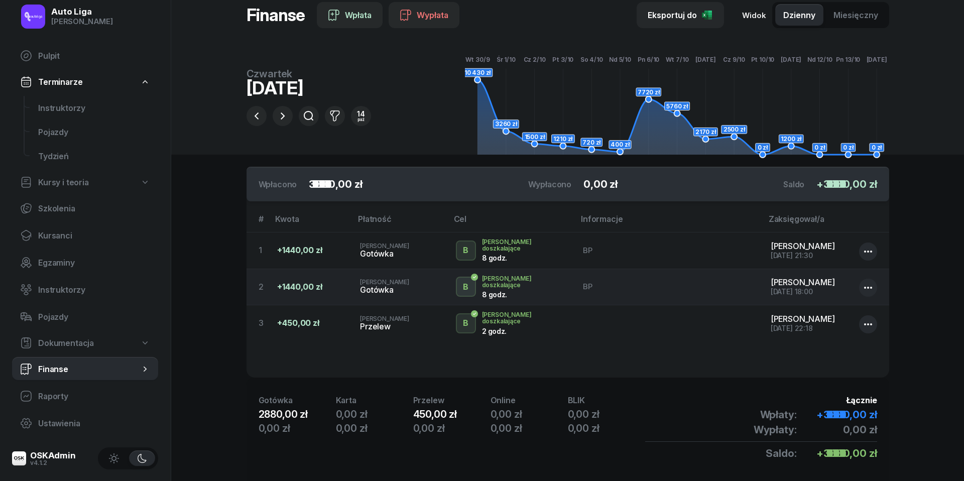
scroll to position [24, 0]
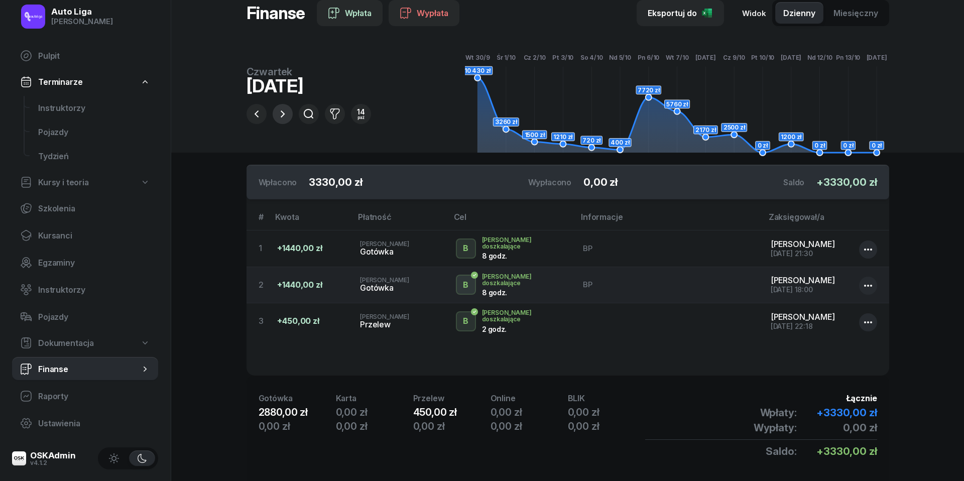
click at [281, 114] on icon "button" at bounding box center [283, 114] width 12 height 12
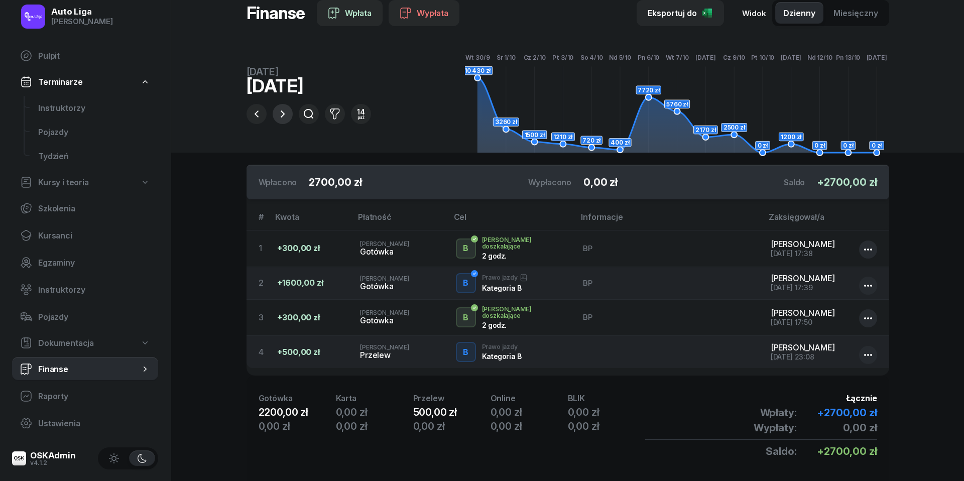
click at [282, 111] on icon "button" at bounding box center [283, 114] width 12 height 12
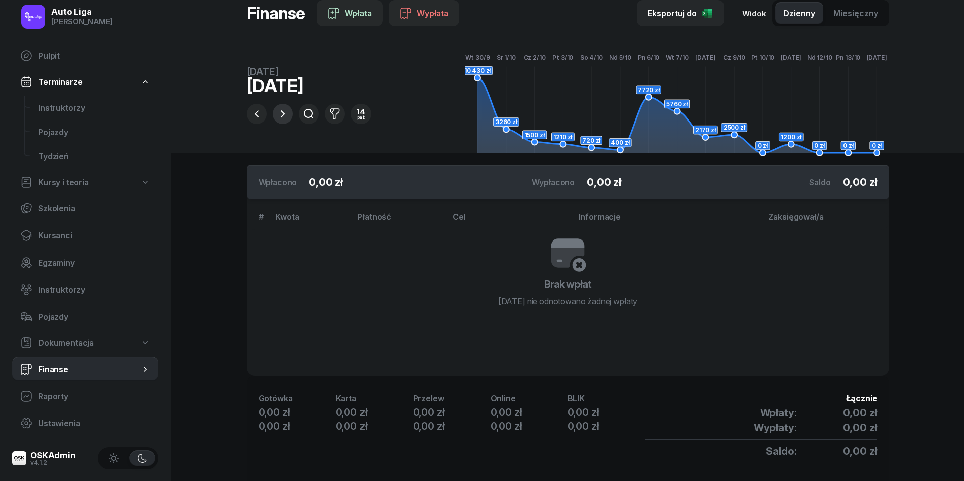
click at [282, 111] on icon "button" at bounding box center [283, 114] width 12 height 12
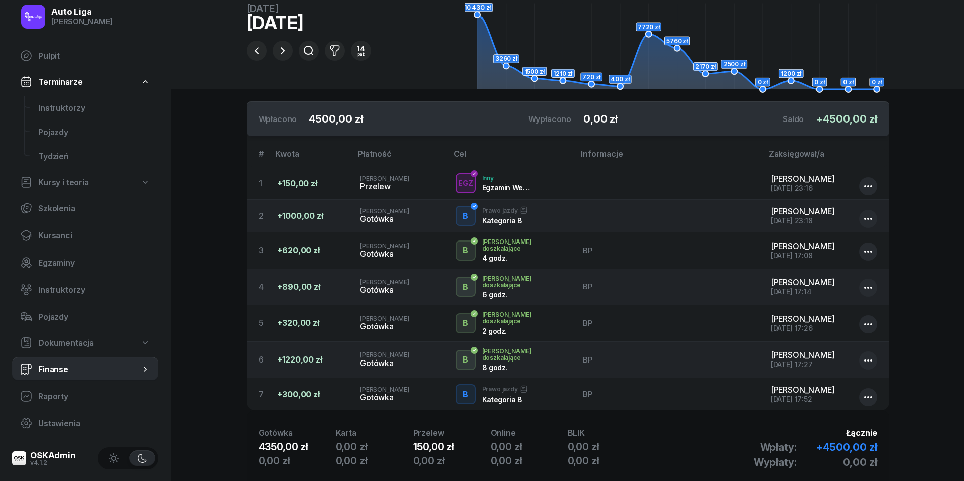
scroll to position [55, 0]
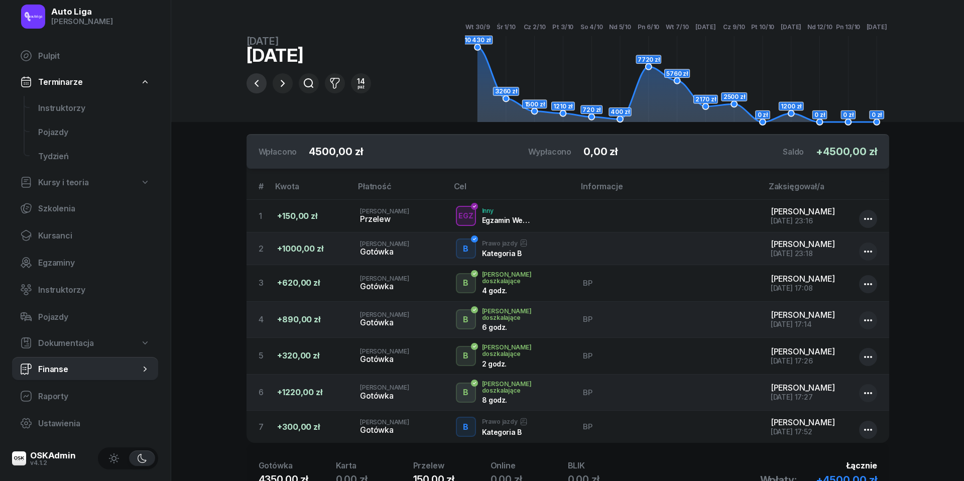
click at [260, 87] on icon "button" at bounding box center [257, 83] width 12 height 12
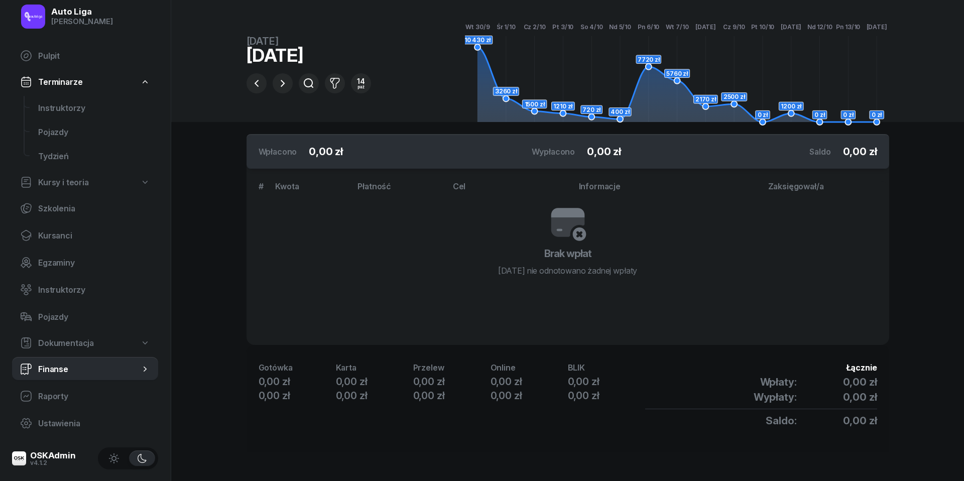
click at [244, 77] on header "Finanse Wpłata Wypłata Eksportuj do Widok Dzienny Miesięczny 10 430 zł 3260 zł …" at bounding box center [567, 33] width 793 height 177
click at [281, 87] on icon "button" at bounding box center [283, 83] width 4 height 7
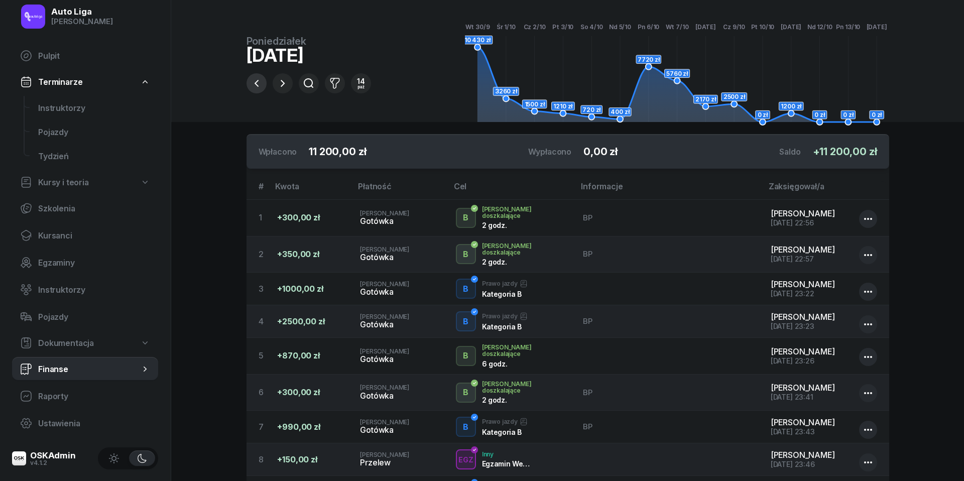
click at [260, 83] on icon "button" at bounding box center [257, 83] width 12 height 12
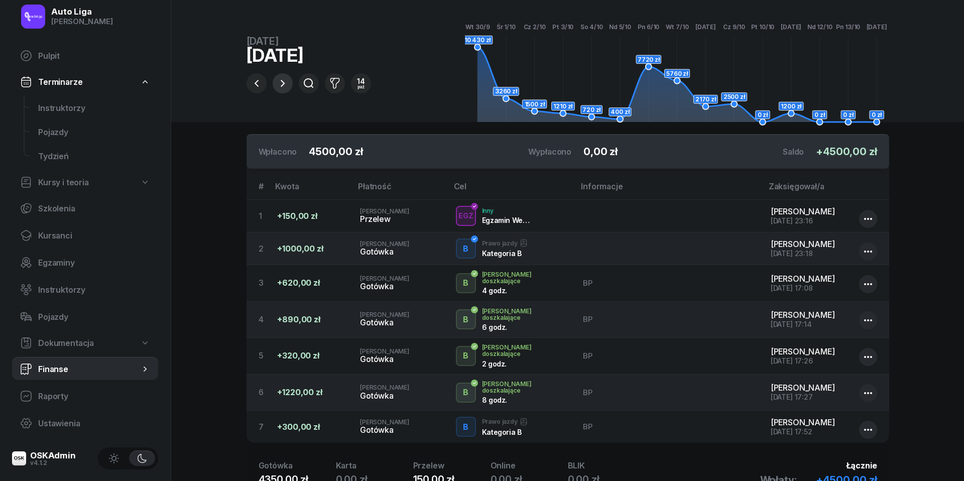
click at [282, 85] on icon "button" at bounding box center [283, 83] width 4 height 7
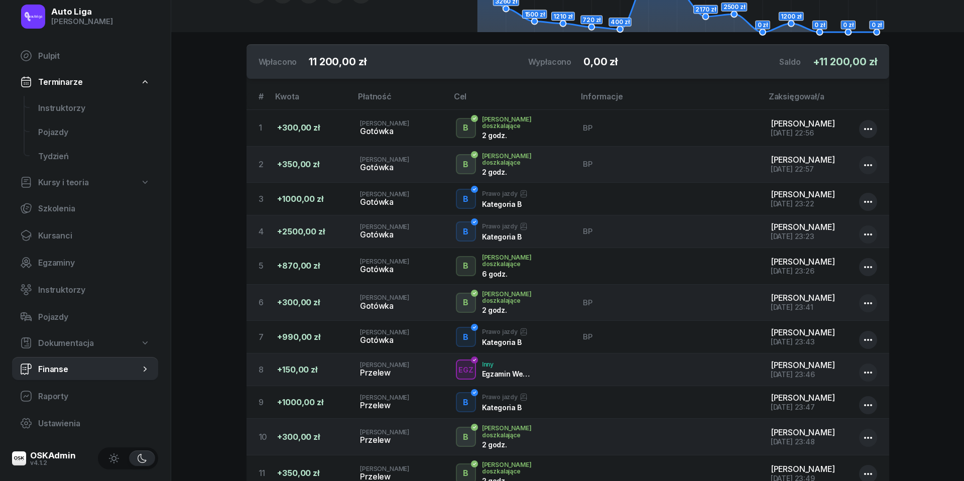
scroll to position [122, 0]
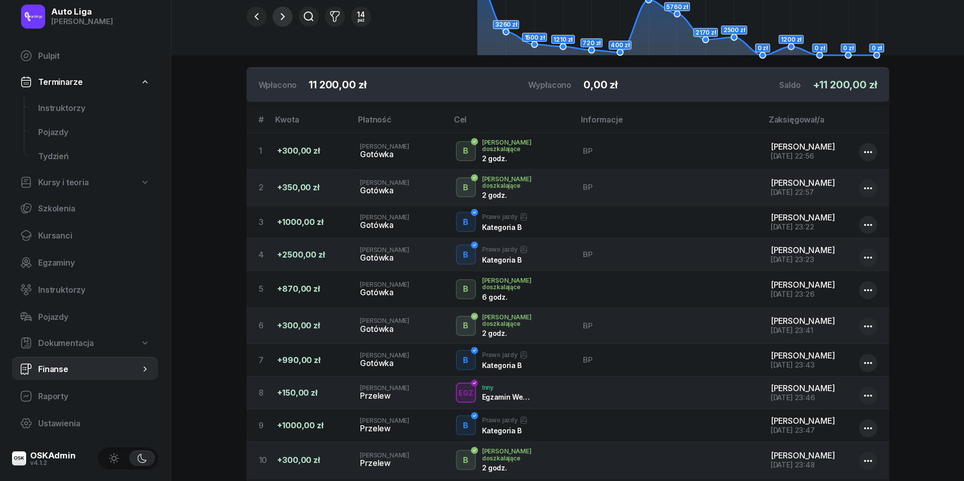
click at [283, 10] on button "button" at bounding box center [283, 17] width 20 height 20
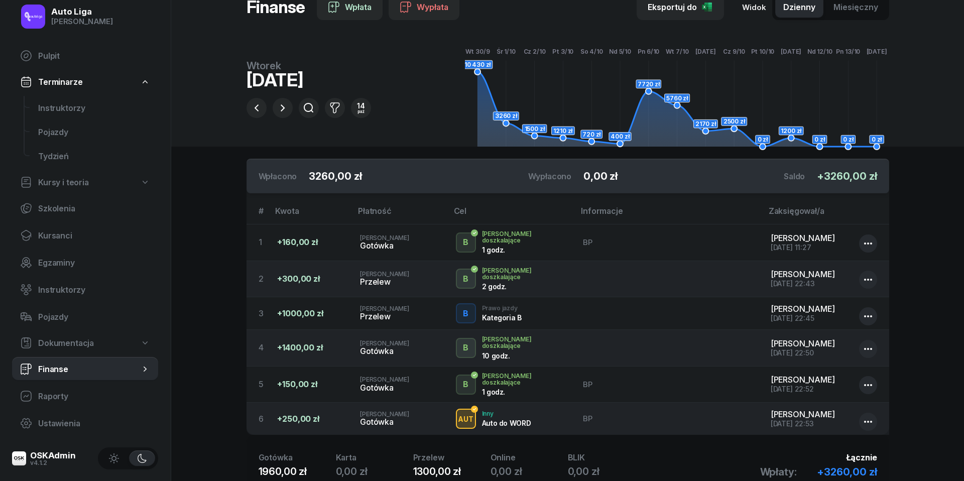
scroll to position [29, 0]
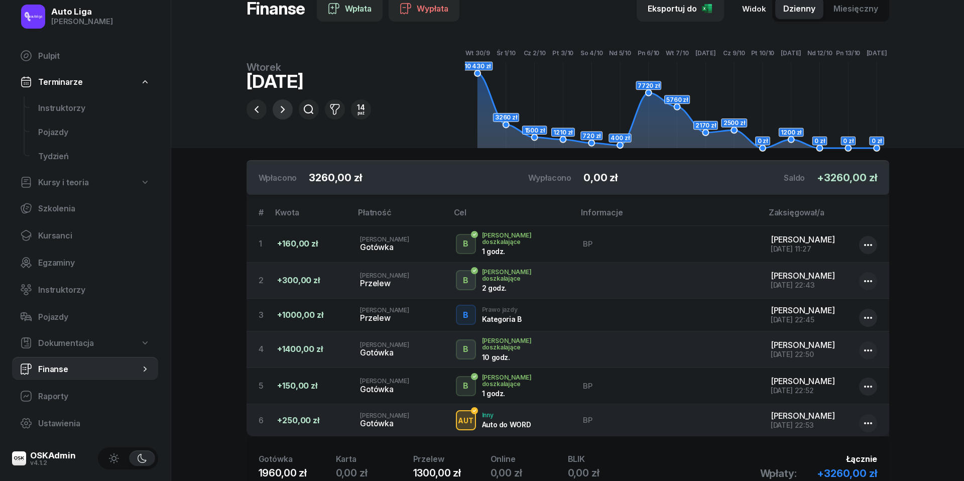
click at [284, 107] on icon "button" at bounding box center [283, 109] width 12 height 12
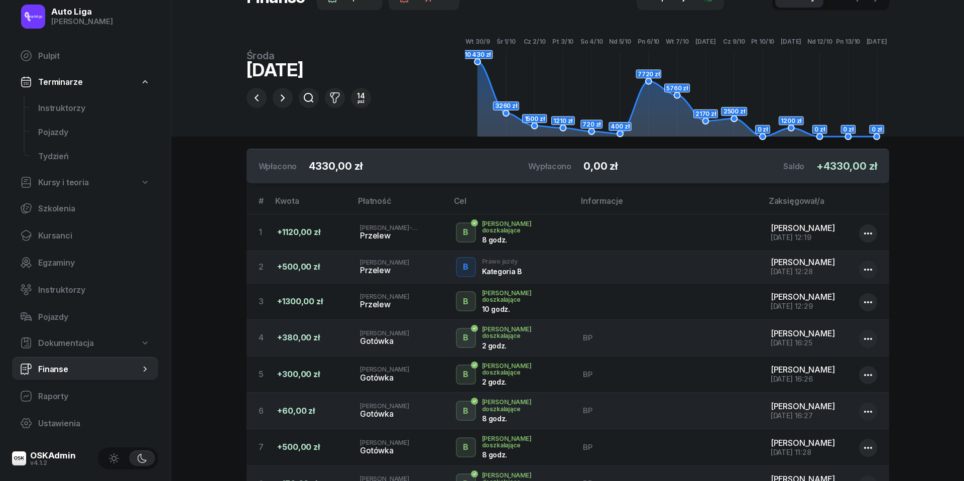
scroll to position [39, 0]
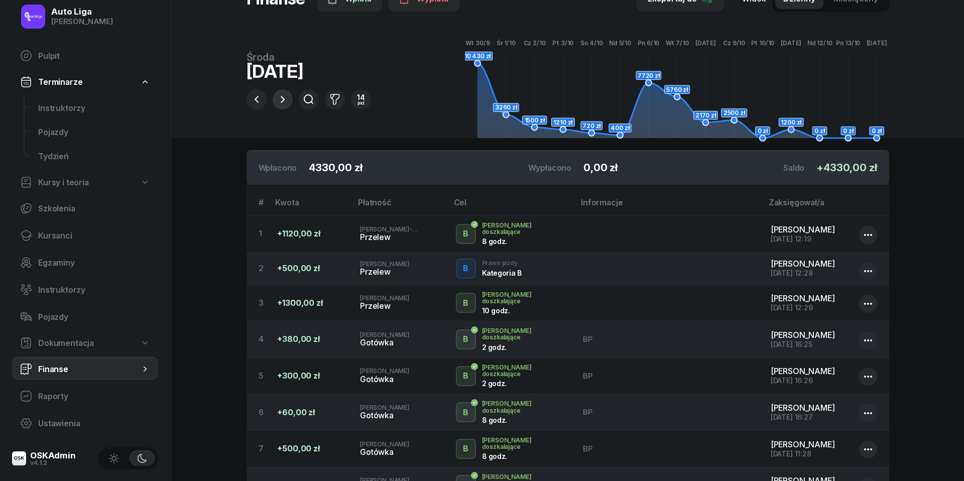
click at [286, 103] on icon "button" at bounding box center [283, 99] width 12 height 12
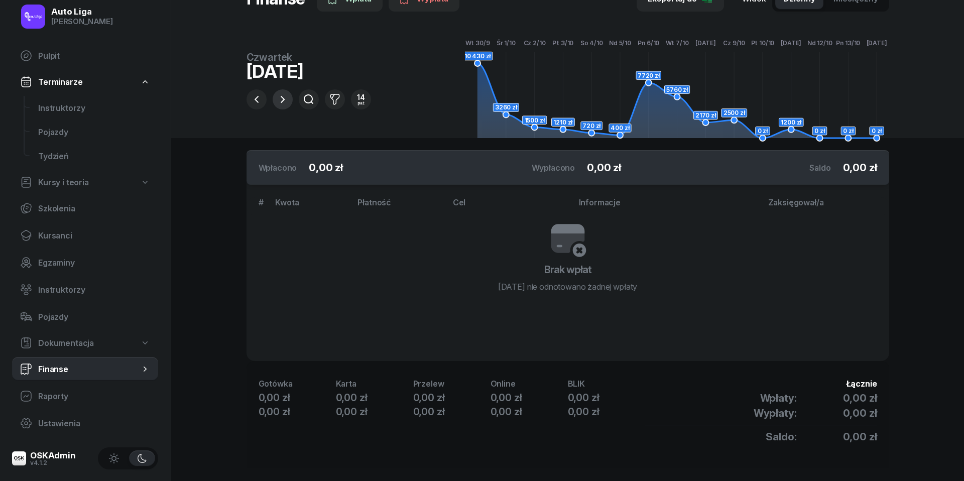
click at [278, 101] on icon "button" at bounding box center [283, 99] width 12 height 12
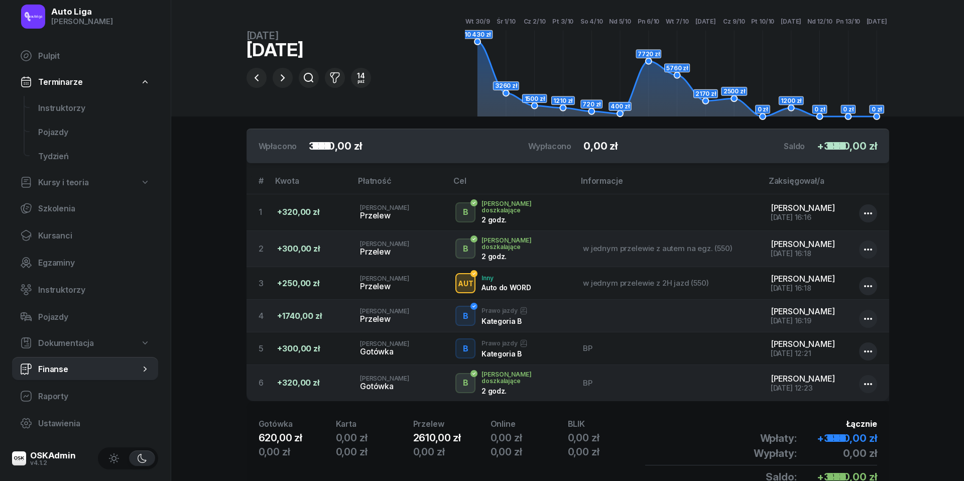
scroll to position [73, 0]
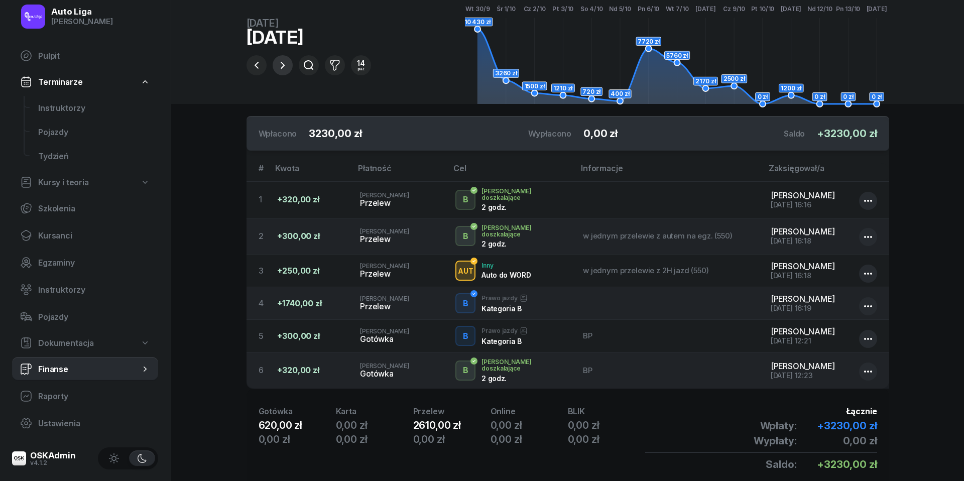
click at [282, 61] on icon "button" at bounding box center [283, 65] width 12 height 12
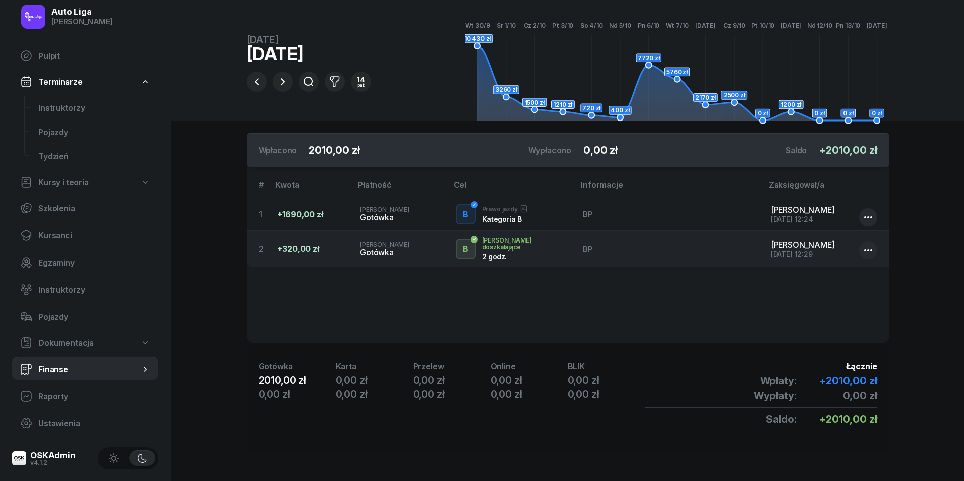
click at [282, 61] on div "[DATE]" at bounding box center [309, 54] width 125 height 18
click at [284, 85] on icon "button" at bounding box center [283, 82] width 12 height 12
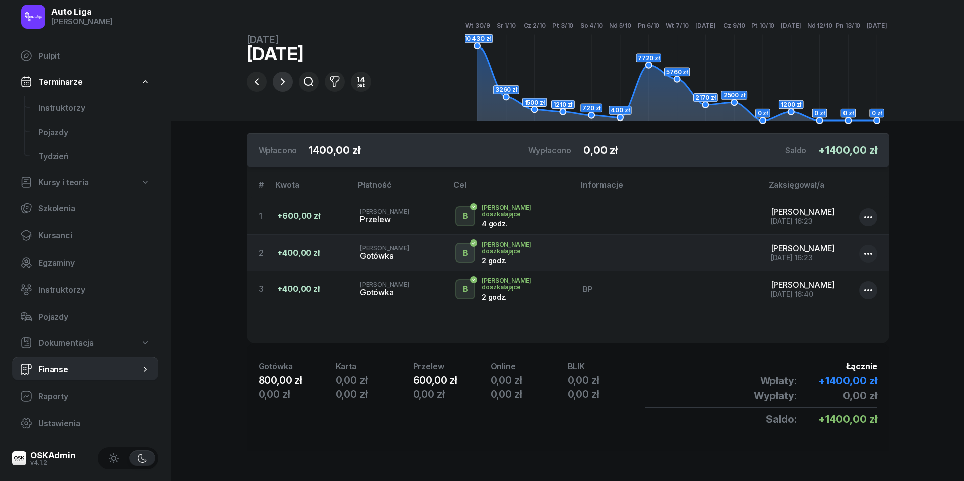
click at [284, 85] on icon "button" at bounding box center [283, 82] width 12 height 12
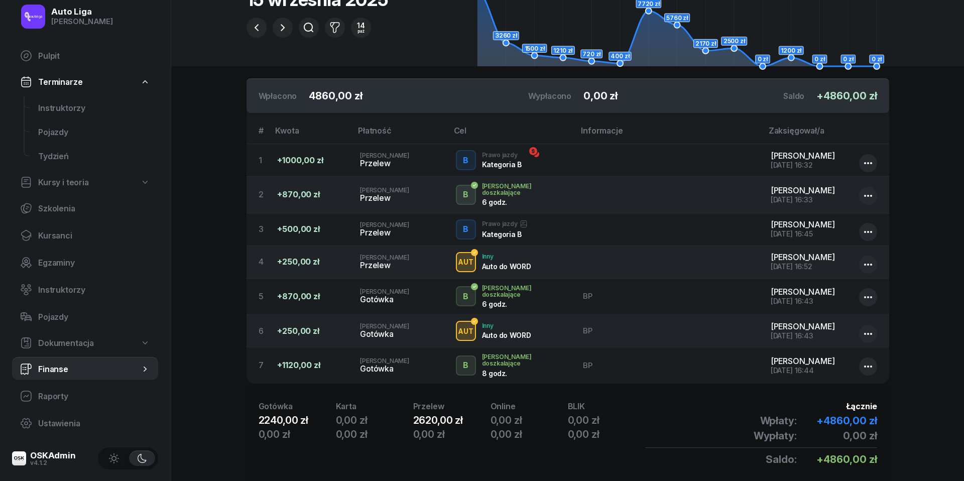
scroll to position [95, 0]
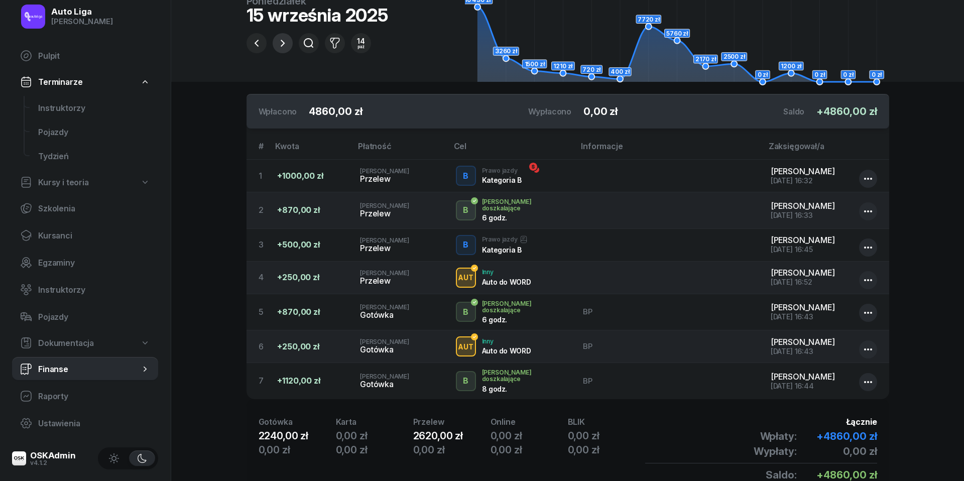
click at [278, 45] on icon "button" at bounding box center [283, 43] width 12 height 12
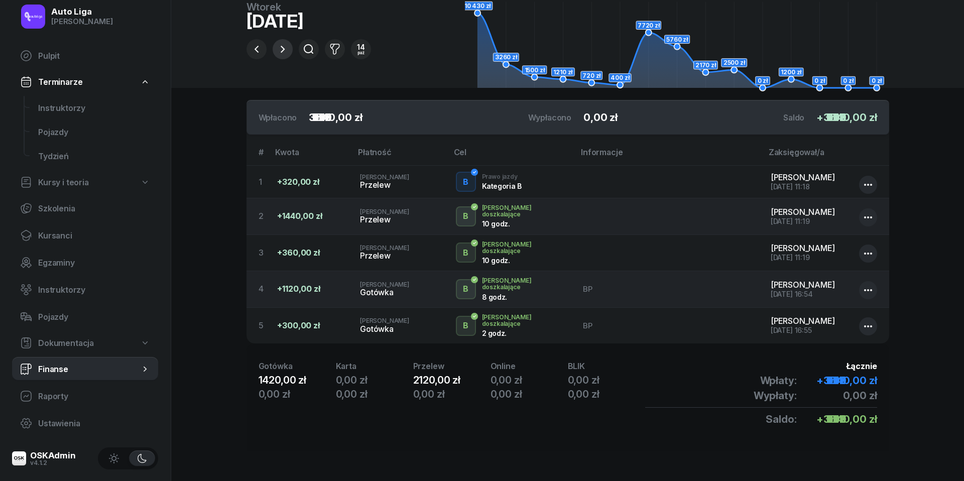
scroll to position [77, 0]
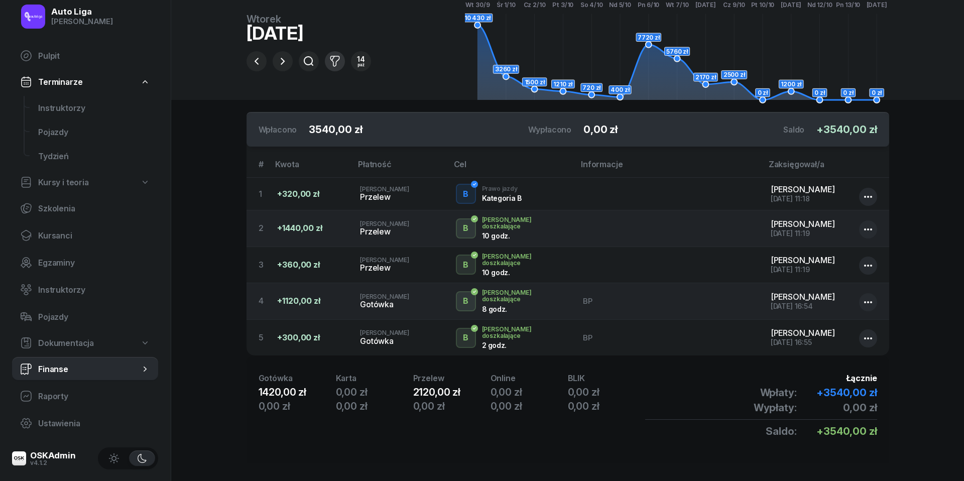
click at [336, 59] on icon "button" at bounding box center [335, 61] width 12 height 12
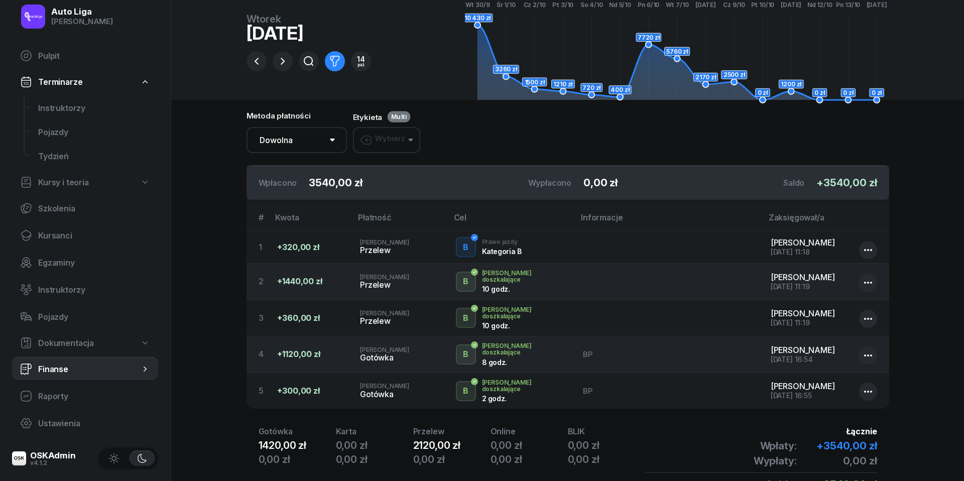
click at [418, 134] on button "Wybierz" at bounding box center [386, 140] width 67 height 26
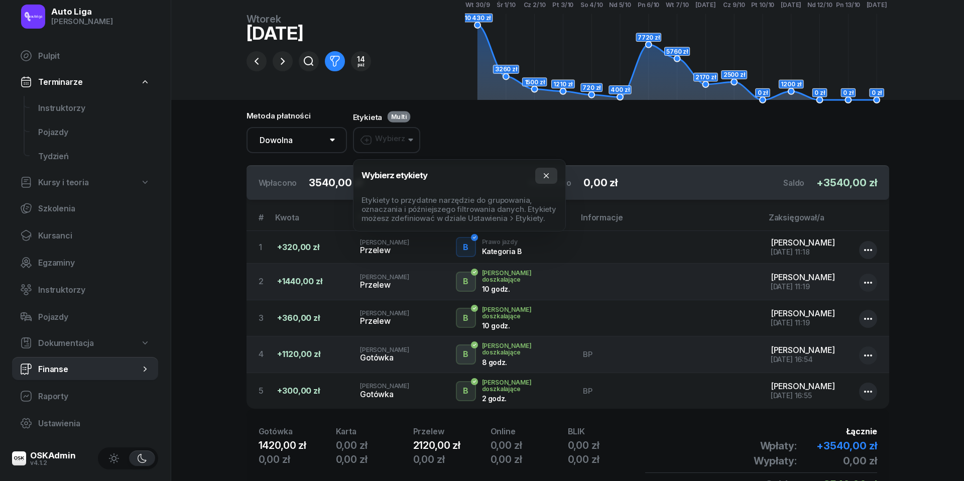
click at [551, 174] on button "button" at bounding box center [546, 176] width 22 height 16
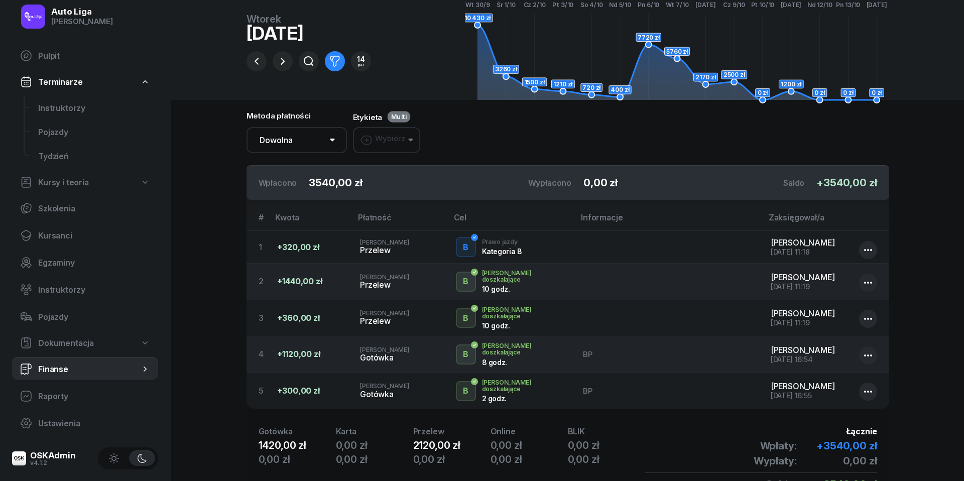
click at [402, 117] on span "Multi" at bounding box center [399, 117] width 16 height 8
click at [409, 136] on button "Wybierz" at bounding box center [386, 140] width 67 height 26
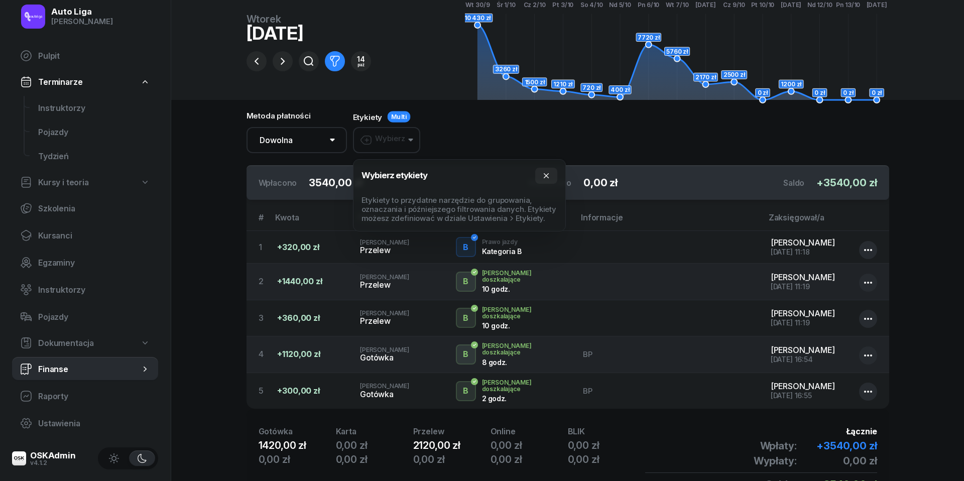
click at [409, 136] on button "Wybierz" at bounding box center [386, 140] width 67 height 26
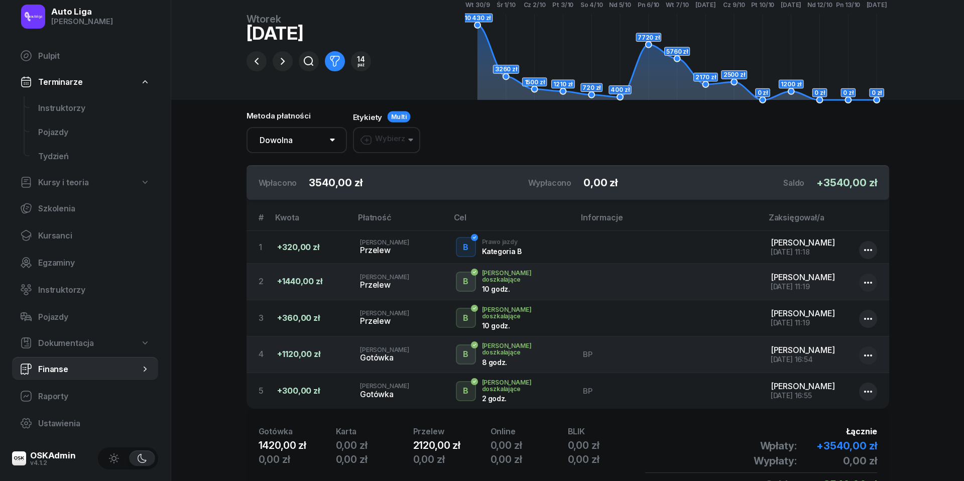
click at [398, 118] on span "Multi" at bounding box center [399, 117] width 16 height 8
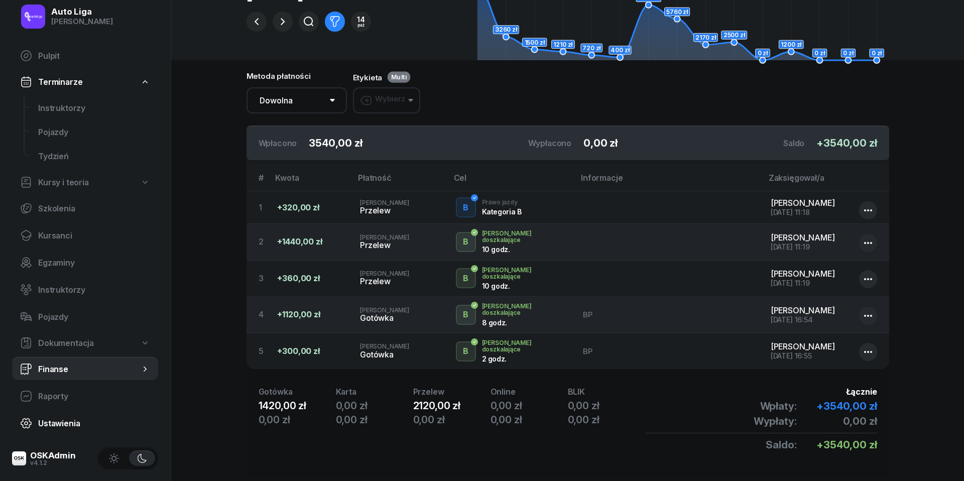
scroll to position [117, 0]
click at [61, 421] on span "Ustawienia" at bounding box center [94, 424] width 112 height 10
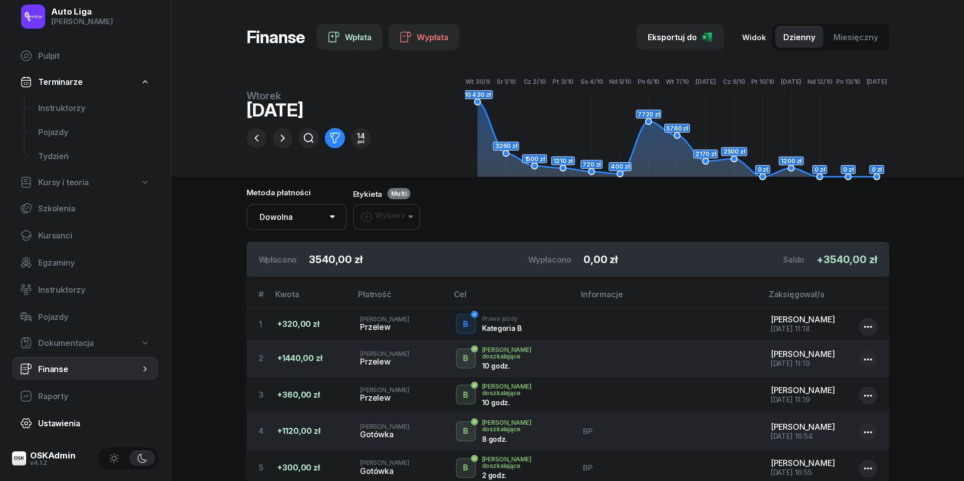
select select "06:00"
select select "22:00"
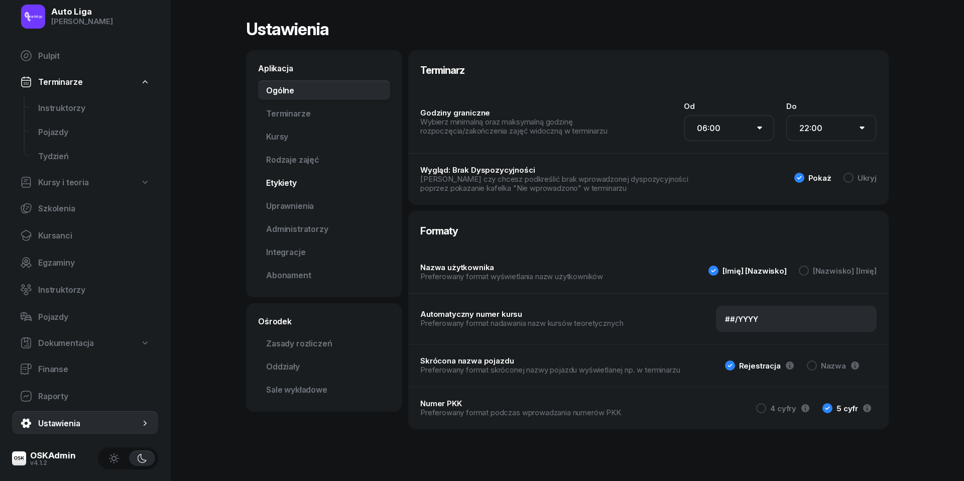
click at [285, 181] on link "Etykiety" at bounding box center [324, 183] width 132 height 20
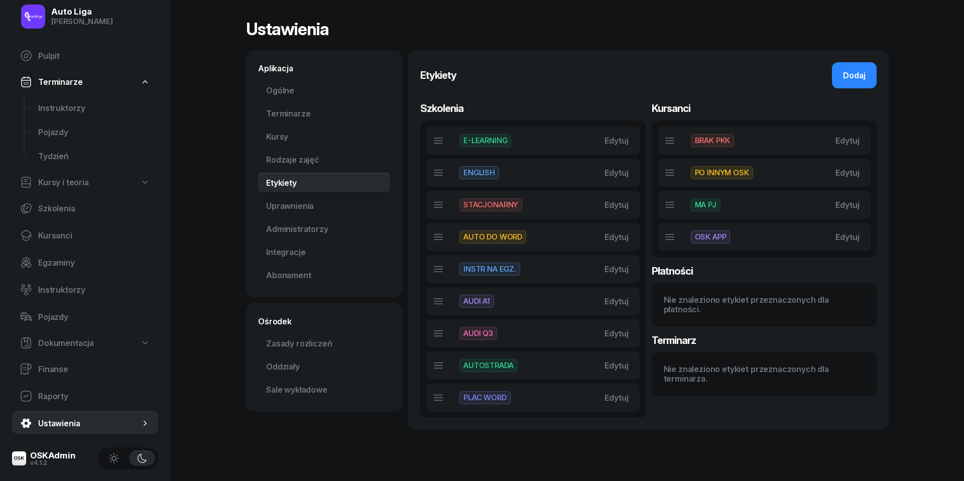
click at [710, 308] on div "Nie znaleziono etykiet przeznaczonych dla płatności." at bounding box center [764, 304] width 213 height 31
click at [680, 276] on h3 "Płatności" at bounding box center [765, 271] width 226 height 16
click at [855, 78] on div "Dodaj" at bounding box center [854, 76] width 23 height 10
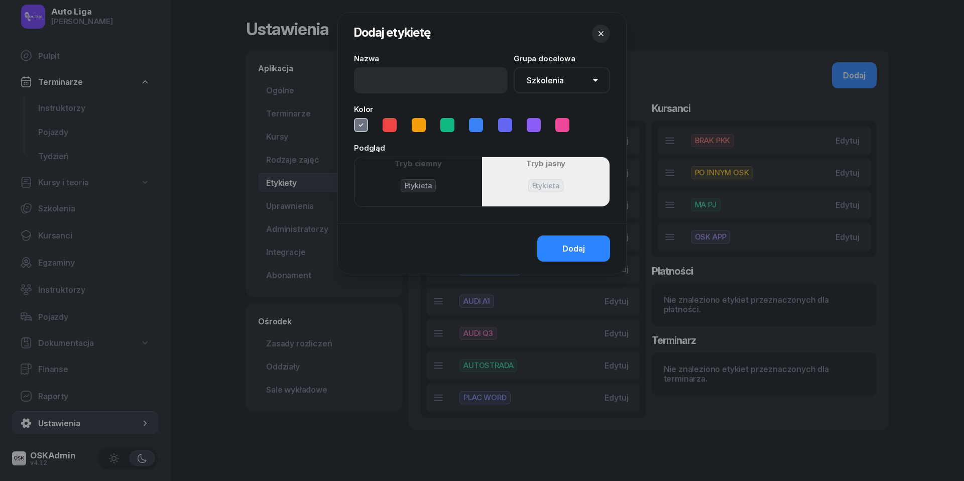
select select "500"
click at [418, 127] on icon at bounding box center [419, 125] width 10 height 10
click at [414, 79] on input at bounding box center [431, 80] width 154 height 26
type input "PLAN"
click at [573, 247] on span "Dodaj" at bounding box center [574, 249] width 23 height 10
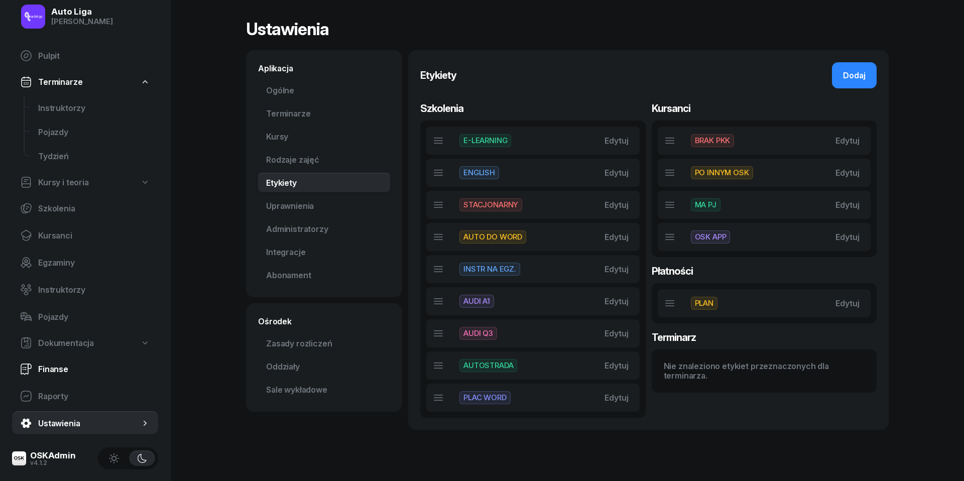
click at [60, 365] on span "Finanse" at bounding box center [94, 370] width 112 height 10
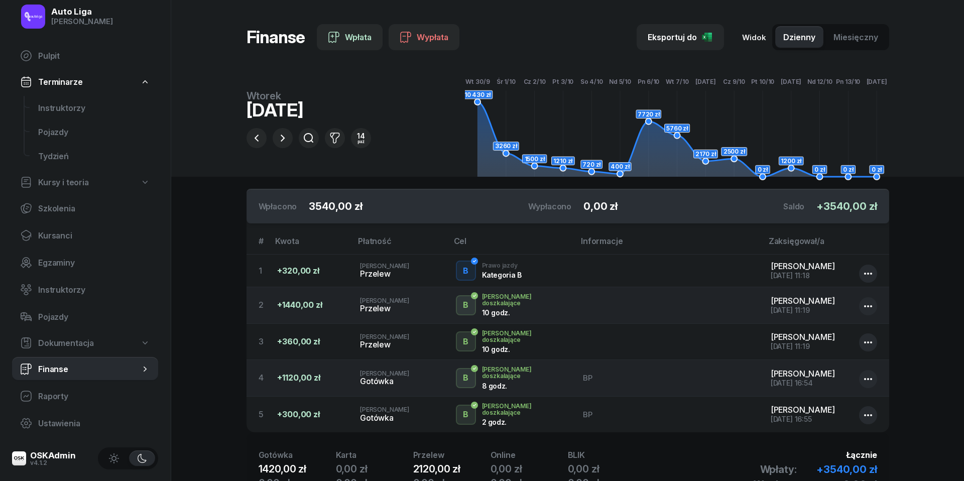
click at [592, 374] on div "BP" at bounding box center [669, 378] width 172 height 10
click at [583, 372] on td "BP" at bounding box center [669, 378] width 188 height 37
click at [495, 382] on div "8 godz." at bounding box center [508, 386] width 52 height 9
click at [273, 370] on td "+1120,00 zł" at bounding box center [310, 378] width 83 height 37
click at [472, 373] on div "B" at bounding box center [466, 378] width 14 height 14
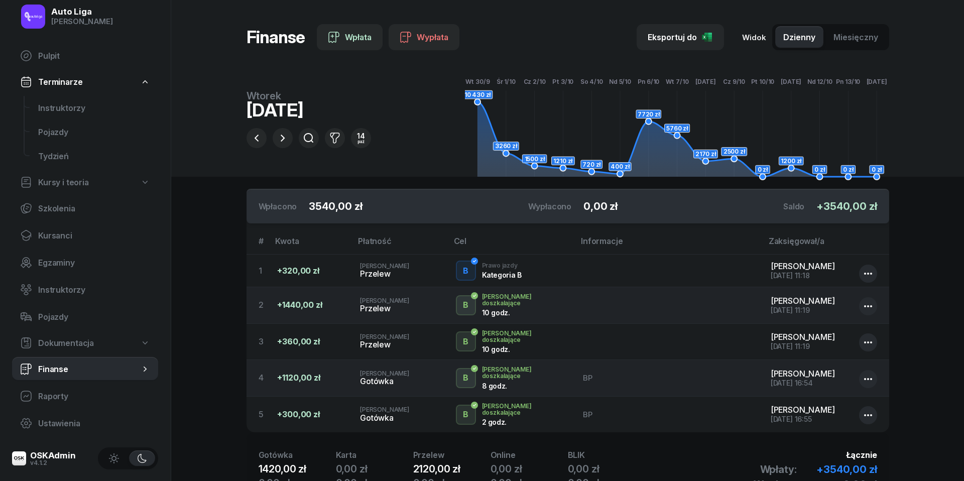
click at [596, 375] on div "BP" at bounding box center [669, 378] width 172 height 10
click at [471, 371] on div "B" at bounding box center [466, 378] width 14 height 14
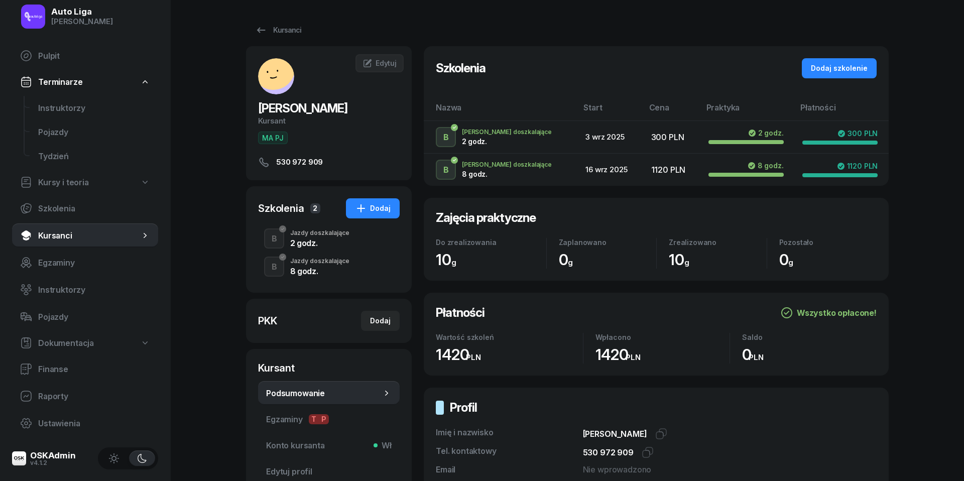
click at [300, 230] on div "Jazdy doszkalające" at bounding box center [319, 233] width 59 height 6
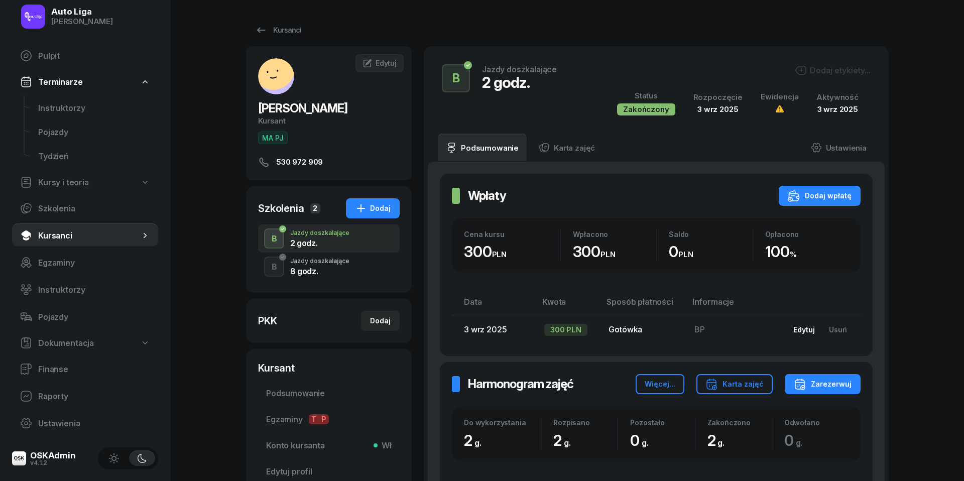
click at [800, 330] on div "Edytuj" at bounding box center [805, 329] width 22 height 9
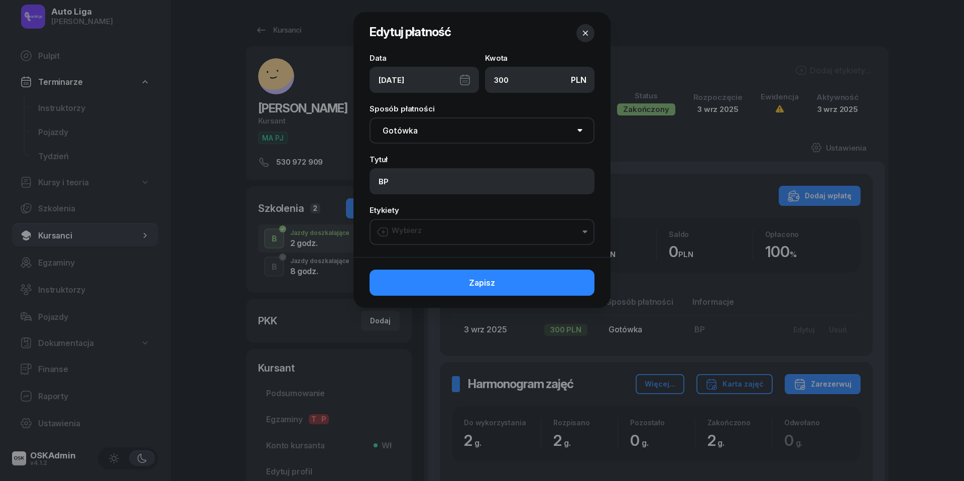
click at [478, 236] on button "Wybierz" at bounding box center [482, 232] width 225 height 26
click at [394, 294] on span "PLAN" at bounding box center [391, 292] width 27 height 13
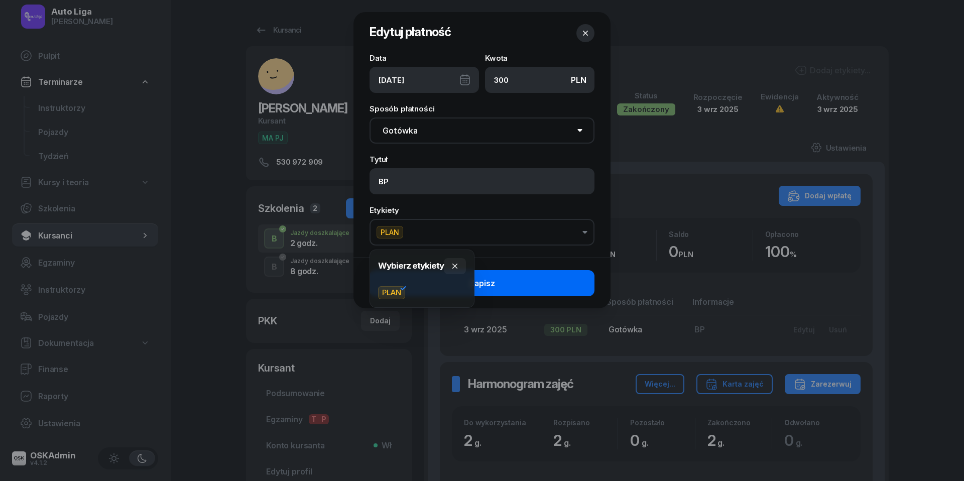
click at [551, 277] on button "Zapisz" at bounding box center [482, 283] width 225 height 26
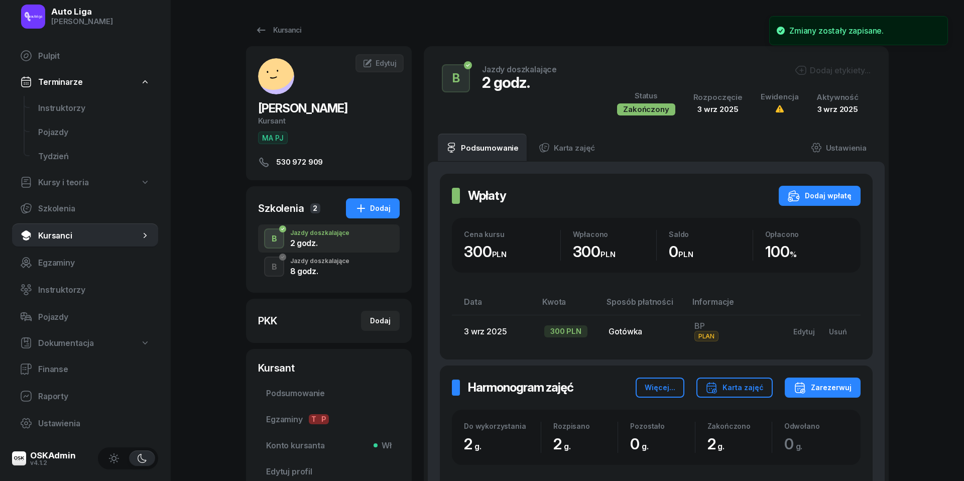
click at [710, 337] on span "PLAN" at bounding box center [707, 336] width 24 height 11
click at [813, 328] on div "Edytuj" at bounding box center [805, 332] width 22 height 9
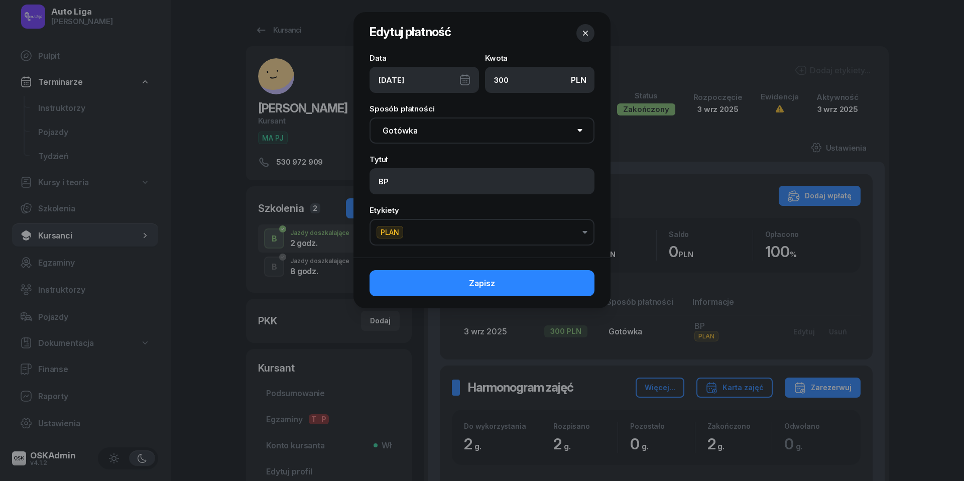
click at [553, 238] on button "PLAN" at bounding box center [482, 232] width 225 height 27
click at [396, 290] on span "PLAN" at bounding box center [391, 292] width 27 height 13
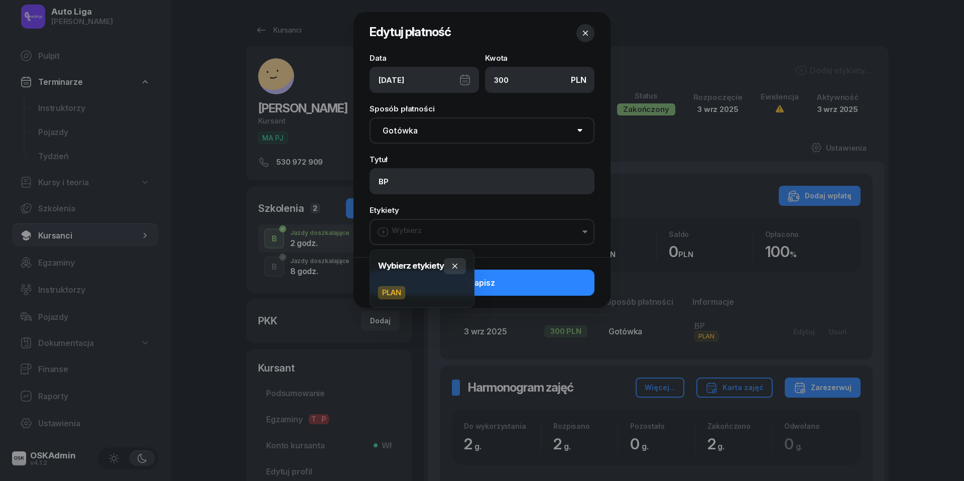
click at [457, 265] on icon "button" at bounding box center [455, 266] width 8 height 8
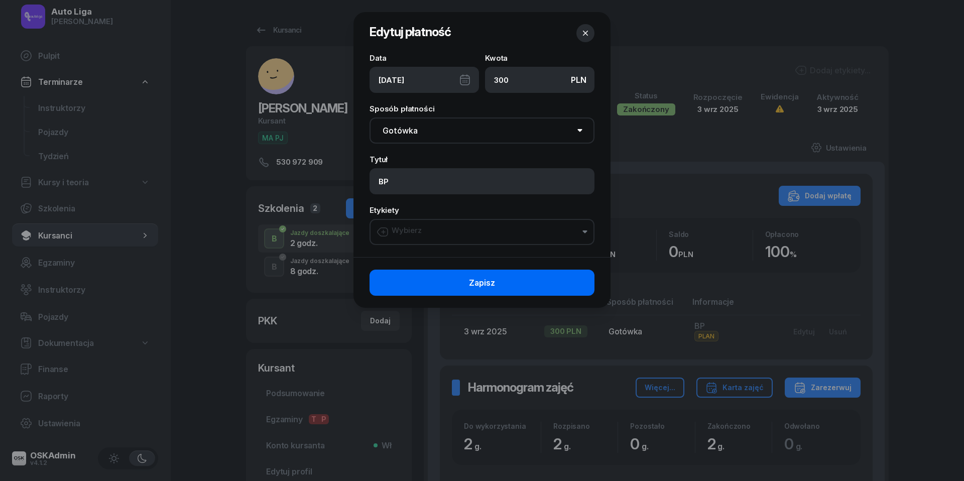
click at [491, 281] on span "Zapisz" at bounding box center [482, 283] width 26 height 10
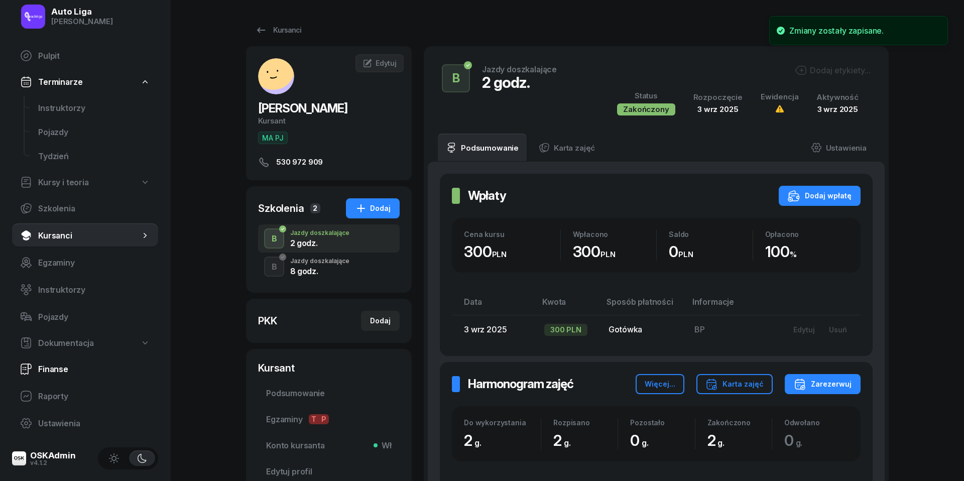
click at [59, 373] on span "Finanse" at bounding box center [94, 370] width 112 height 10
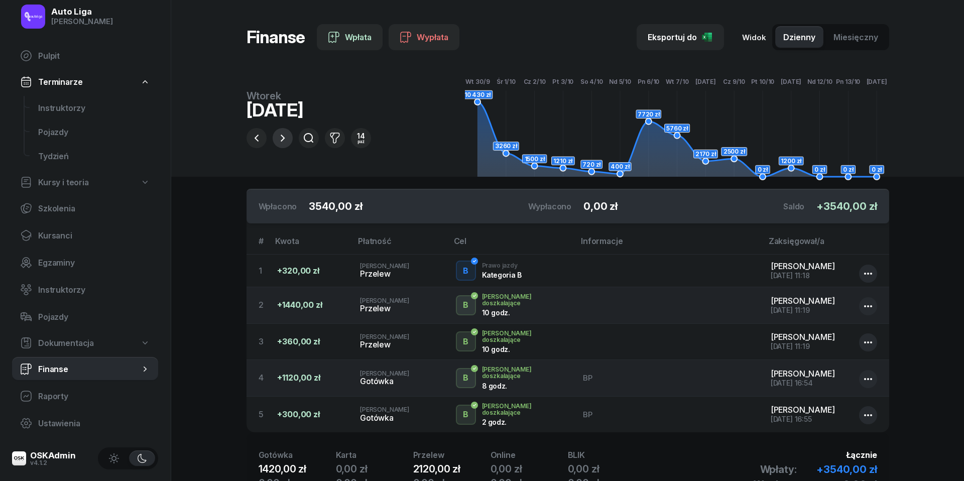
click at [284, 141] on icon "button" at bounding box center [283, 138] width 12 height 12
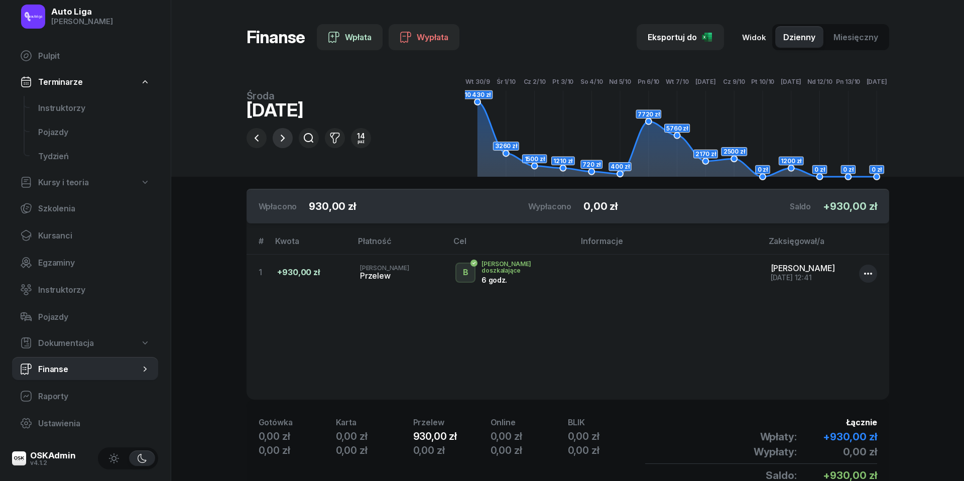
click at [282, 137] on icon "button" at bounding box center [283, 138] width 4 height 7
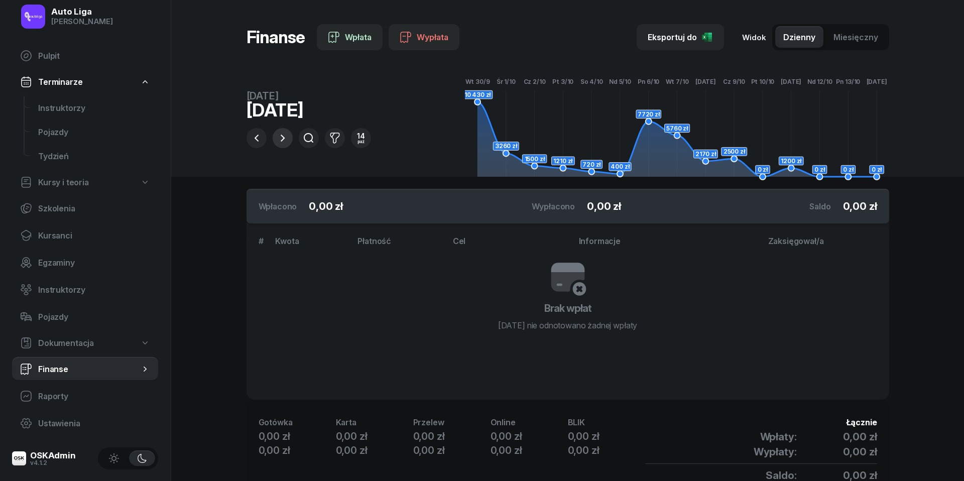
click at [282, 137] on icon "button" at bounding box center [283, 138] width 4 height 7
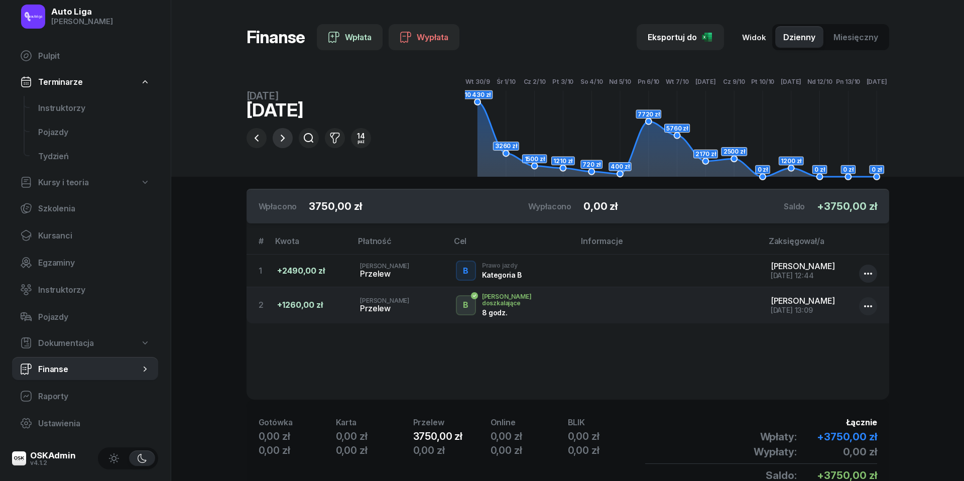
click at [285, 138] on icon "button" at bounding box center [283, 138] width 12 height 12
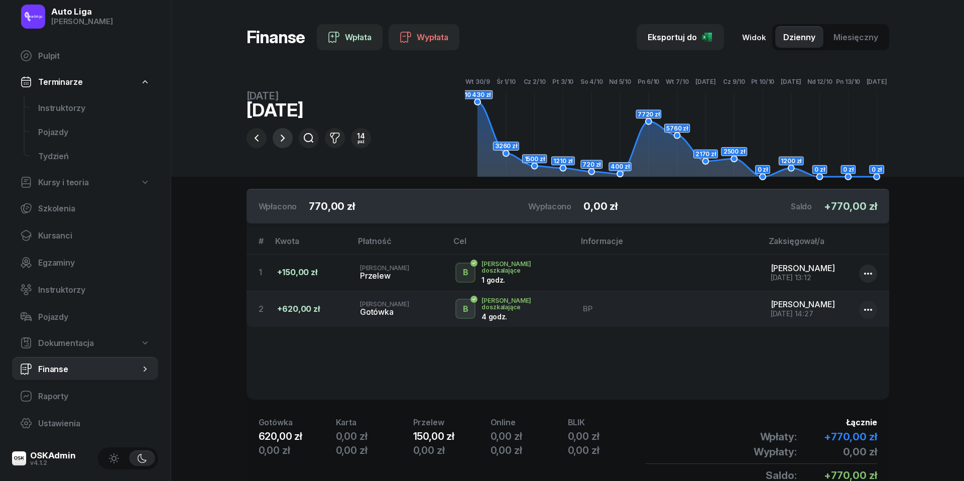
click at [278, 133] on icon "button" at bounding box center [283, 138] width 12 height 12
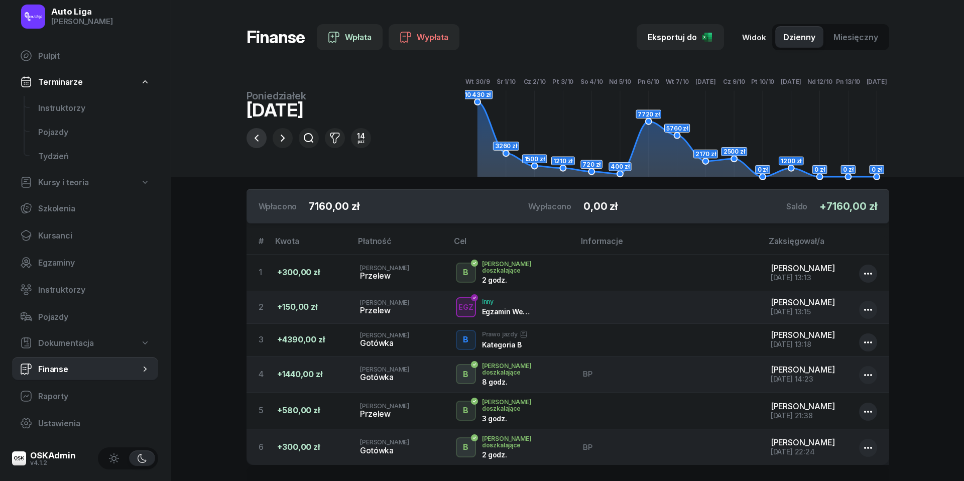
click at [256, 136] on icon "button" at bounding box center [257, 138] width 12 height 12
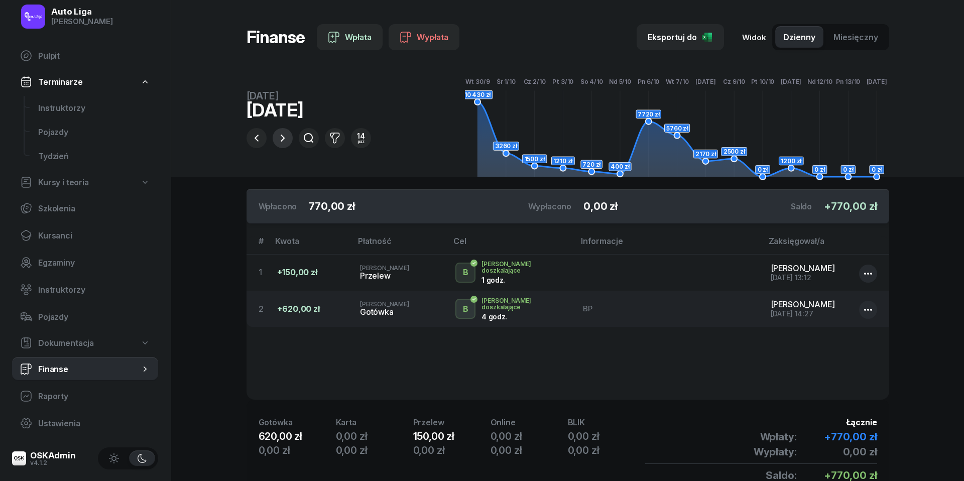
click at [286, 145] on button "button" at bounding box center [283, 138] width 20 height 20
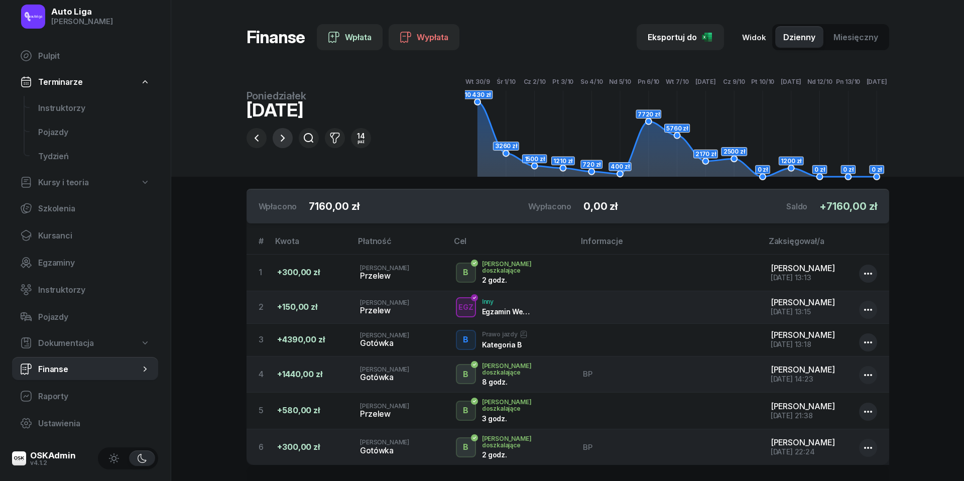
click at [282, 136] on icon "button" at bounding box center [283, 138] width 12 height 12
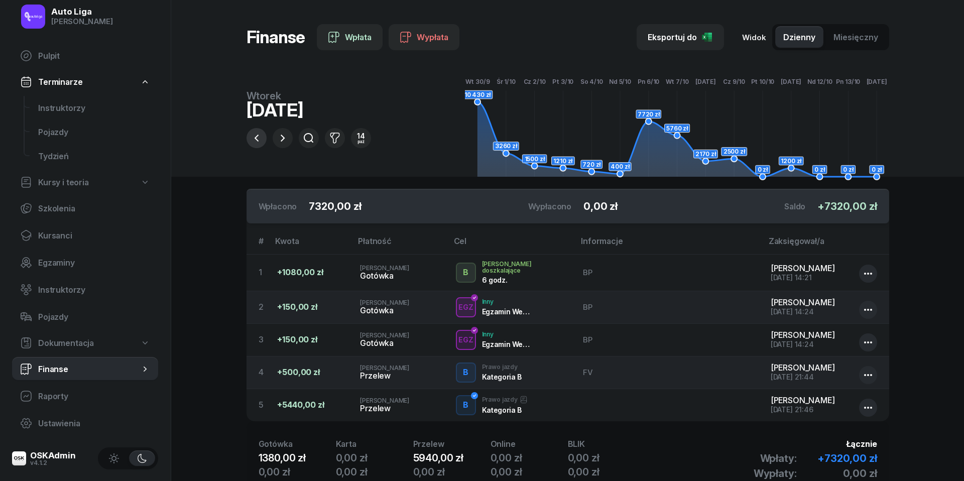
click at [257, 133] on icon "button" at bounding box center [257, 138] width 12 height 12
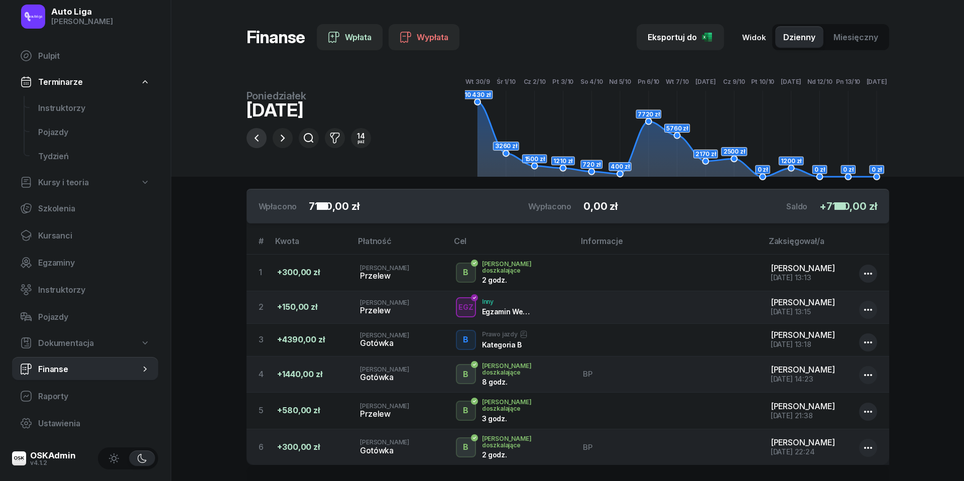
click at [257, 133] on icon "button" at bounding box center [257, 138] width 12 height 12
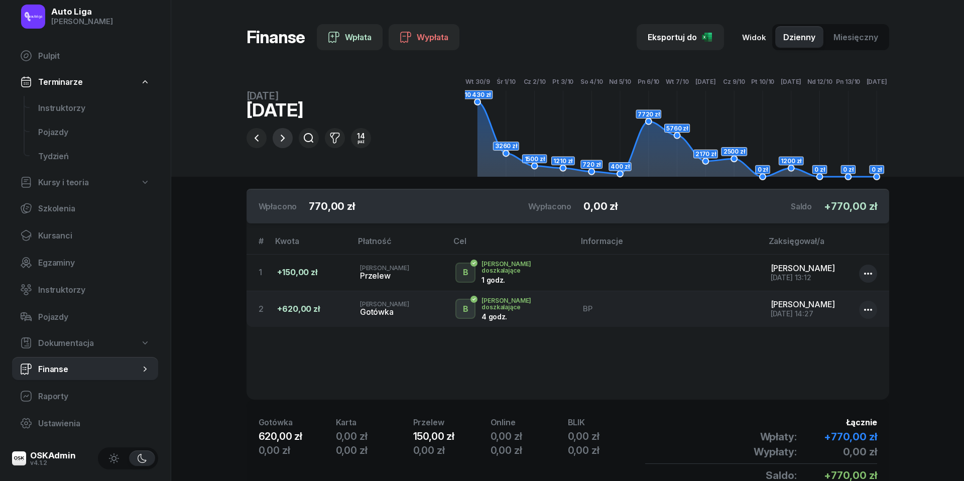
click at [281, 138] on icon "button" at bounding box center [283, 138] width 12 height 12
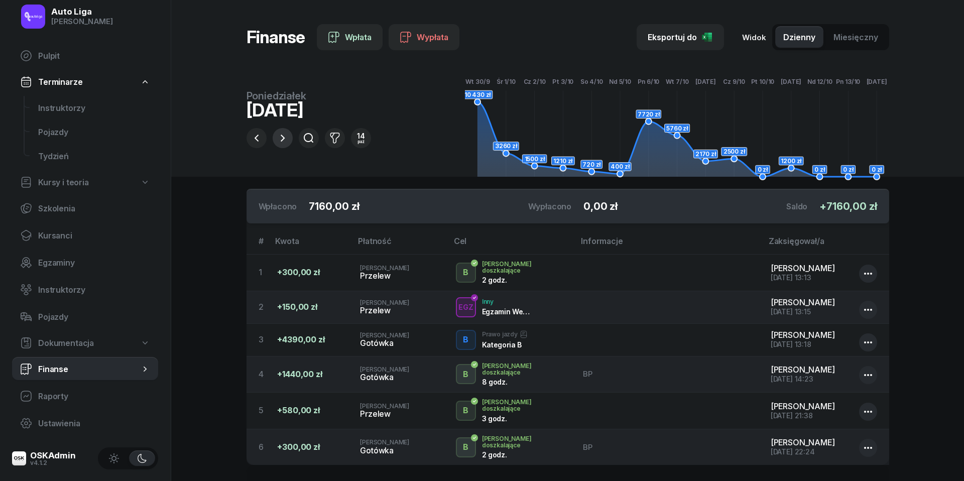
click at [284, 139] on icon "button" at bounding box center [283, 138] width 4 height 7
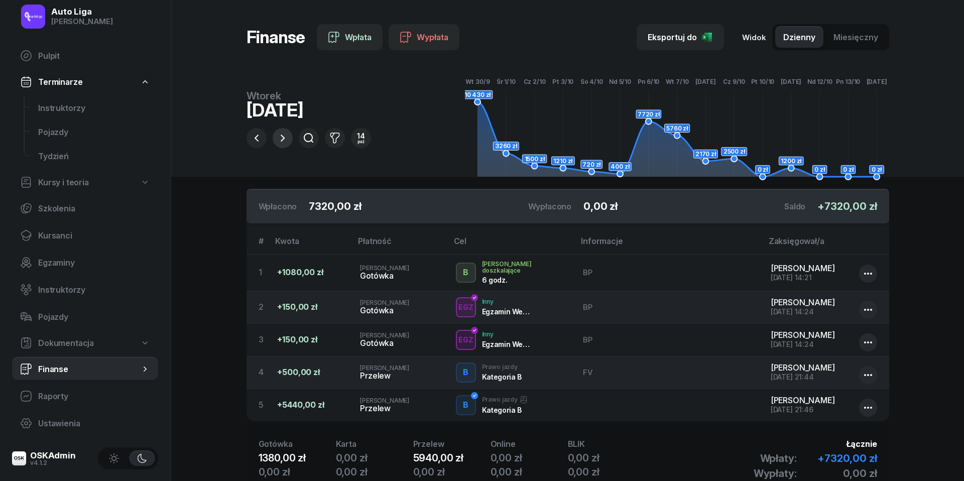
click at [284, 135] on icon "button" at bounding box center [283, 138] width 12 height 12
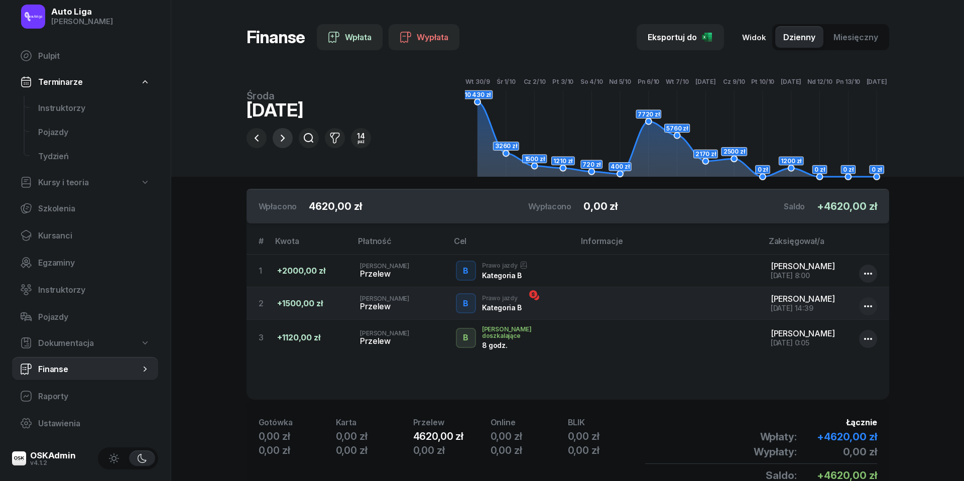
click at [283, 137] on icon "button" at bounding box center [283, 138] width 4 height 7
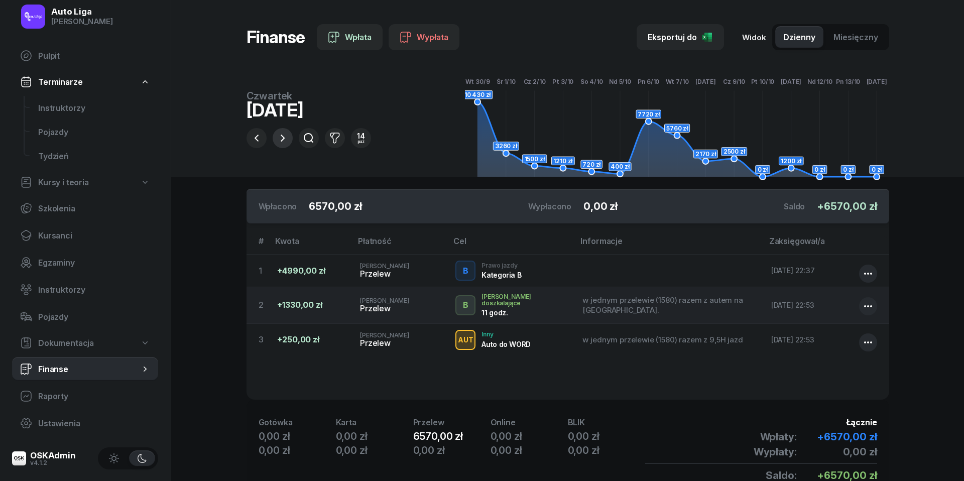
click at [280, 141] on icon "button" at bounding box center [283, 138] width 12 height 12
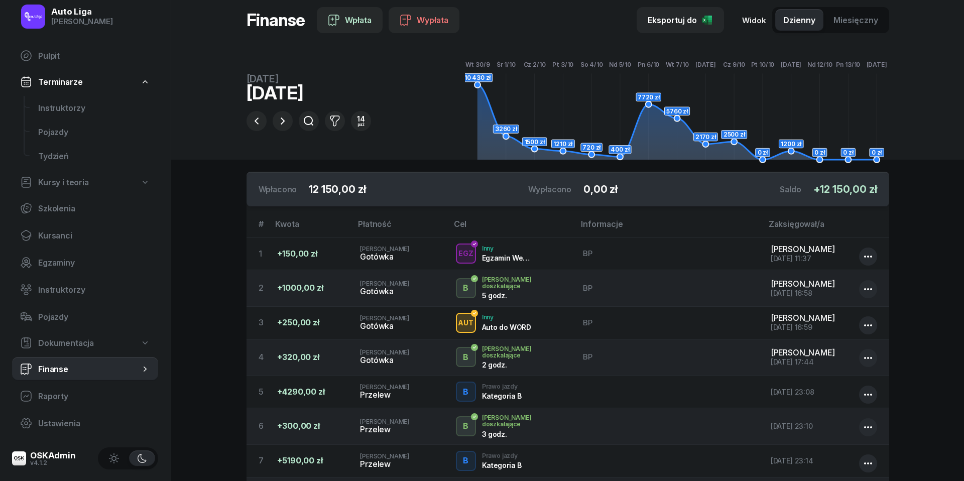
scroll to position [1, 0]
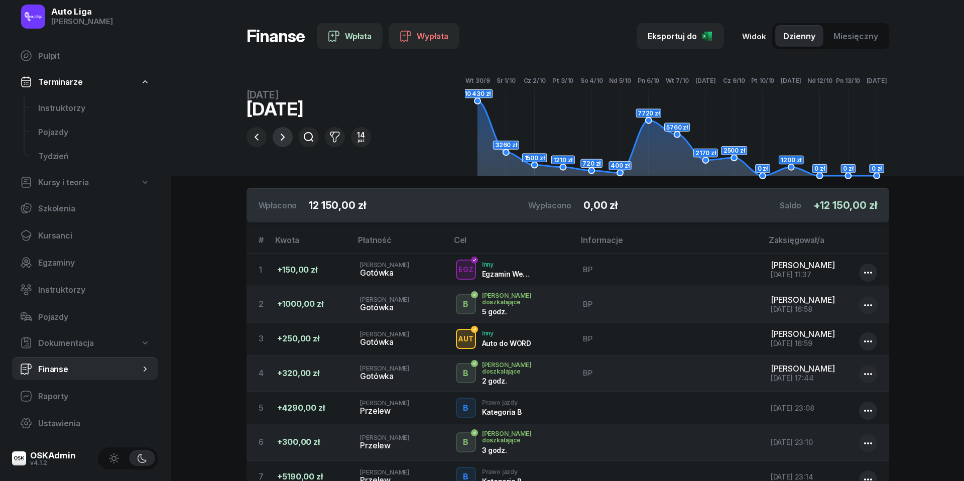
click at [284, 136] on icon "button" at bounding box center [283, 137] width 12 height 12
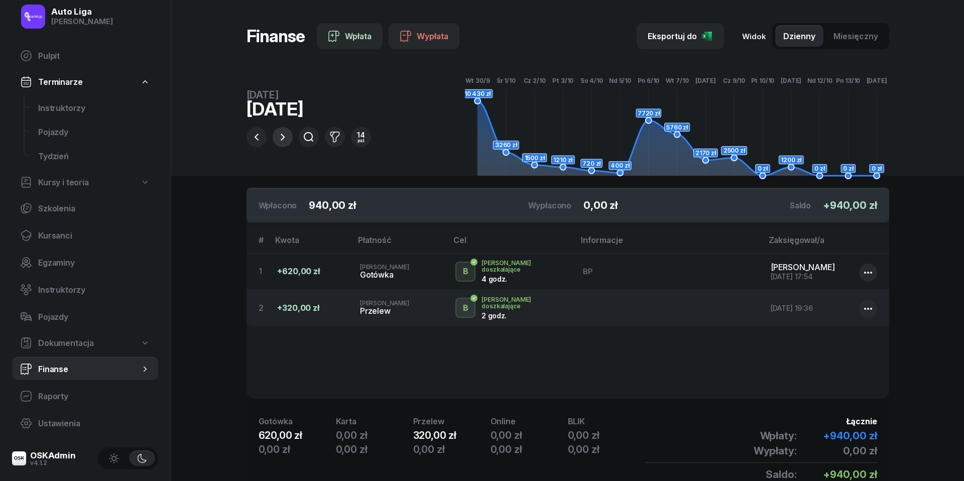
click at [282, 138] on icon "button" at bounding box center [283, 137] width 12 height 12
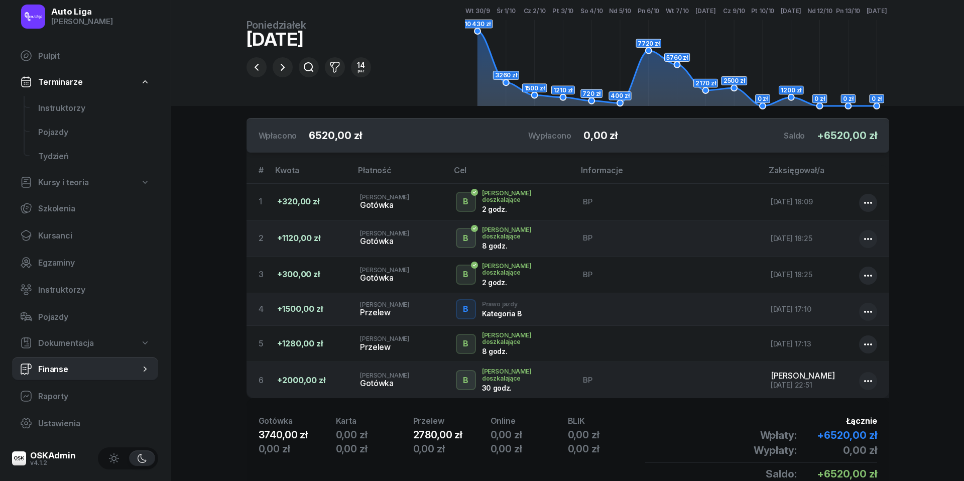
scroll to position [79, 0]
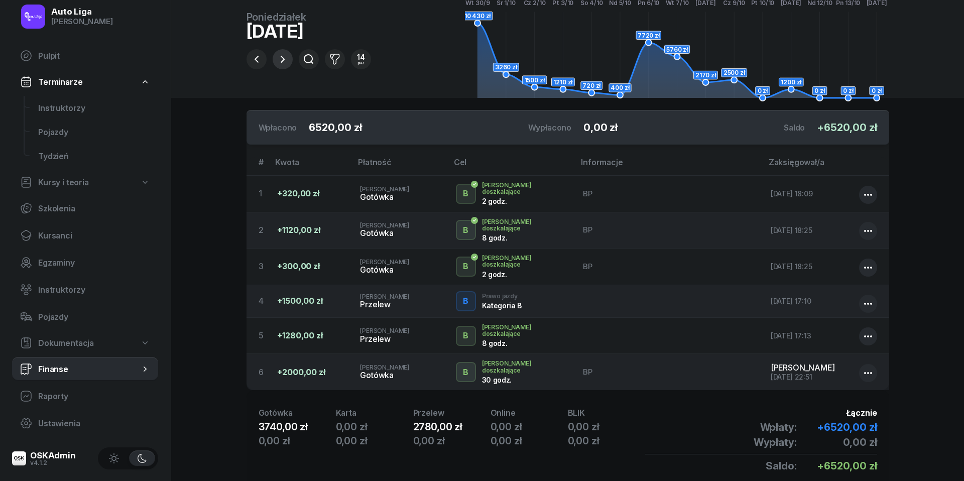
click at [286, 59] on icon "button" at bounding box center [283, 59] width 12 height 12
